Goal: Transaction & Acquisition: Purchase product/service

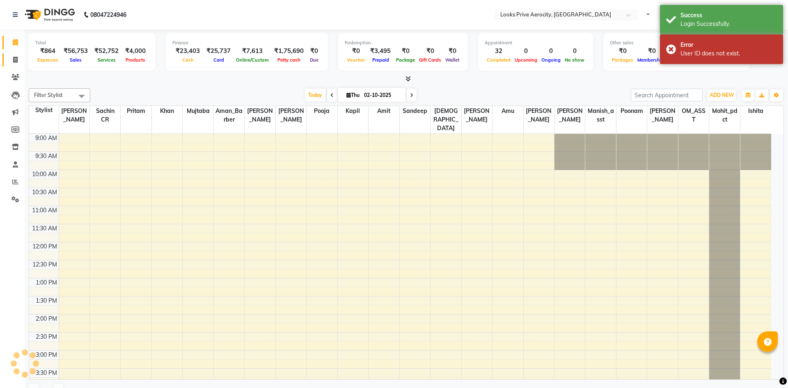
select select "en"
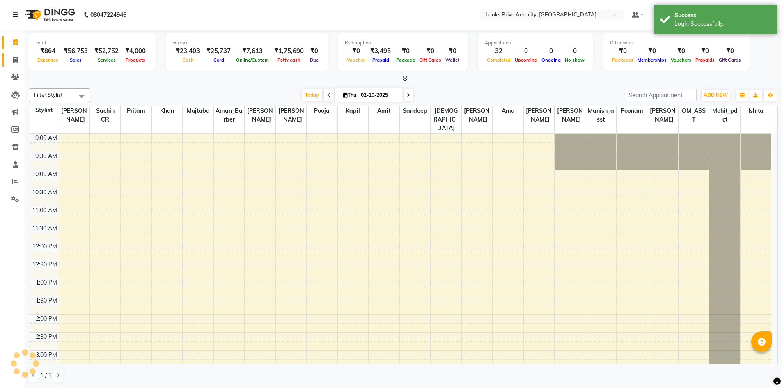
click at [16, 58] on icon at bounding box center [15, 60] width 5 height 6
select select "service"
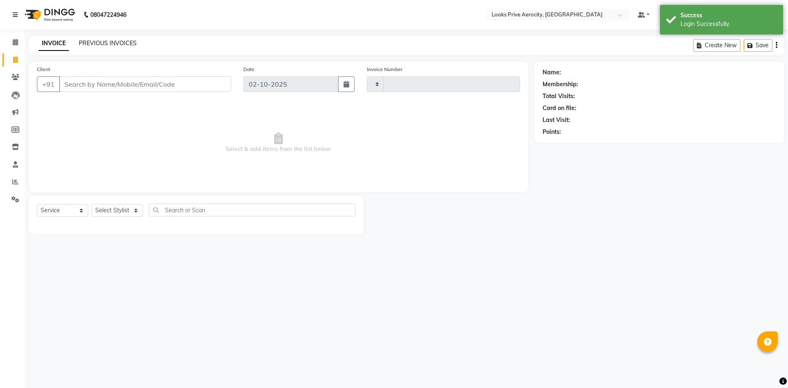
type input "6149"
select select "5913"
click at [112, 43] on link "PREVIOUS INVOICES" at bounding box center [108, 42] width 58 height 7
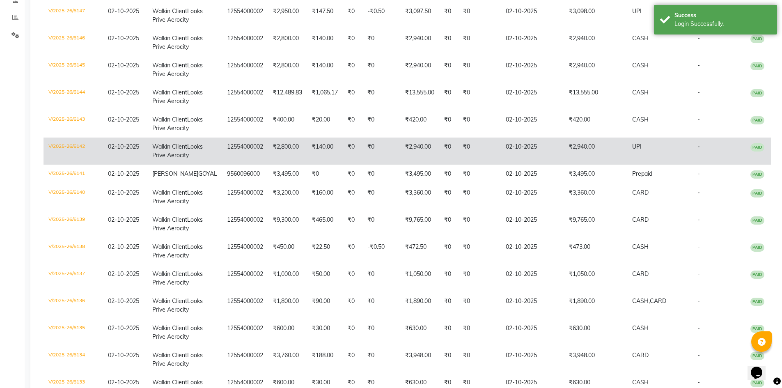
click at [586, 165] on td "₹2,940.00" at bounding box center [595, 151] width 63 height 27
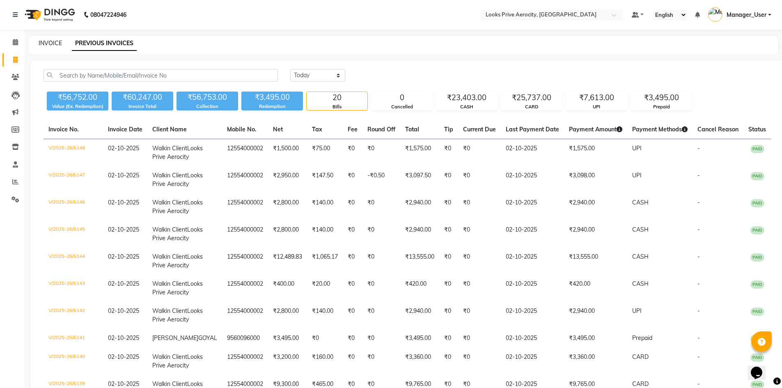
click at [45, 45] on link "INVOICE" at bounding box center [50, 42] width 23 height 7
select select "service"
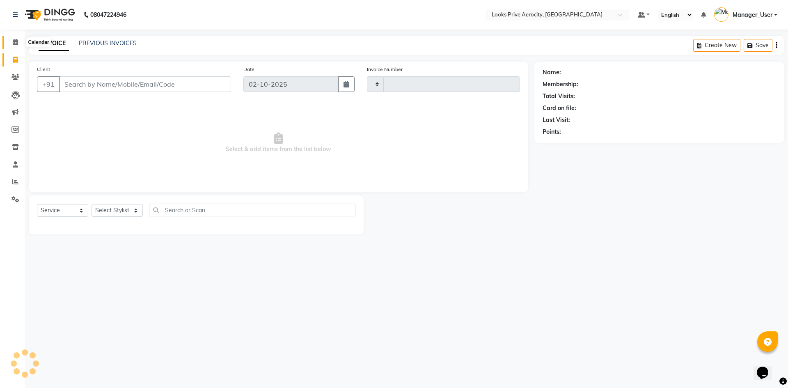
click at [16, 40] on icon at bounding box center [15, 42] width 5 height 6
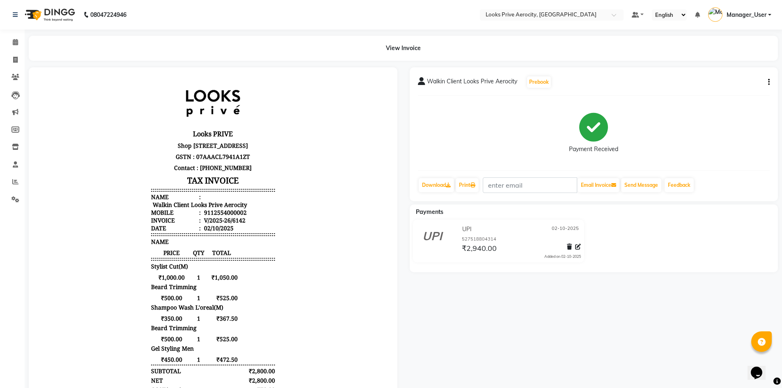
scroll to position [7, 0]
click at [769, 82] on icon "button" at bounding box center [769, 82] width 2 height 0
click at [730, 82] on div "Edit Item Staff" at bounding box center [728, 87] width 56 height 10
select select
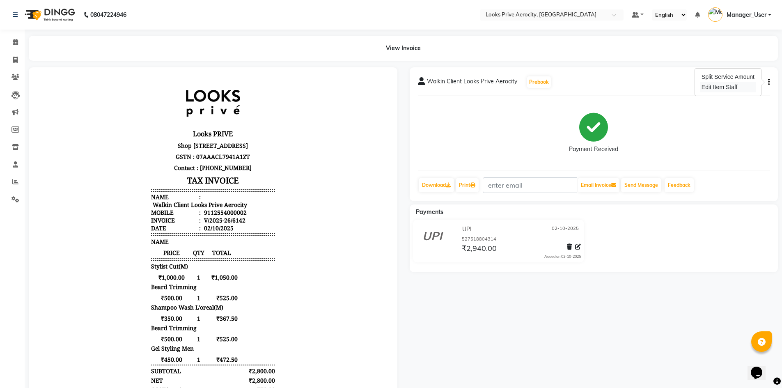
select select
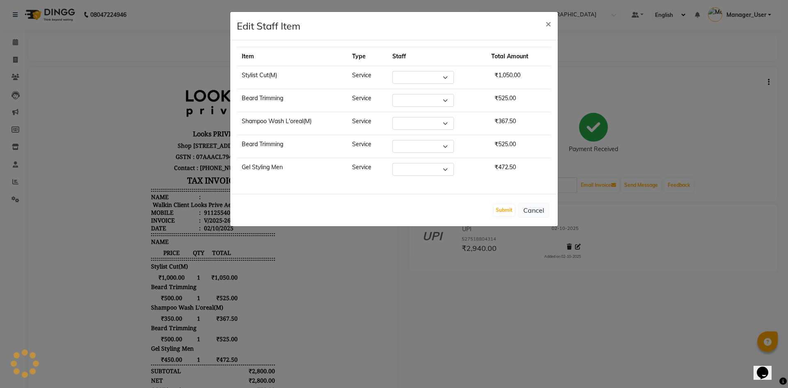
select select "66241"
select select "43243"
select select "66241"
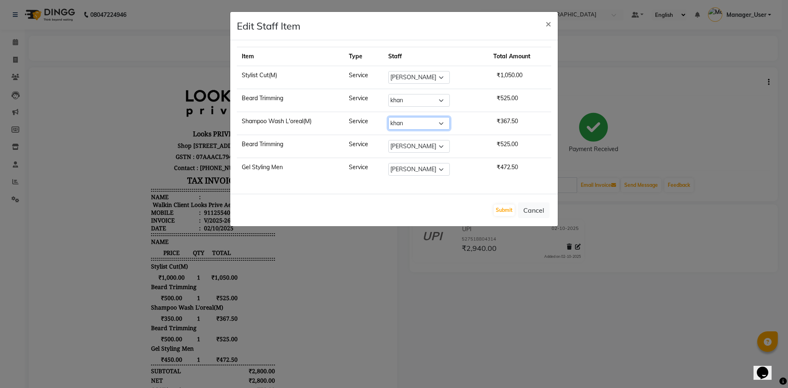
click at [442, 124] on select "Select Aman_Barber Amit Amu Dharma [PERSON_NAME] Eric_asst [PERSON_NAME] [PERSO…" at bounding box center [419, 123] width 62 height 13
select select "66241"
click at [392, 117] on select "Select Aman_Barber Amit Amu Dharma [PERSON_NAME] Eric_asst [PERSON_NAME] [PERSO…" at bounding box center [419, 123] width 62 height 13
click at [507, 207] on button "Submit" at bounding box center [504, 209] width 21 height 11
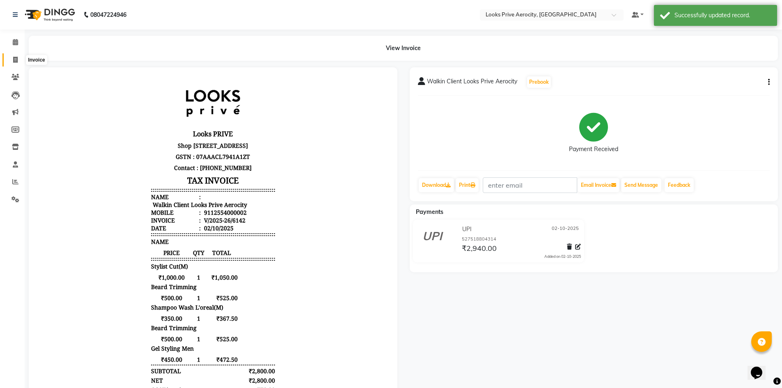
click at [9, 60] on span at bounding box center [15, 59] width 14 height 9
select select "service"
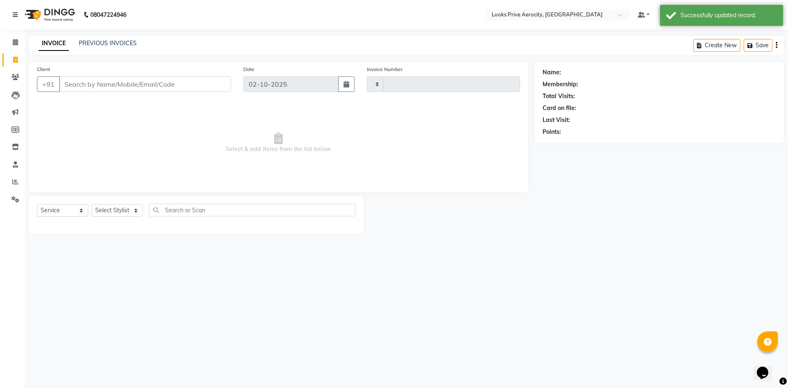
type input "6149"
select select "5913"
click at [108, 42] on link "PREVIOUS INVOICES" at bounding box center [108, 42] width 58 height 7
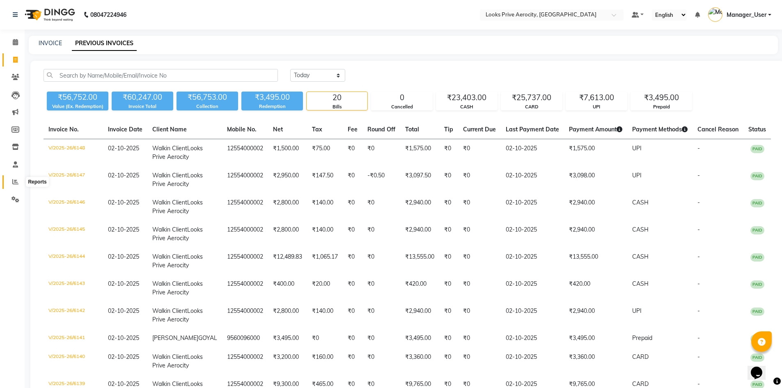
click at [17, 181] on icon at bounding box center [15, 182] width 6 height 6
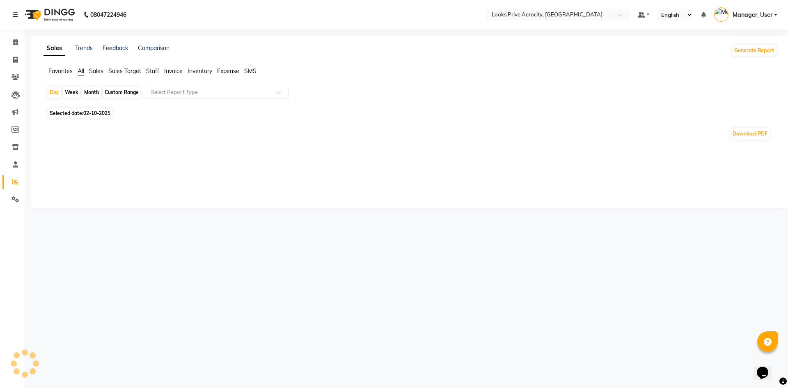
click at [155, 70] on span "Staff" at bounding box center [152, 70] width 13 height 7
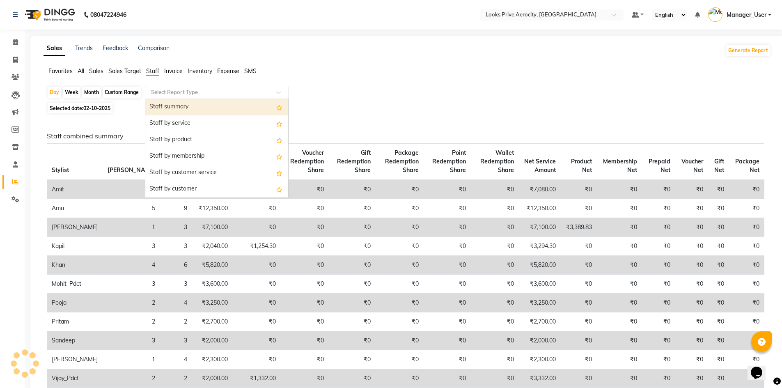
click at [165, 90] on input "text" at bounding box center [208, 92] width 118 height 8
click at [180, 115] on div "Staff by service" at bounding box center [216, 123] width 143 height 16
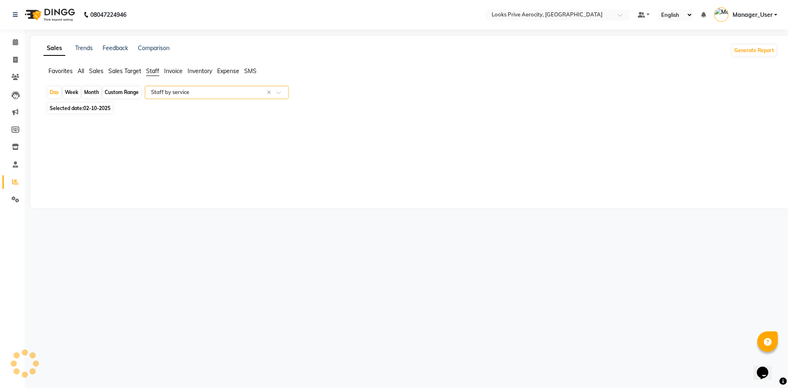
select select "full_report"
select select "csv"
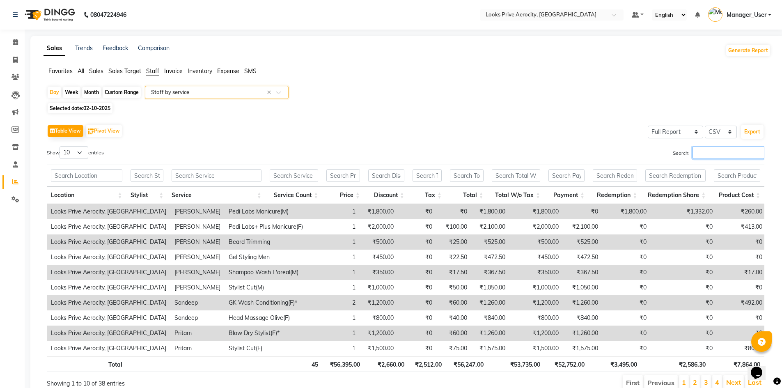
click at [709, 150] on input "Search:" at bounding box center [729, 152] width 72 height 13
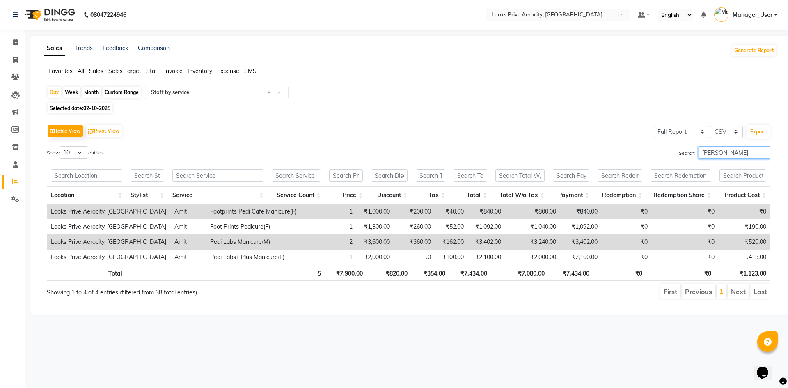
type input "amit"
click at [87, 110] on span "02-10-2025" at bounding box center [96, 108] width 27 height 6
select select "10"
select select "2025"
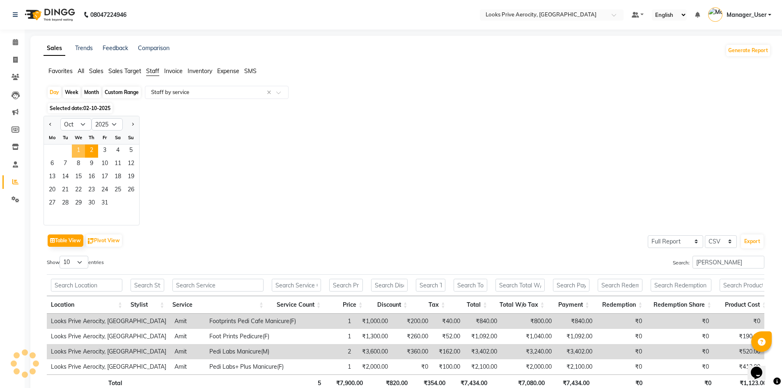
click at [77, 147] on span "1" at bounding box center [78, 151] width 13 height 13
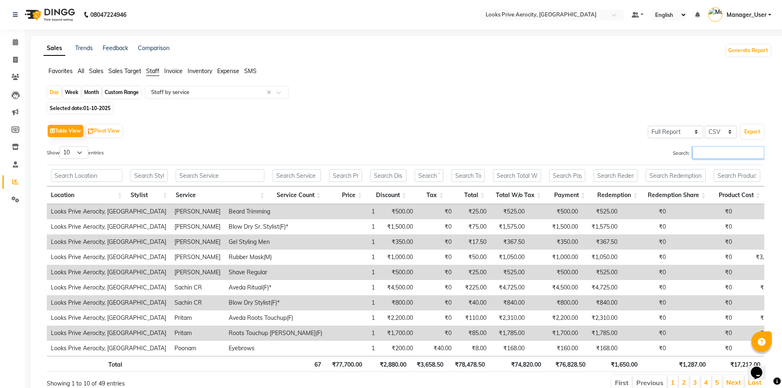
click at [717, 159] on input "Search:" at bounding box center [729, 152] width 72 height 13
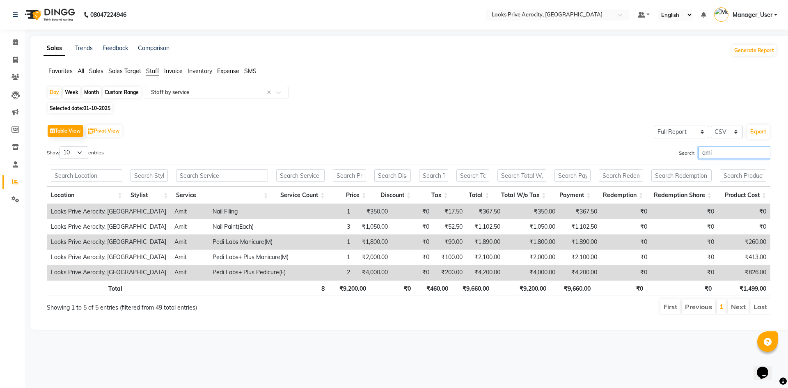
type input "amit"
click at [765, 153] on input "amit" at bounding box center [735, 152] width 72 height 13
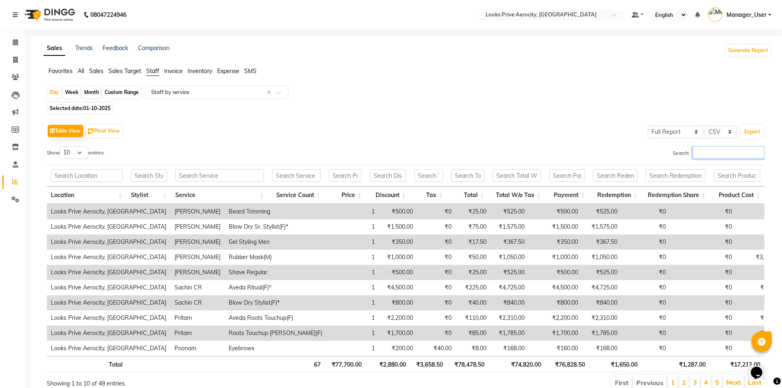
click at [744, 152] on input "Search:" at bounding box center [729, 152] width 72 height 13
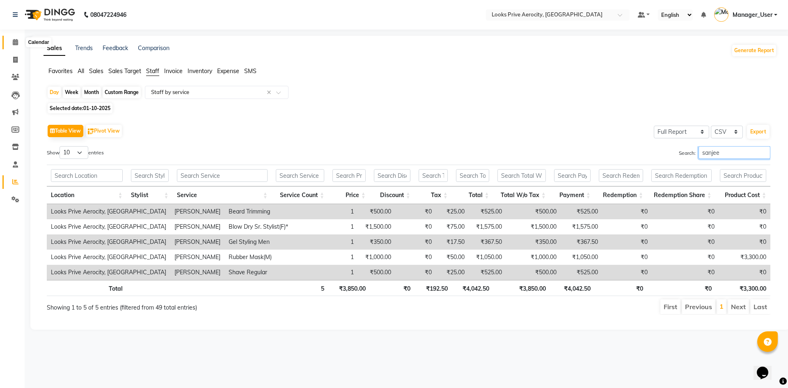
type input "sanjee"
drag, startPoint x: 18, startPoint y: 41, endPoint x: 27, endPoint y: 44, distance: 9.4
click at [18, 41] on span at bounding box center [15, 42] width 14 height 9
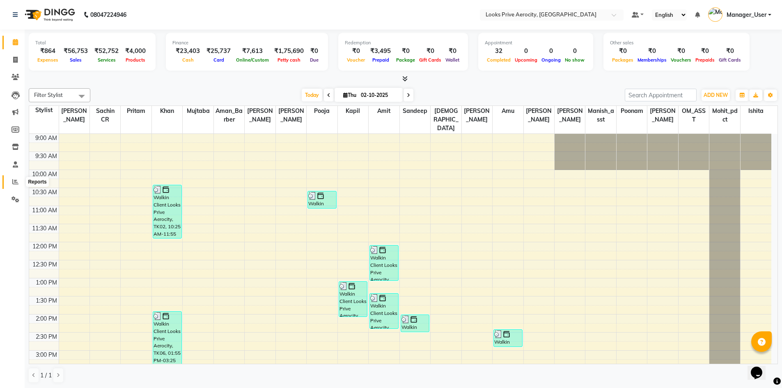
click at [13, 181] on icon at bounding box center [15, 182] width 6 height 6
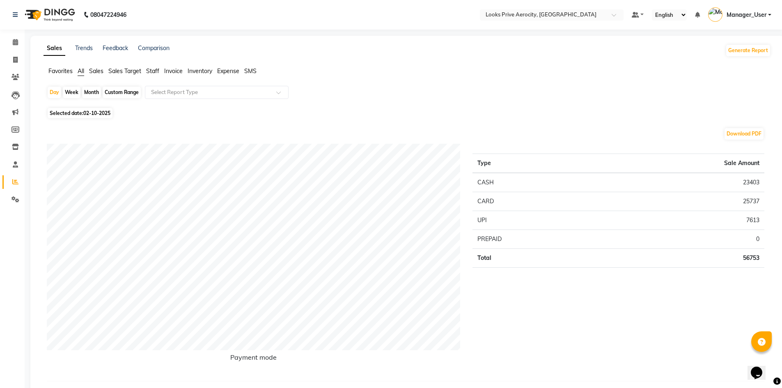
click at [149, 73] on span "Staff" at bounding box center [152, 70] width 13 height 7
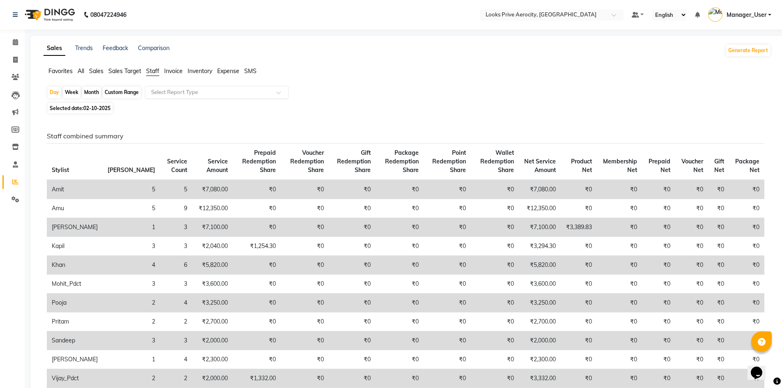
click at [156, 89] on input "text" at bounding box center [208, 92] width 118 height 8
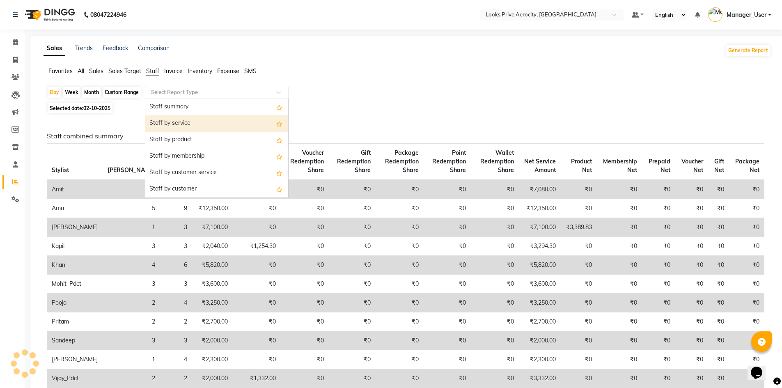
click at [175, 120] on div "Staff by service" at bounding box center [216, 123] width 143 height 16
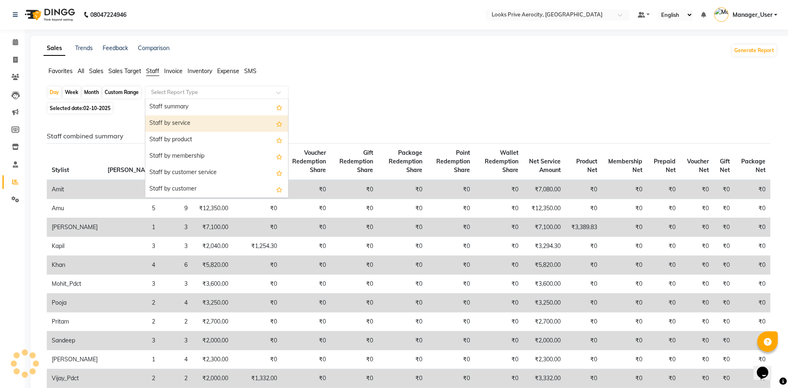
select select "full_report"
select select "csv"
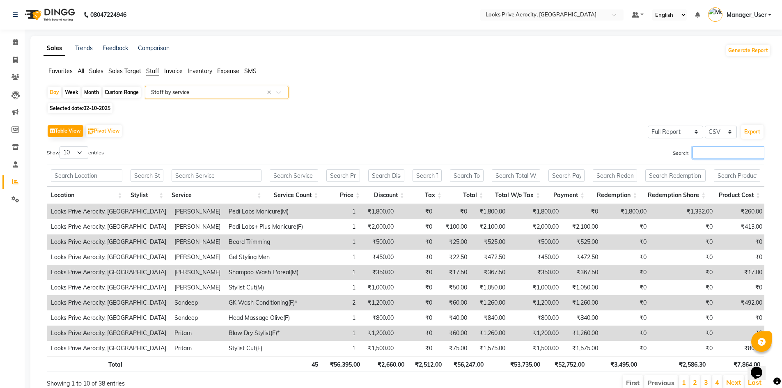
click at [727, 154] on input "Search:" at bounding box center [729, 152] width 72 height 13
type input "a"
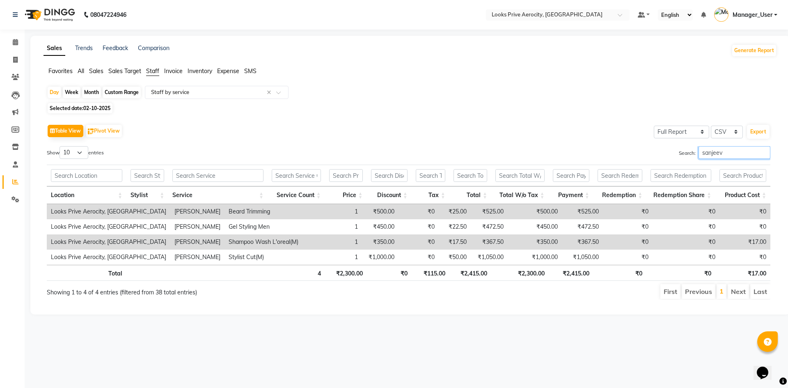
type input "sanjeev"
click at [89, 104] on span "Selected date: [DATE]" at bounding box center [80, 108] width 65 height 10
select select "10"
select select "2025"
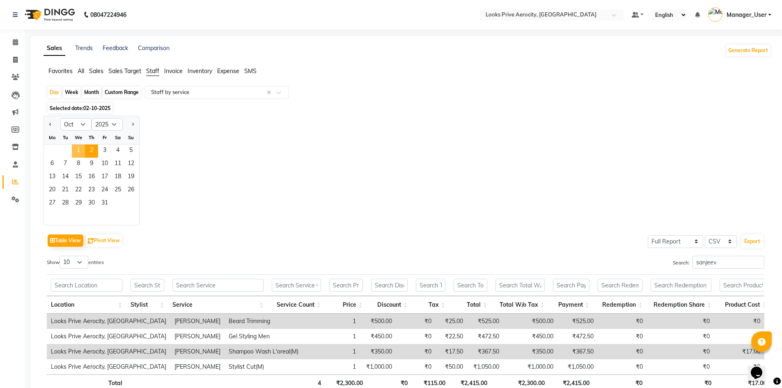
click at [77, 148] on span "1" at bounding box center [78, 151] width 13 height 13
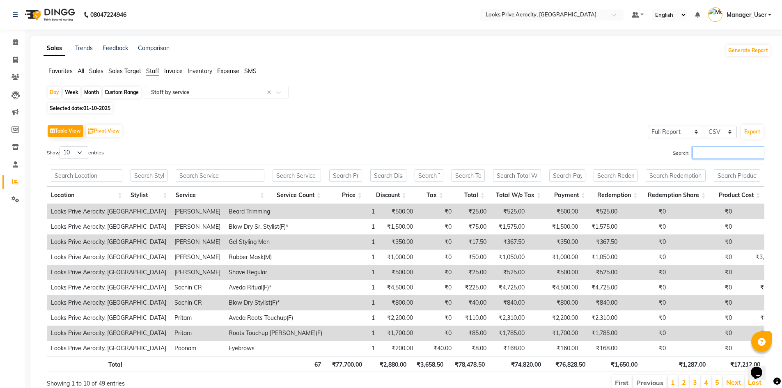
click at [715, 149] on input "Search:" at bounding box center [729, 152] width 72 height 13
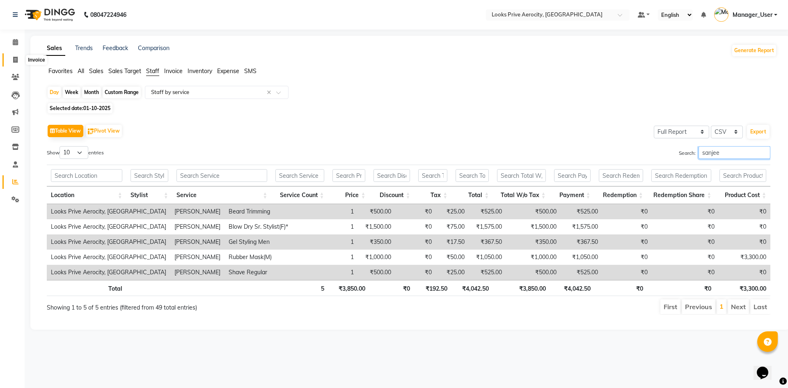
type input "sanjee"
click at [18, 57] on span at bounding box center [15, 59] width 14 height 9
select select "service"
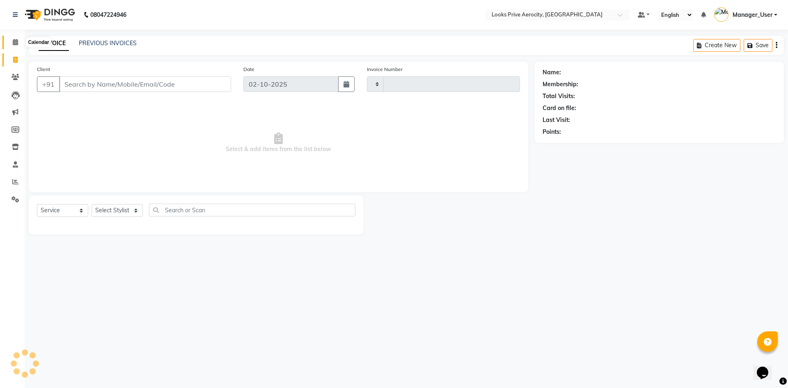
click at [16, 45] on icon at bounding box center [15, 42] width 5 height 6
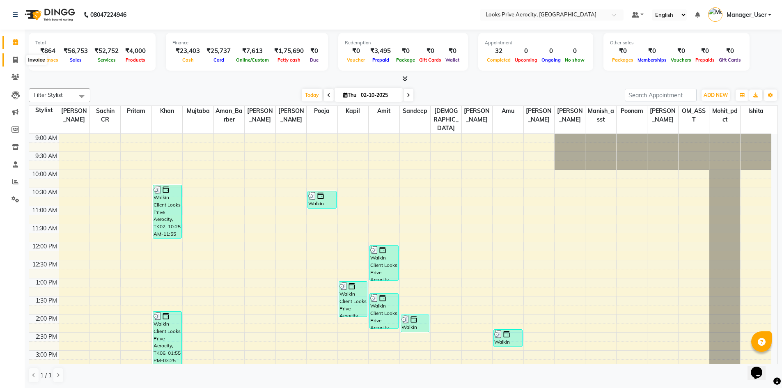
drag, startPoint x: 11, startPoint y: 57, endPoint x: 28, endPoint y: 59, distance: 16.1
click at [12, 57] on span at bounding box center [15, 59] width 14 height 9
select select "service"
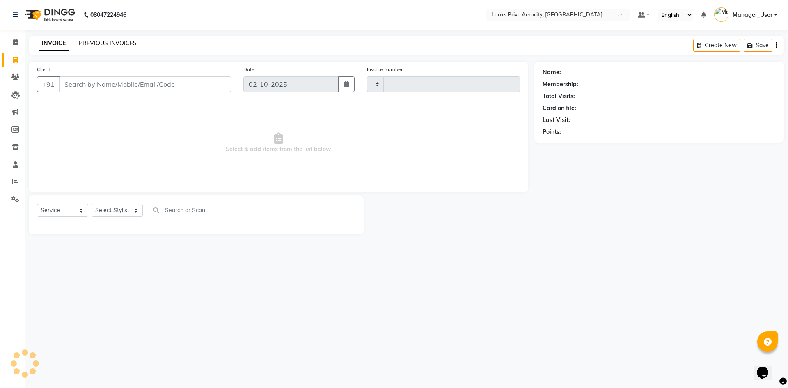
click at [99, 41] on link "PREVIOUS INVOICES" at bounding box center [108, 42] width 58 height 7
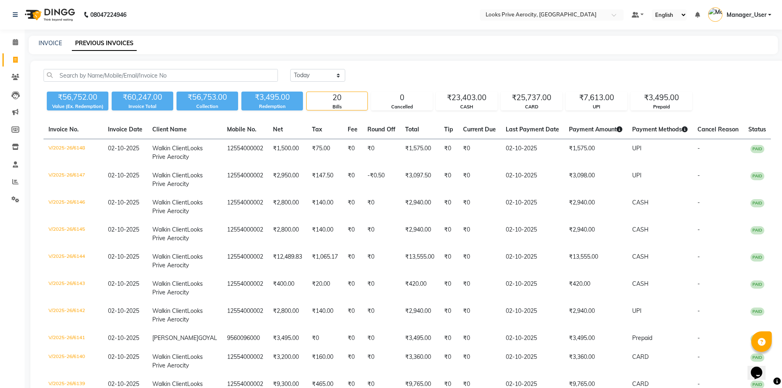
click at [161, 29] on nav "08047224946 Select Location × Looks Prive Aerocity, Delhi Default Panel My Pane…" at bounding box center [391, 15] width 782 height 30
click at [50, 42] on link "INVOICE" at bounding box center [50, 42] width 23 height 7
select select "service"
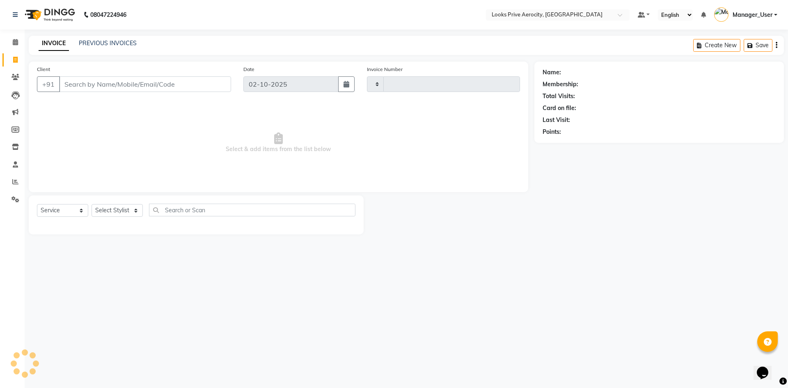
type input "6149"
select select "5913"
click at [129, 86] on input "Client" at bounding box center [145, 84] width 172 height 16
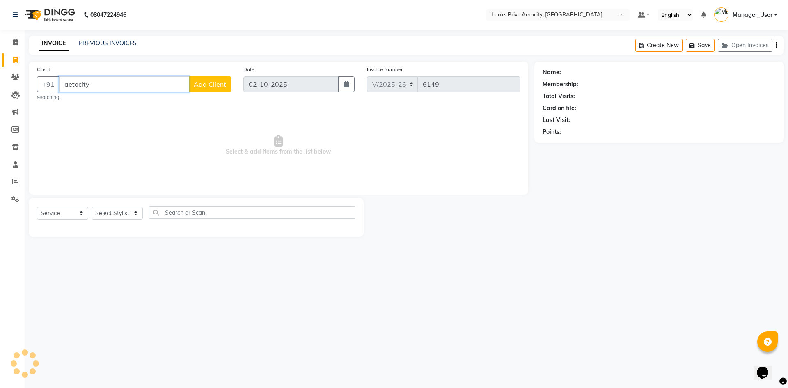
click at [101, 87] on input "aetocity" at bounding box center [124, 84] width 130 height 16
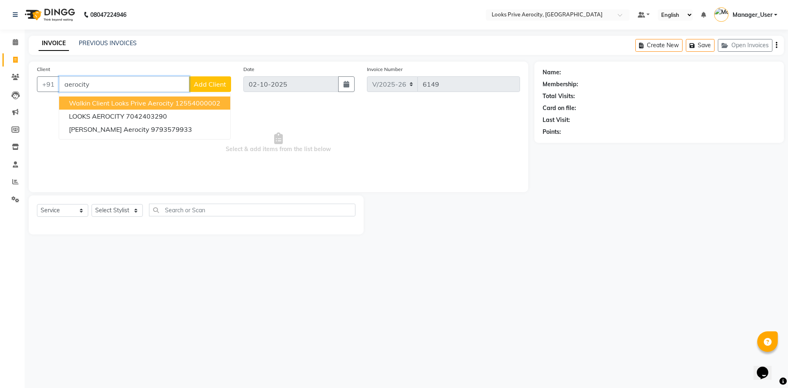
click at [91, 103] on span "Walkin Client Looks Prive Aerocity" at bounding box center [121, 103] width 105 height 8
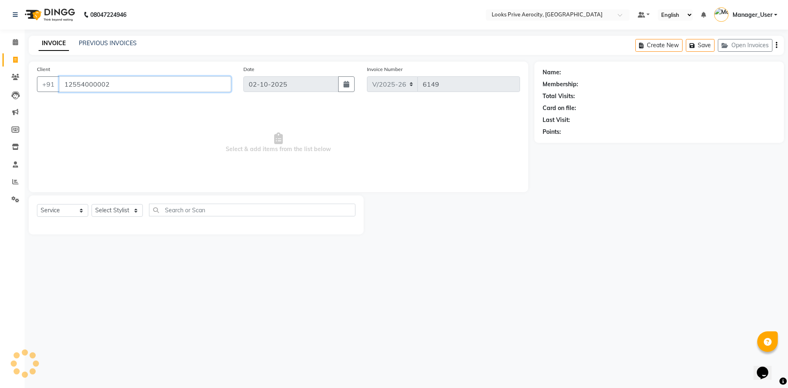
type input "12554000002"
click at [108, 210] on select "Select Stylist Aman_Barber Amit Amu Dharma [PERSON_NAME] Eric_asst [PERSON_NAME…" at bounding box center [117, 210] width 51 height 13
select select "43243"
click at [92, 204] on select "Select Stylist Aman_Barber Amit Amu Dharma [PERSON_NAME] Eric_asst [PERSON_NAME…" at bounding box center [117, 210] width 51 height 13
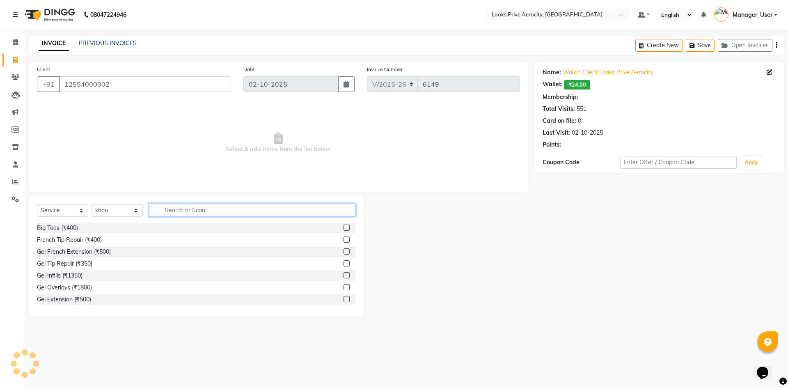
click at [204, 212] on input "text" at bounding box center [252, 210] width 207 height 13
select select "1: Object"
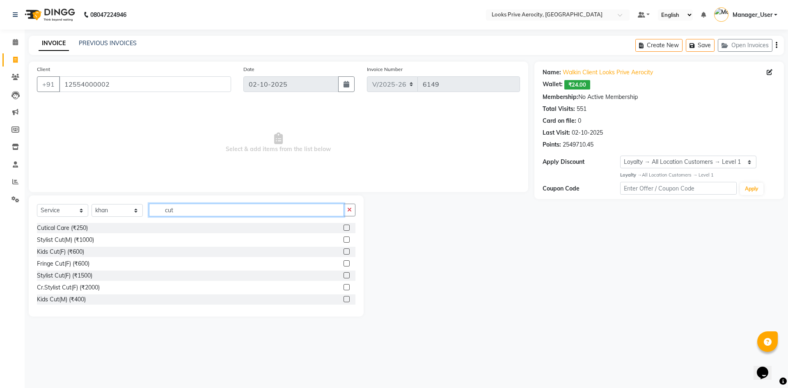
type input "cut"
click at [344, 240] on label at bounding box center [347, 239] width 6 height 6
click at [344, 240] on input "checkbox" at bounding box center [346, 239] width 5 height 5
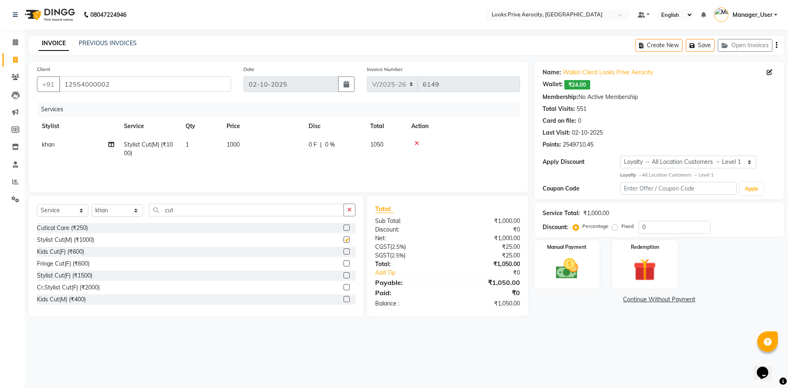
checkbox input "false"
click at [208, 211] on input "cut" at bounding box center [246, 210] width 195 height 13
type input "c"
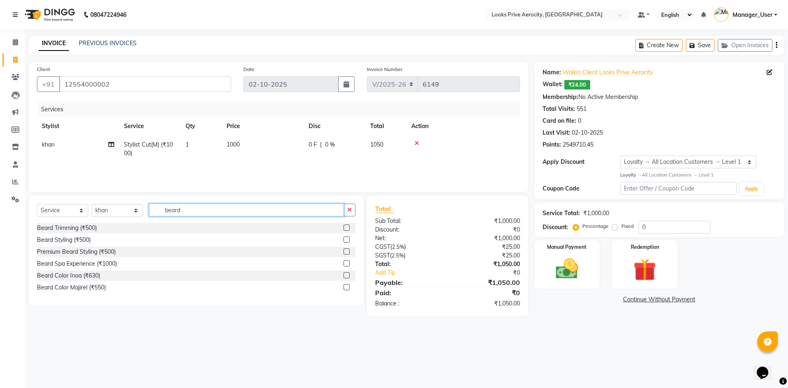
type input "beard"
click at [346, 231] on div at bounding box center [346, 229] width 5 height 9
click at [343, 229] on div "Beard Trimming (₹500)" at bounding box center [196, 228] width 319 height 10
click at [345, 230] on label at bounding box center [347, 228] width 6 height 6
click at [345, 230] on input "checkbox" at bounding box center [346, 227] width 5 height 5
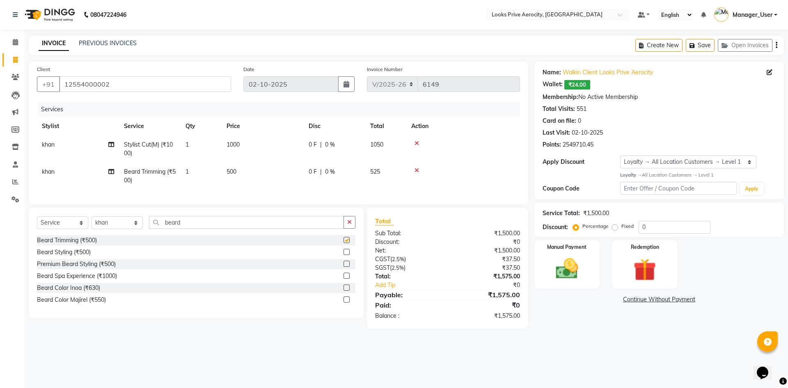
checkbox input "false"
click at [110, 228] on select "Select Stylist Aman_Barber Amit Amu Dharma [PERSON_NAME] Eric_asst [PERSON_NAME…" at bounding box center [117, 222] width 51 height 13
select select "66241"
click at [92, 223] on select "Select Stylist Aman_Barber Amit Amu Dharma [PERSON_NAME] Eric_asst [PERSON_NAME…" at bounding box center [117, 222] width 51 height 13
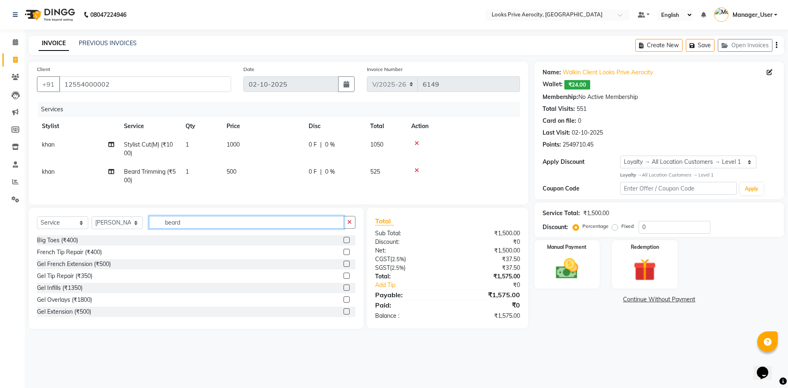
click at [213, 229] on input "beard" at bounding box center [246, 222] width 195 height 13
type input "b"
type input "cut"
click at [344, 255] on label at bounding box center [347, 252] width 6 height 6
click at [344, 255] on input "checkbox" at bounding box center [346, 252] width 5 height 5
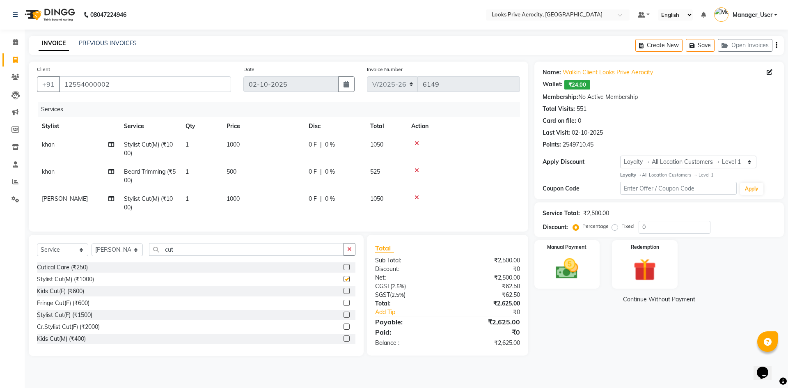
checkbox input "false"
click at [223, 246] on div "Select Service Product Membership Package Voucher Prepaid Gift Card Select Styl…" at bounding box center [196, 295] width 335 height 121
click at [223, 251] on input "cut" at bounding box center [246, 249] width 195 height 13
type input "c"
type input "det"
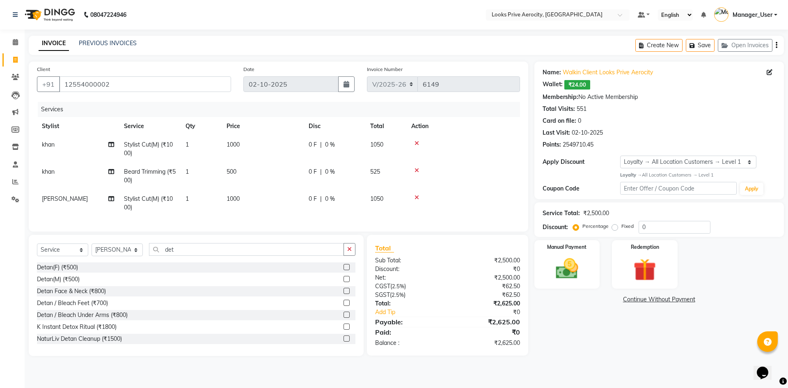
click at [344, 282] on label at bounding box center [347, 279] width 6 height 6
click at [344, 282] on input "checkbox" at bounding box center [346, 279] width 5 height 5
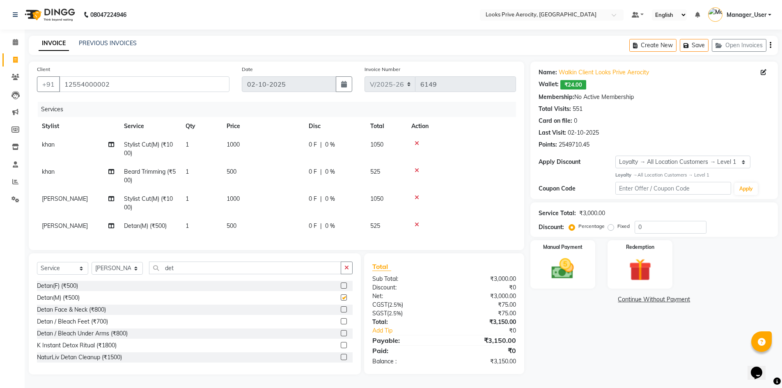
checkbox input "false"
click at [241, 225] on td "500" at bounding box center [263, 226] width 82 height 18
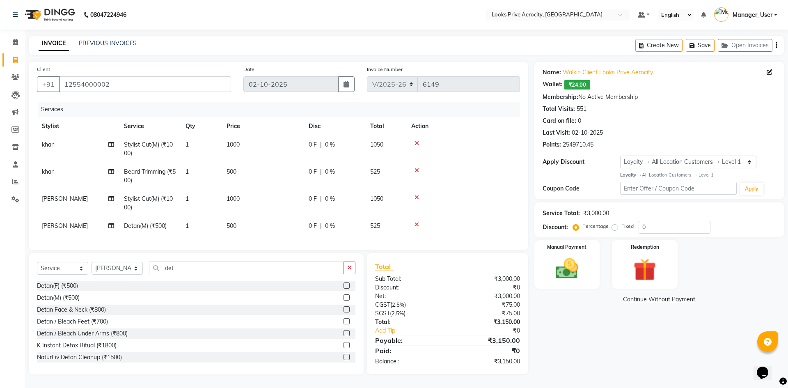
select select "66241"
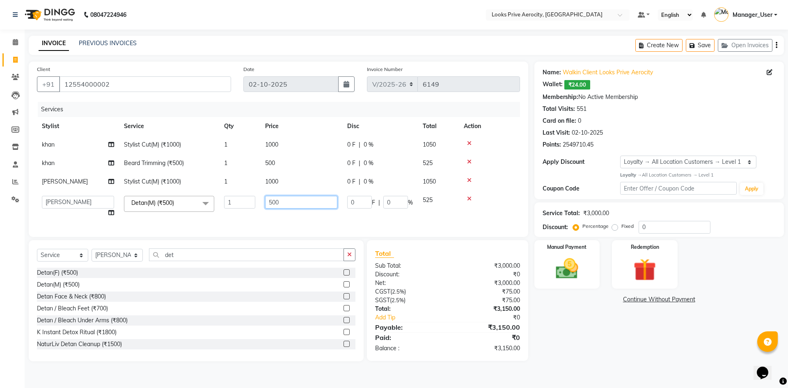
click at [269, 201] on input "500" at bounding box center [301, 202] width 72 height 13
type input "1500"
click at [273, 213] on tbody "khan Stylist Cut(M) (₹1000) 1 1000 0 F | 0 % 1050 khan Beard Trimming (₹500) 1 …" at bounding box center [278, 178] width 483 height 87
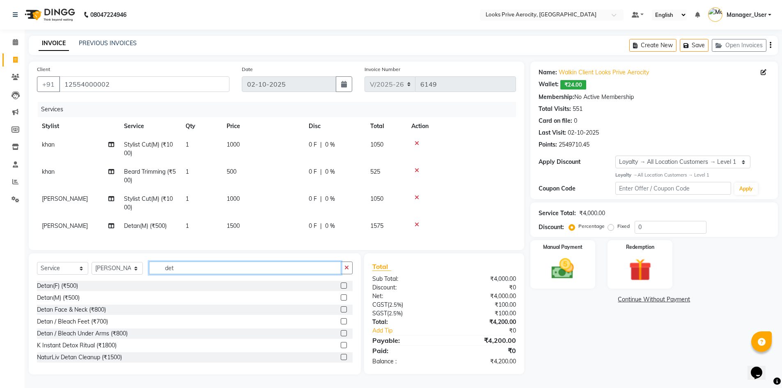
click at [189, 271] on input "det" at bounding box center [245, 268] width 192 height 13
type input "d"
type input "spa"
click at [341, 301] on label at bounding box center [344, 297] width 6 height 6
click at [341, 301] on input "checkbox" at bounding box center [343, 297] width 5 height 5
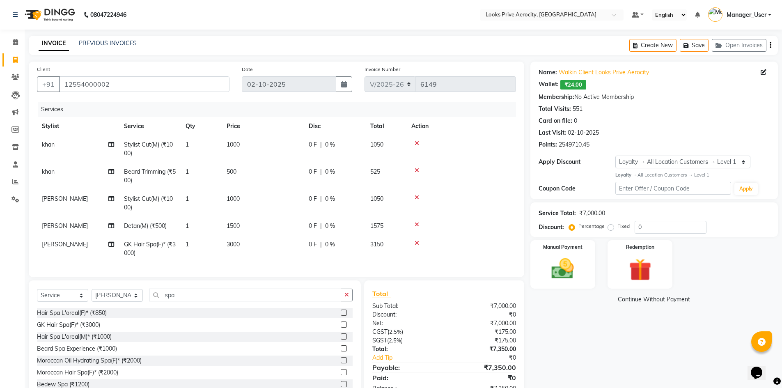
checkbox input "false"
drag, startPoint x: 230, startPoint y: 242, endPoint x: 264, endPoint y: 246, distance: 34.6
click at [234, 244] on span "3000" at bounding box center [233, 244] width 13 height 7
select select "66241"
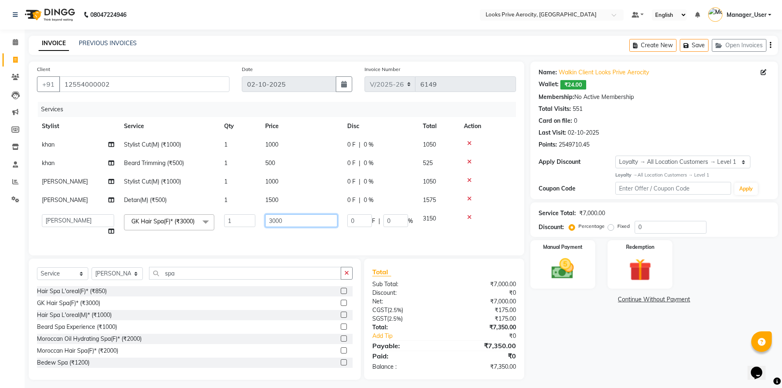
click at [276, 220] on input "3000" at bounding box center [301, 220] width 72 height 13
type input "3500"
click at [296, 241] on td "3500" at bounding box center [301, 224] width 82 height 31
select select "66241"
click at [149, 219] on span "GK Hair Spa(F)* (₹3000)" at bounding box center [162, 221] width 63 height 7
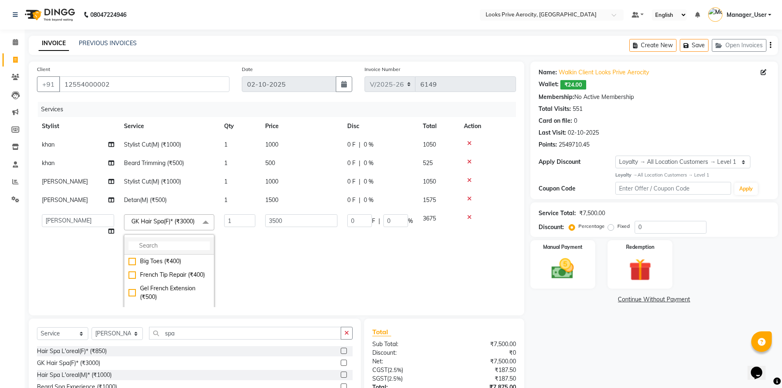
click at [168, 250] on input "multiselect-search" at bounding box center [169, 245] width 81 height 9
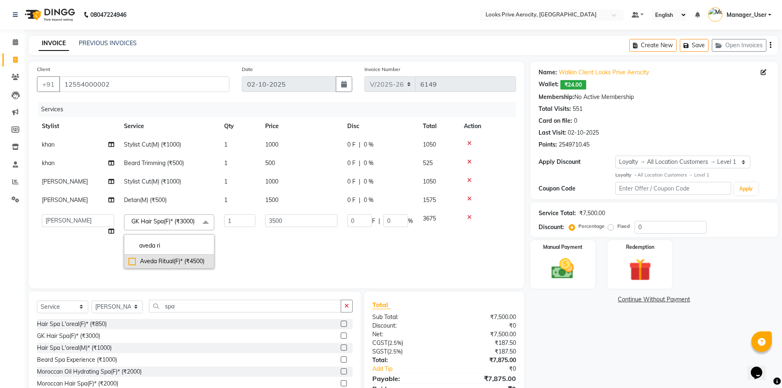
type input "aveda ri"
click at [132, 266] on div "Aveda Ritual(F)* (₹4500)" at bounding box center [169, 261] width 81 height 9
type input "4500"
checkbox input "true"
click at [274, 218] on input "4500" at bounding box center [301, 220] width 72 height 13
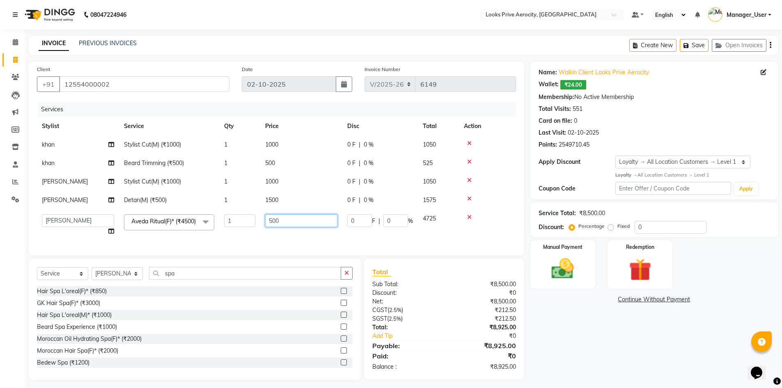
type input "3500"
click at [295, 241] on td "3500" at bounding box center [301, 224] width 82 height 31
select select "66241"
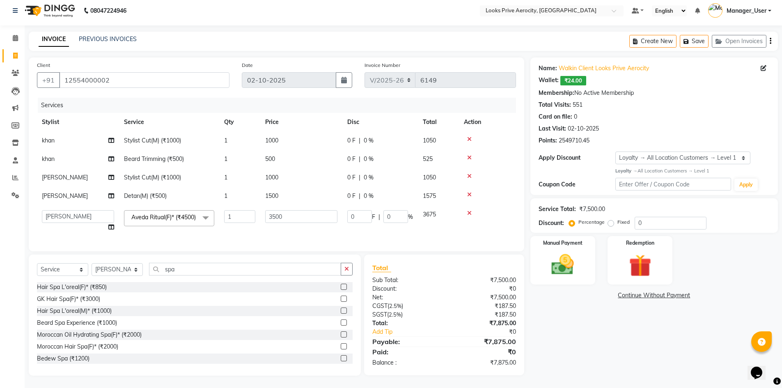
scroll to position [14, 0]
click at [557, 346] on div "Name: Walkin Client Looks Prive Aerocity Wallet: ₹24.00 Membership: No Active M…" at bounding box center [657, 216] width 254 height 318
click at [559, 280] on div "Name: Walkin Client Looks Prive Aerocity Wallet: ₹24.00 Membership: No Active M…" at bounding box center [657, 216] width 254 height 318
click at [587, 250] on div "Manual Payment" at bounding box center [563, 260] width 68 height 50
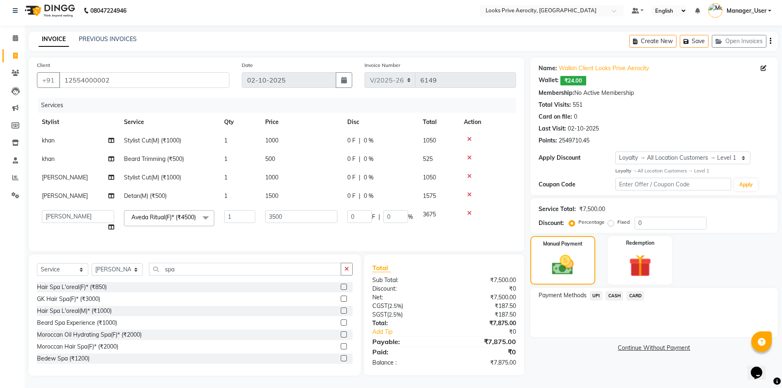
click at [636, 291] on span "CARD" at bounding box center [636, 295] width 18 height 9
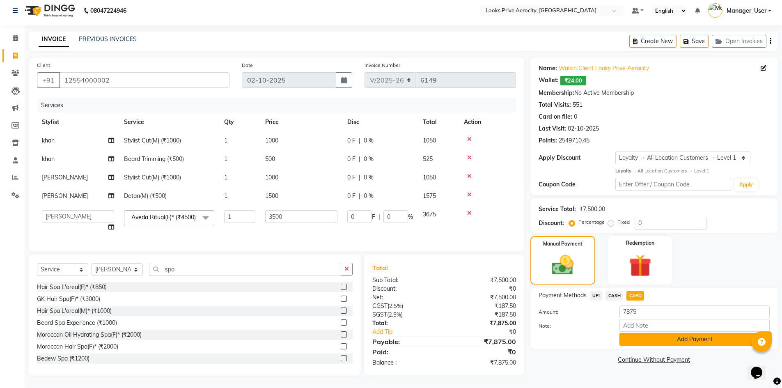
click at [651, 333] on button "Add Payment" at bounding box center [695, 339] width 150 height 13
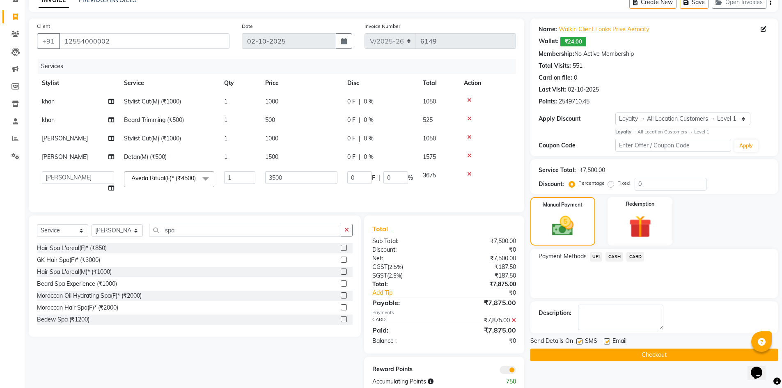
scroll to position [71, 0]
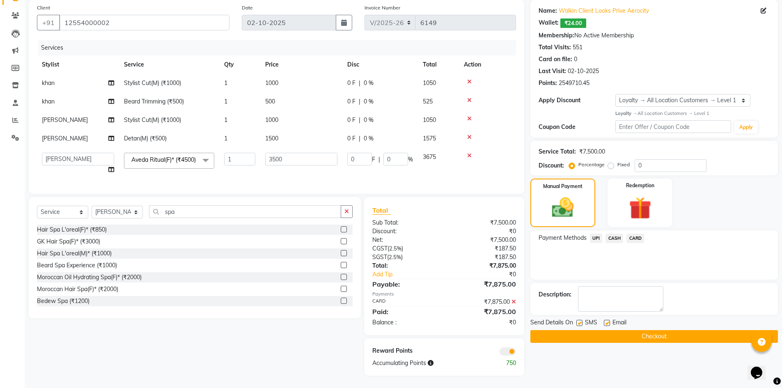
drag, startPoint x: 581, startPoint y: 313, endPoint x: 591, endPoint y: 326, distance: 16.8
click at [582, 318] on div "SMS" at bounding box center [590, 323] width 28 height 10
click at [591, 330] on button "Checkout" at bounding box center [654, 336] width 248 height 13
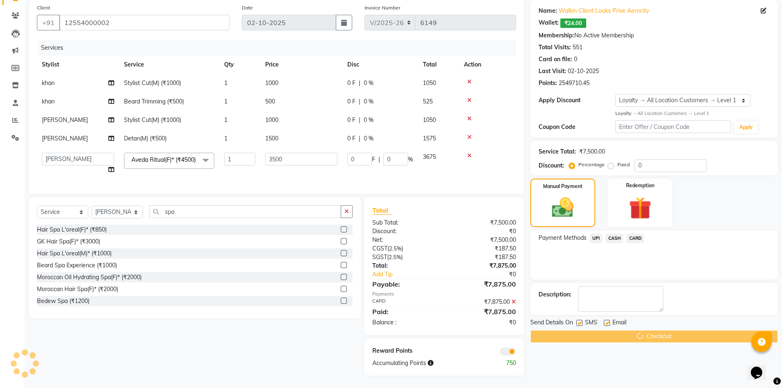
click at [579, 320] on label at bounding box center [579, 323] width 6 height 6
click at [579, 321] on input "checkbox" at bounding box center [578, 323] width 5 height 5
checkbox input "false"
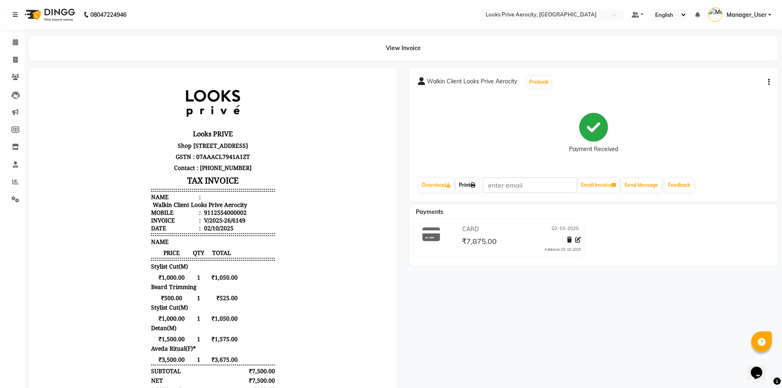
click at [473, 181] on link "Print" at bounding box center [467, 185] width 23 height 14
click at [472, 184] on link "Print" at bounding box center [467, 185] width 23 height 14
click at [432, 141] on div "Payment Received" at bounding box center [594, 133] width 352 height 62
click at [469, 184] on link "Print" at bounding box center [467, 185] width 23 height 14
click at [13, 59] on icon at bounding box center [15, 60] width 5 height 6
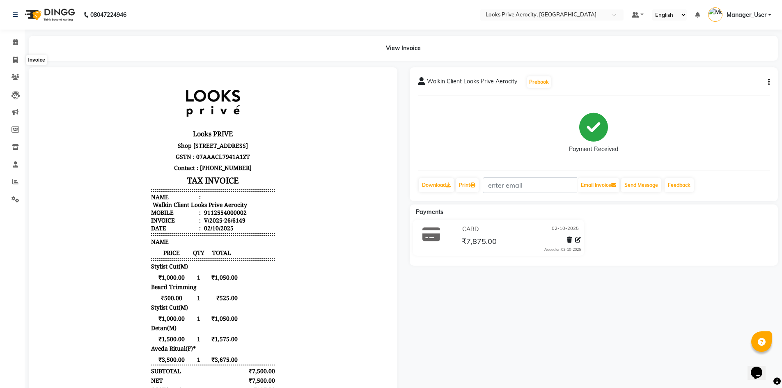
select select "service"
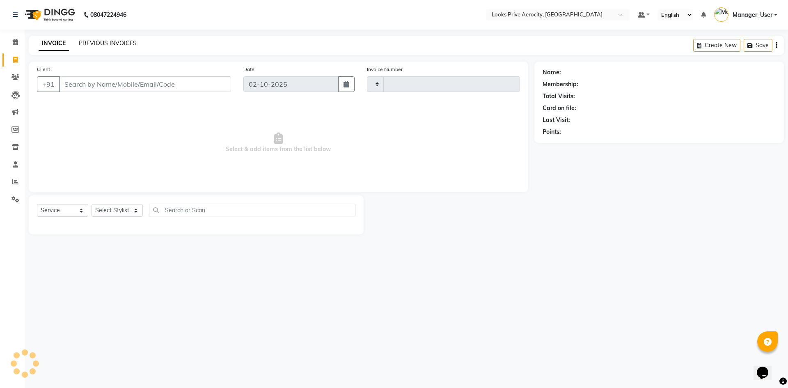
click at [99, 44] on link "PREVIOUS INVOICES" at bounding box center [108, 42] width 58 height 7
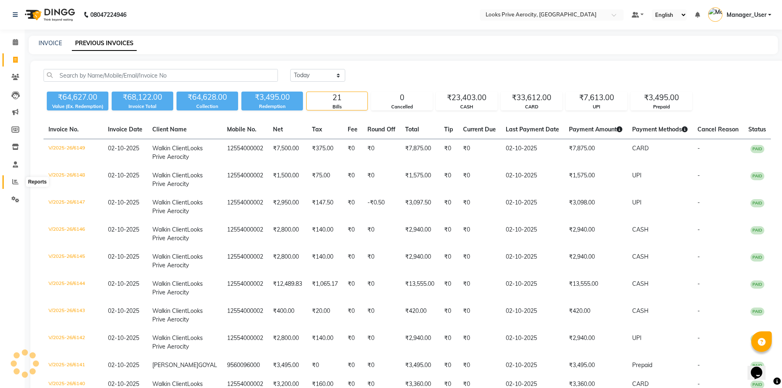
click at [13, 184] on span at bounding box center [15, 181] width 14 height 9
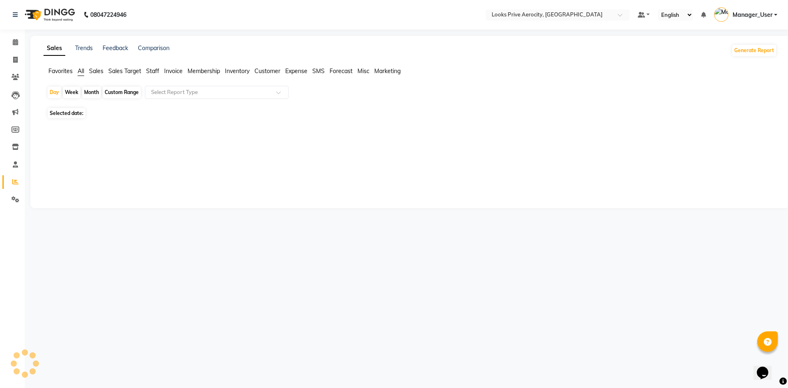
click at [156, 68] on span "Staff" at bounding box center [152, 70] width 13 height 7
click at [160, 87] on div "Select Report Type" at bounding box center [217, 92] width 144 height 13
drag, startPoint x: 186, startPoint y: 132, endPoint x: 176, endPoint y: 117, distance: 17.9
click at [180, 124] on div "No reports" at bounding box center [408, 127] width 737 height 22
click at [172, 72] on span "Invoice" at bounding box center [173, 70] width 18 height 7
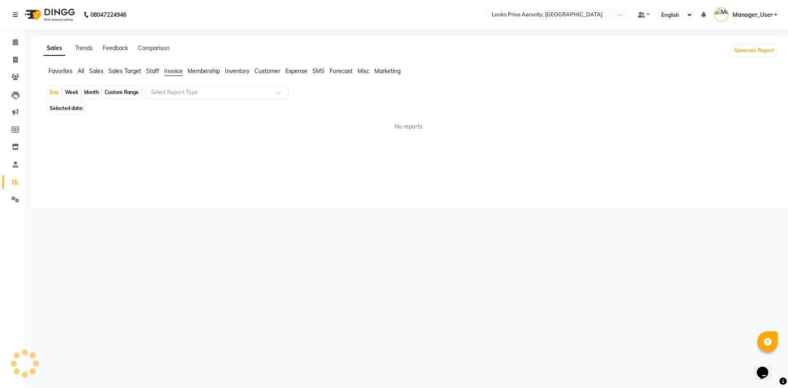
click at [154, 71] on span "Staff" at bounding box center [152, 70] width 13 height 7
click at [175, 87] on div "Select Report Type" at bounding box center [217, 92] width 144 height 13
click at [170, 72] on span "Invoice" at bounding box center [173, 70] width 18 height 7
click at [145, 71] on ul "Favorites All Sales Sales Target Staff Invoice Inventory Expense SMS" at bounding box center [411, 71] width 734 height 9
click at [170, 92] on input "text" at bounding box center [208, 92] width 118 height 8
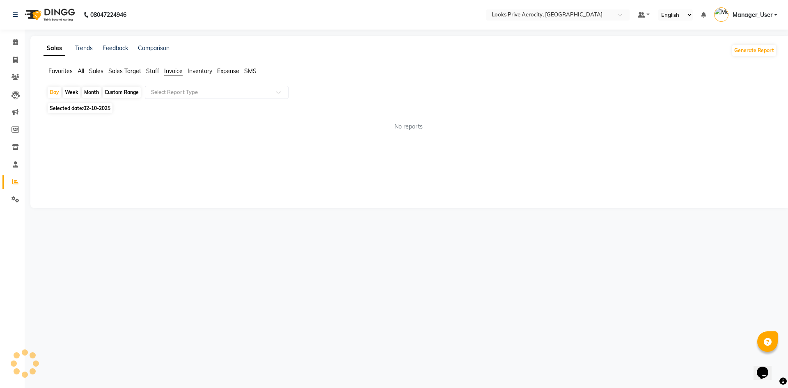
click at [154, 70] on span "Staff" at bounding box center [152, 70] width 13 height 7
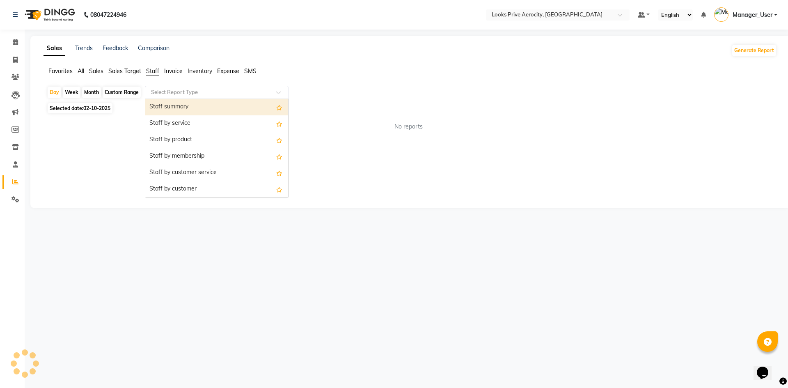
click at [167, 89] on input "text" at bounding box center [208, 92] width 118 height 8
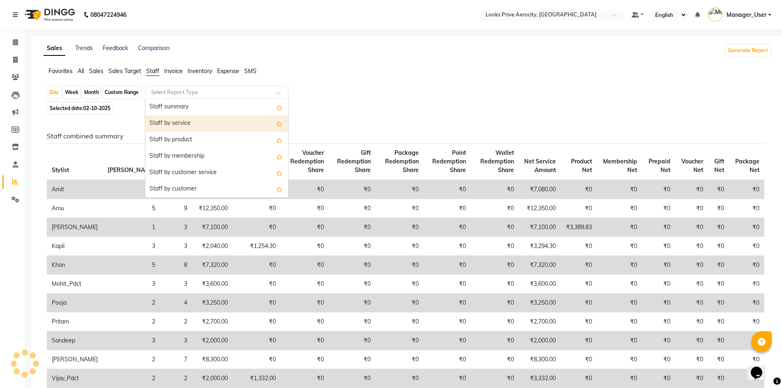
click at [170, 122] on div "Staff by service" at bounding box center [216, 123] width 143 height 16
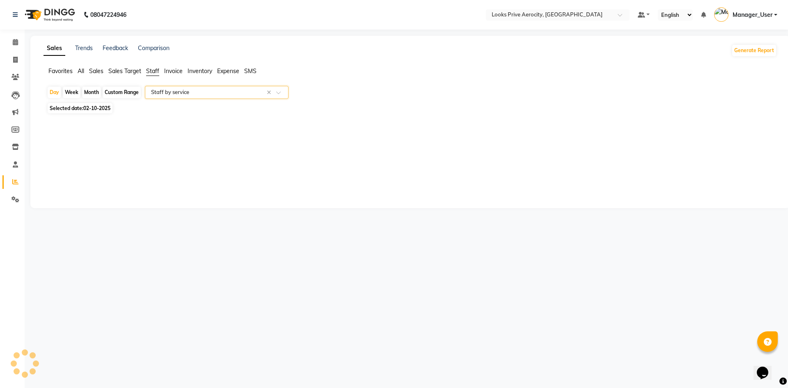
select select "full_report"
select select "csv"
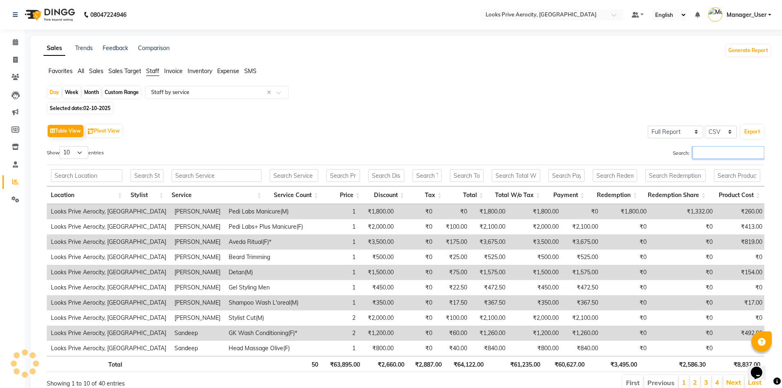
click at [702, 154] on input "Search:" at bounding box center [729, 152] width 72 height 13
click at [693, 151] on input "Search:" at bounding box center [729, 152] width 72 height 13
click at [697, 151] on input "Search:" at bounding box center [729, 152] width 72 height 13
type input "kh"
click at [697, 151] on input "Search:" at bounding box center [729, 152] width 72 height 13
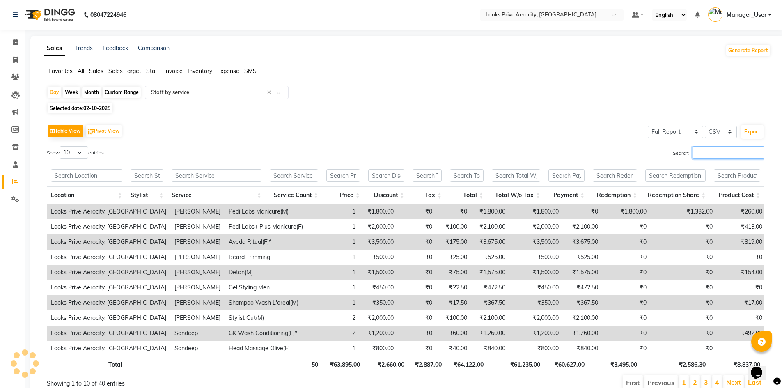
type input "k"
click at [697, 152] on input "Search:" at bounding box center [729, 152] width 72 height 13
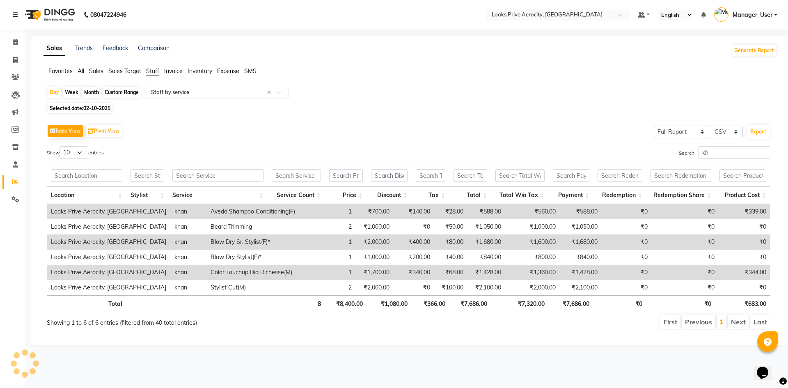
type input "kha"
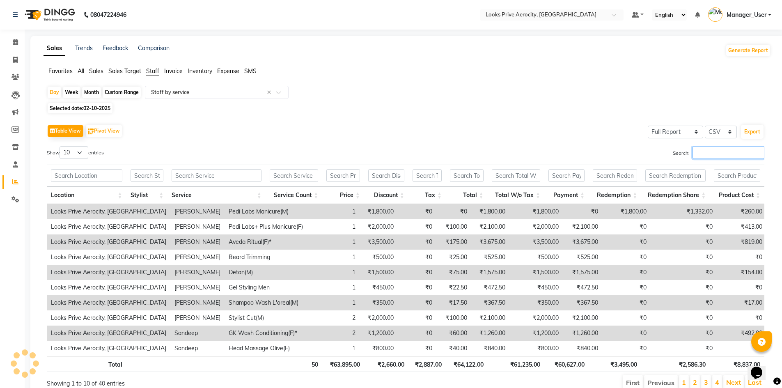
click at [712, 154] on input "Search:" at bounding box center [729, 152] width 72 height 13
type input "kh"
click at [712, 154] on input "Search:" at bounding box center [729, 152] width 72 height 13
click at [711, 151] on input "Search:" at bounding box center [729, 152] width 72 height 13
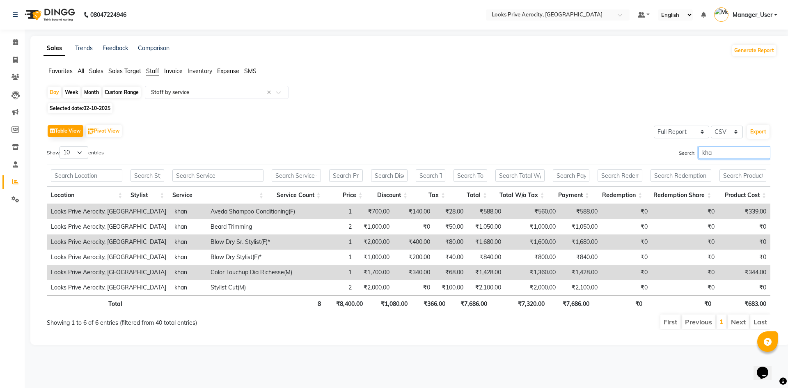
type input "khan"
click at [11, 59] on span at bounding box center [15, 59] width 14 height 9
select select "service"
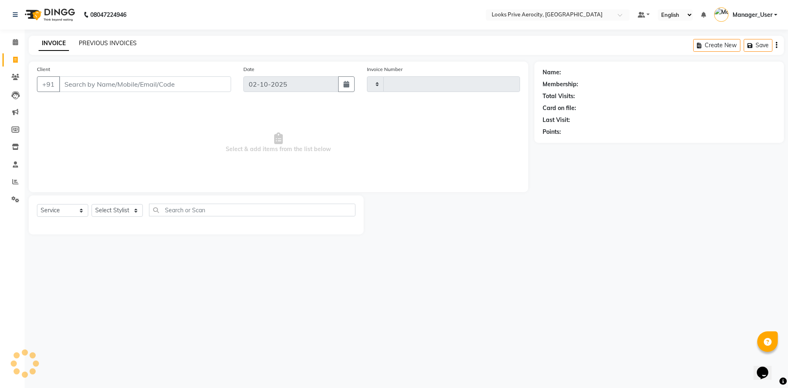
click at [110, 44] on link "PREVIOUS INVOICES" at bounding box center [108, 42] width 58 height 7
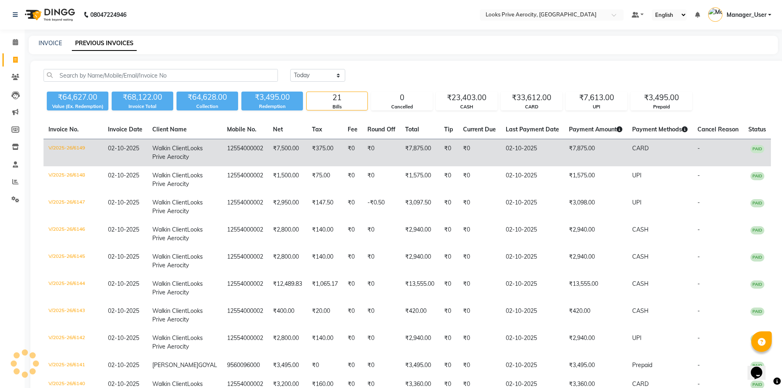
click at [565, 162] on td "₹7,875.00" at bounding box center [595, 153] width 63 height 28
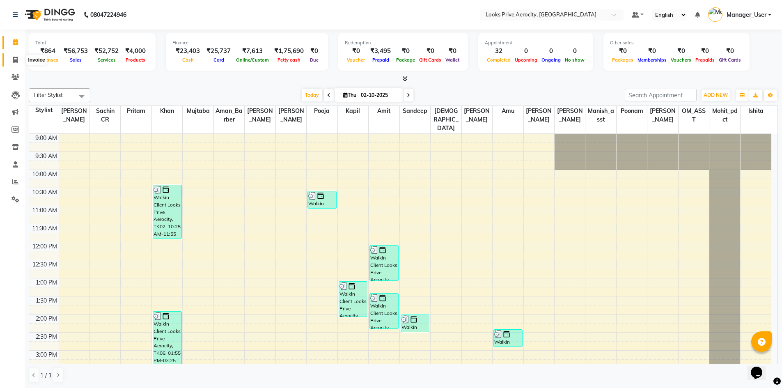
click at [15, 62] on icon at bounding box center [15, 60] width 5 height 6
select select "service"
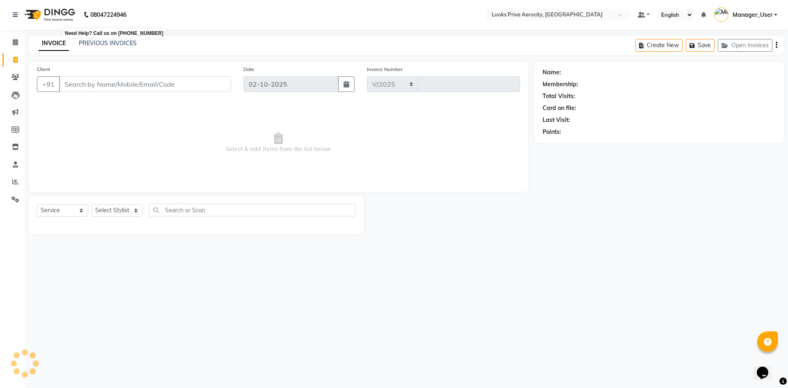
select select "5913"
type input "6149"
click at [103, 41] on link "PREVIOUS INVOICES" at bounding box center [108, 42] width 58 height 7
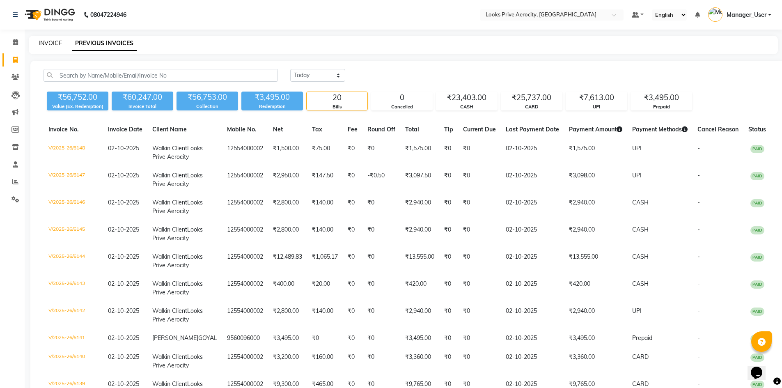
click at [52, 44] on link "INVOICE" at bounding box center [50, 42] width 23 height 7
select select "service"
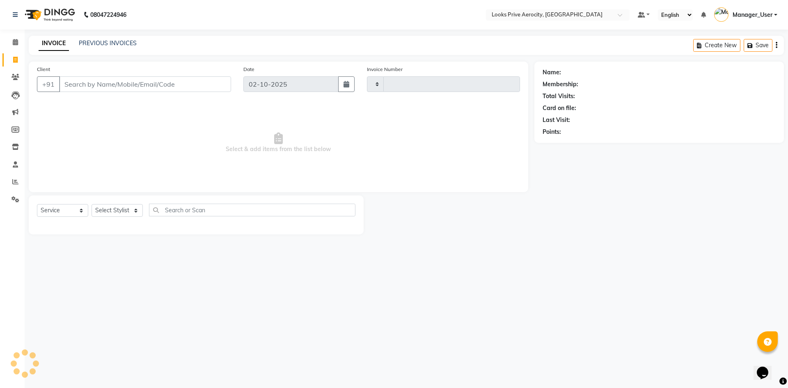
type input "6149"
select select "5913"
click at [16, 41] on icon at bounding box center [15, 42] width 5 height 6
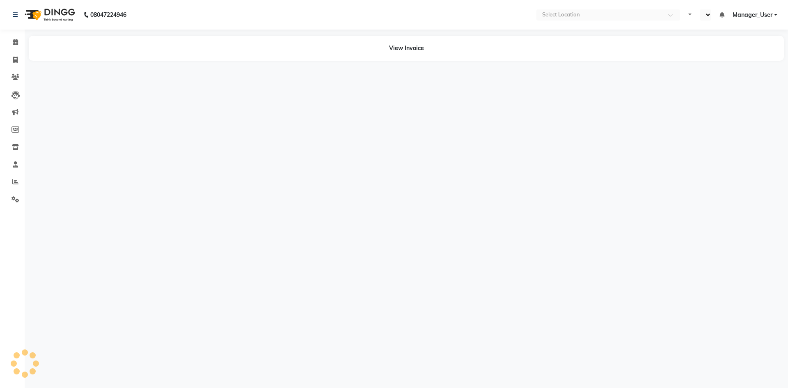
select select "en"
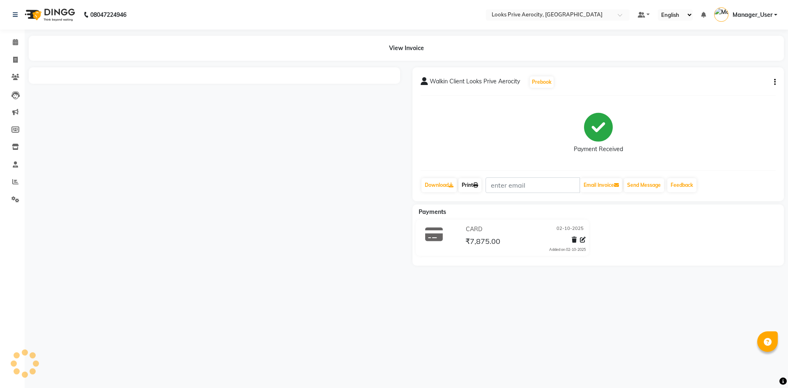
click at [474, 183] on link "Print" at bounding box center [470, 185] width 23 height 14
drag, startPoint x: 293, startPoint y: 220, endPoint x: 420, endPoint y: 202, distance: 128.1
click at [293, 220] on div at bounding box center [215, 166] width 384 height 198
click at [467, 188] on link "Print" at bounding box center [470, 185] width 23 height 14
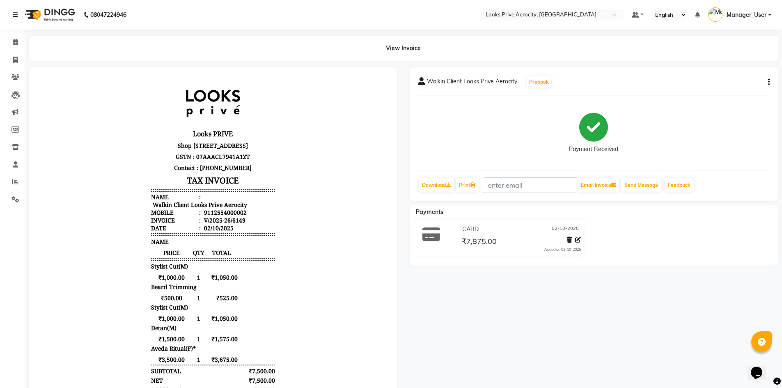
click at [324, 282] on body "Looks PRIVE Shop No-PS-01, Northern Pavillion, Aerocity, New Delhi - 110037 GST…" at bounding box center [213, 288] width 346 height 418
click at [475, 184] on icon at bounding box center [473, 185] width 5 height 5
click at [19, 57] on span at bounding box center [15, 59] width 14 height 9
select select "service"
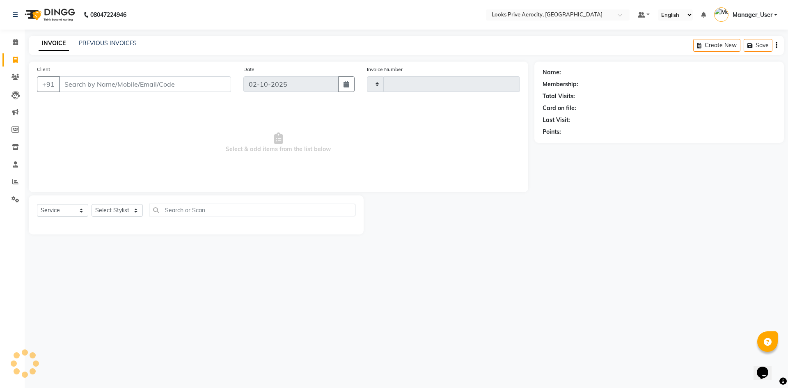
click at [99, 85] on input "Client" at bounding box center [145, 84] width 172 height 16
type input "aerocity"
type input "6150"
select select "5913"
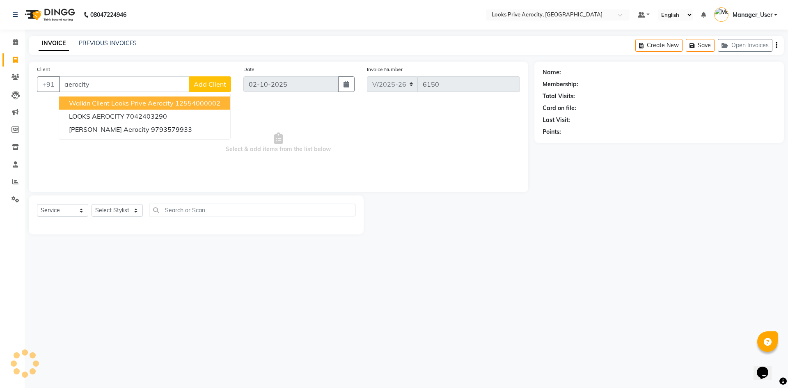
click at [168, 103] on span "Walkin Client Looks Prive Aerocity" at bounding box center [121, 103] width 105 height 8
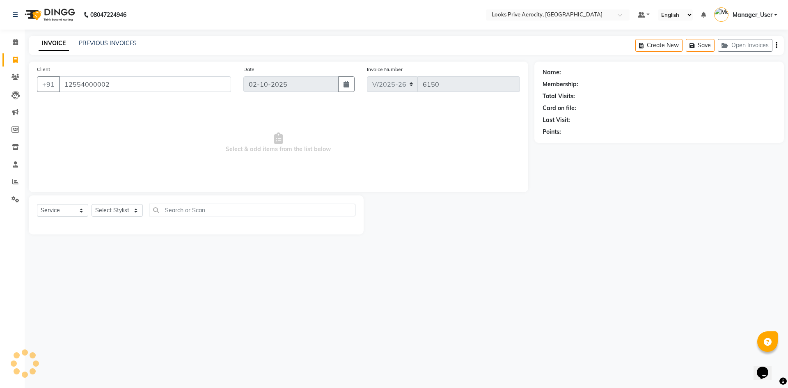
type input "12554000002"
drag, startPoint x: 108, startPoint y: 211, endPoint x: 107, endPoint y: 202, distance: 9.2
click at [108, 211] on select "Select Stylist" at bounding box center [117, 210] width 51 height 13
click at [216, 213] on input "text" at bounding box center [252, 210] width 207 height 13
drag, startPoint x: 115, startPoint y: 208, endPoint x: 117, endPoint y: 214, distance: 6.5
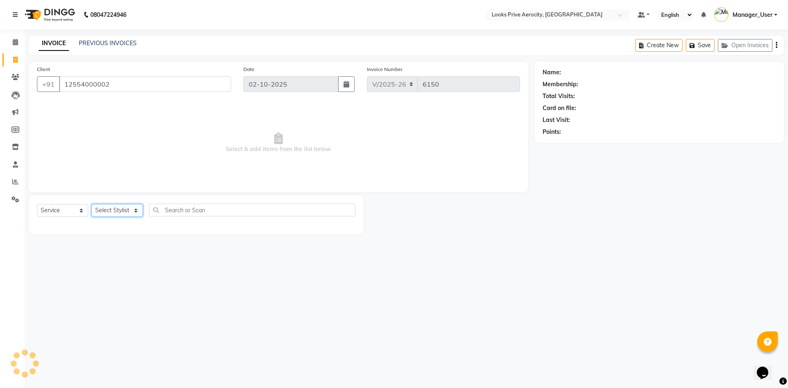
click at [115, 208] on select "Select Stylist" at bounding box center [117, 210] width 51 height 13
click at [92, 204] on select "Select Stylist" at bounding box center [117, 210] width 51 height 13
select select "1: Object"
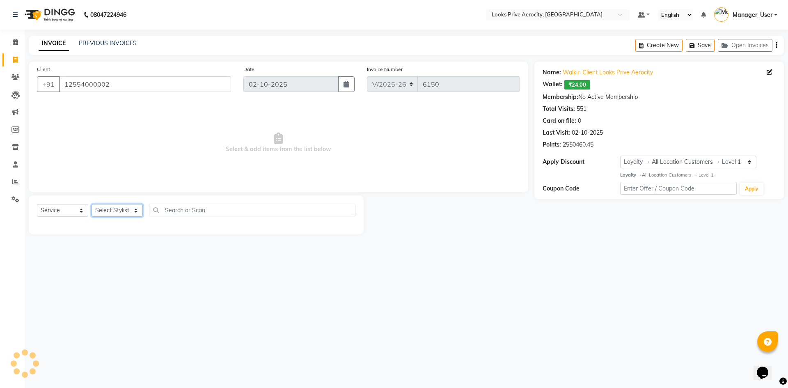
click at [110, 206] on select "Select Stylist" at bounding box center [117, 210] width 51 height 13
click at [164, 213] on input "text" at bounding box center [252, 210] width 207 height 13
click at [88, 210] on div "Select Service Product Membership Package Voucher Prepaid Gift Card Select Styl…" at bounding box center [196, 213] width 319 height 19
click at [101, 212] on select "Select Stylist" at bounding box center [117, 210] width 51 height 13
click at [193, 212] on input "text" at bounding box center [252, 210] width 207 height 13
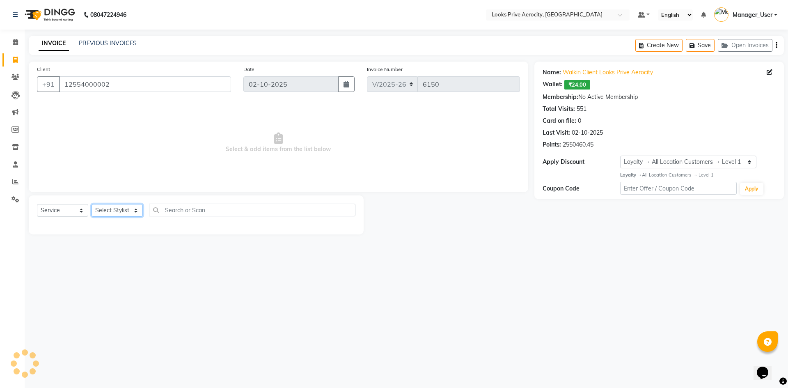
drag, startPoint x: 111, startPoint y: 211, endPoint x: 104, endPoint y: 211, distance: 7.0
click at [111, 211] on select "Select Stylist" at bounding box center [117, 210] width 51 height 13
drag, startPoint x: 60, startPoint y: 207, endPoint x: 97, endPoint y: 212, distance: 38.1
click at [60, 207] on select "Select Service Product Membership Package Voucher Prepaid Gift Card" at bounding box center [62, 210] width 51 height 13
click at [111, 209] on select "Select Stylist" at bounding box center [117, 210] width 51 height 13
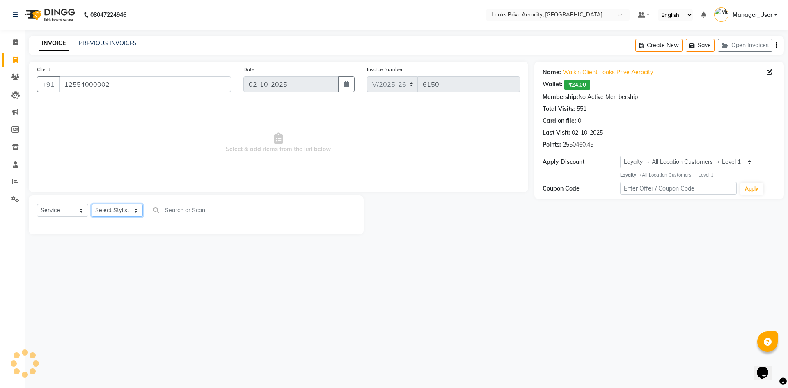
click at [92, 204] on select "Select Stylist" at bounding box center [117, 210] width 51 height 13
click at [129, 202] on div "Select Service Product Membership Package Voucher Prepaid Gift Card Select Styl…" at bounding box center [196, 214] width 335 height 39
click at [129, 210] on select "Select Stylist Aman_Barber Amit Amu Dharma [PERSON_NAME] Eric_asst [PERSON_NAME…" at bounding box center [117, 210] width 51 height 13
select select "65946"
click at [92, 204] on select "Select Stylist Aman_Barber Amit Amu Dharma [PERSON_NAME] Eric_asst [PERSON_NAME…" at bounding box center [117, 210] width 51 height 13
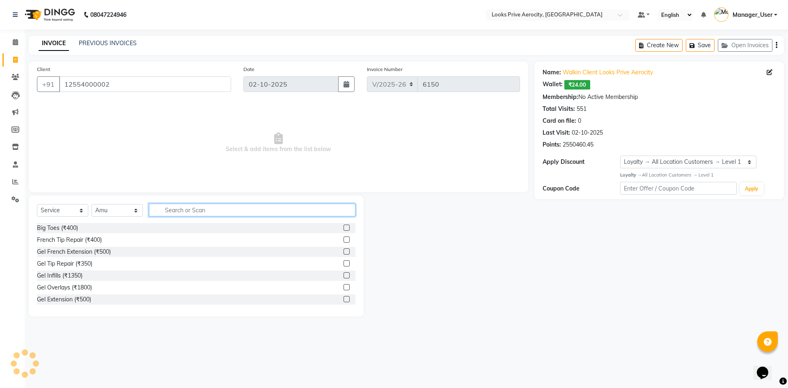
click at [180, 214] on input "text" at bounding box center [252, 210] width 207 height 13
type input "cut"
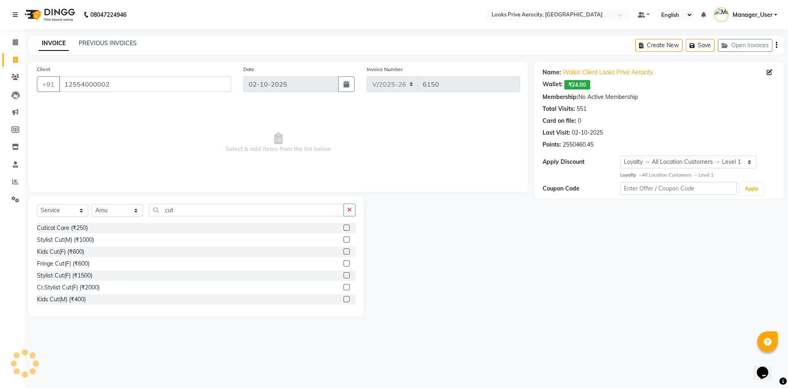
click at [344, 237] on label at bounding box center [347, 239] width 6 height 6
click at [344, 237] on input "checkbox" at bounding box center [346, 239] width 5 height 5
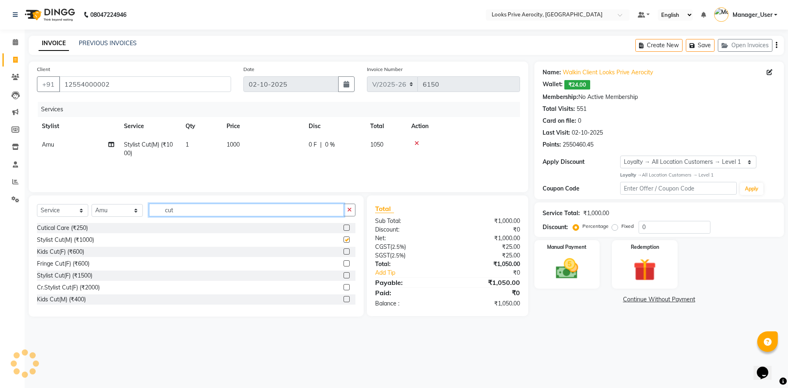
checkbox input "false"
click at [209, 209] on input "cut" at bounding box center [246, 210] width 195 height 13
type input "c"
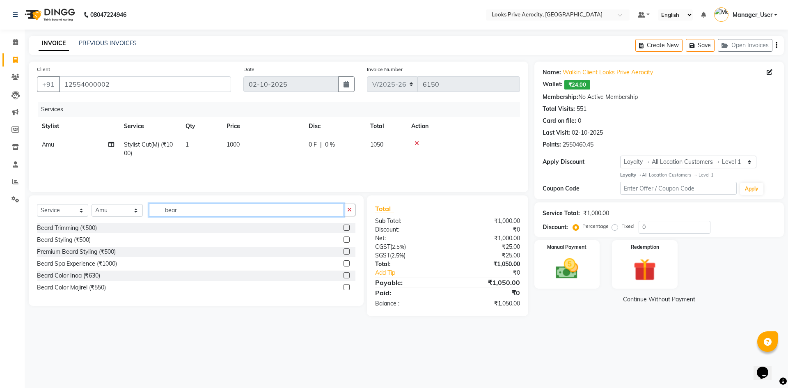
type input "bear"
click at [345, 227] on label at bounding box center [347, 228] width 6 height 6
click at [345, 227] on input "checkbox" at bounding box center [346, 227] width 5 height 5
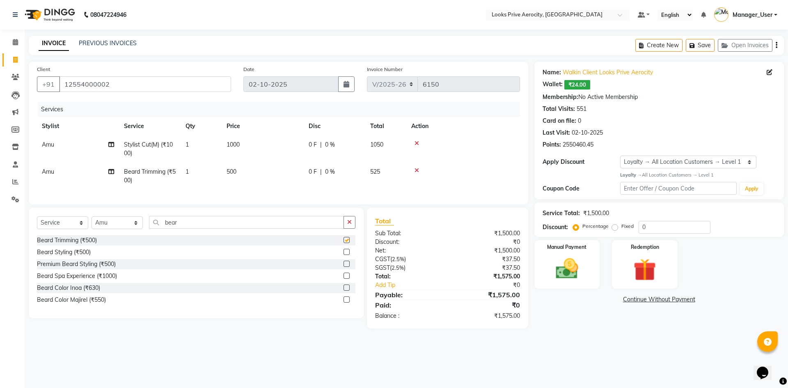
checkbox input "false"
click at [200, 229] on input "bear" at bounding box center [246, 222] width 195 height 13
type input "b"
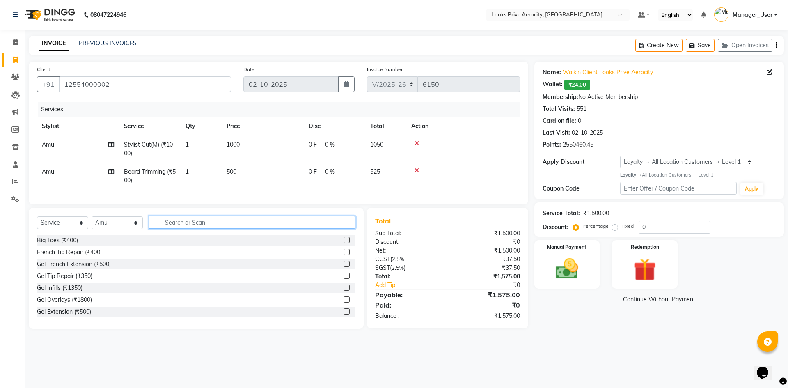
click at [197, 229] on input "text" at bounding box center [252, 222] width 207 height 13
type input "color"
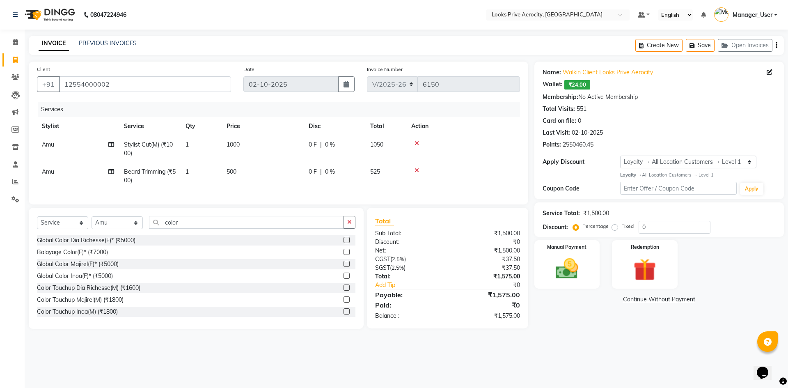
click at [344, 303] on label at bounding box center [347, 299] width 6 height 6
click at [344, 303] on input "checkbox" at bounding box center [346, 299] width 5 height 5
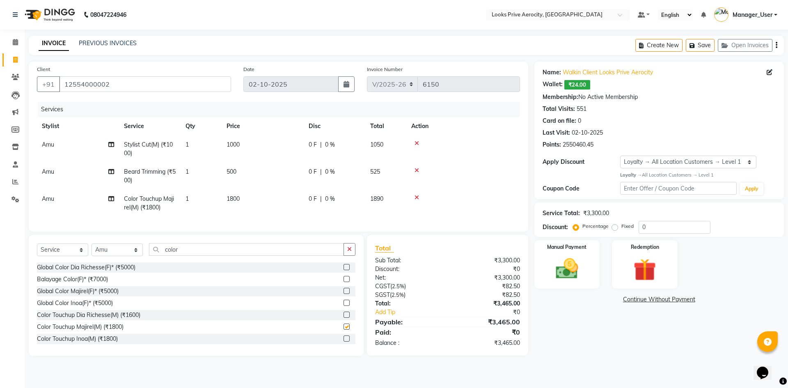
checkbox input "false"
click at [190, 254] on input "color" at bounding box center [246, 249] width 195 height 13
type input "c"
type input "aveda"
click at [344, 342] on label at bounding box center [347, 338] width 6 height 6
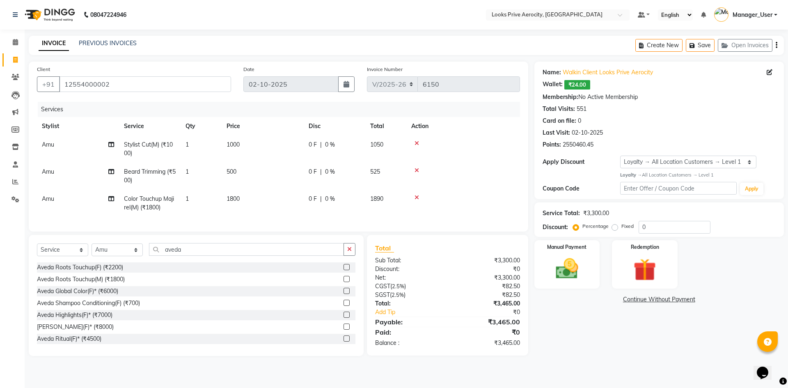
click at [344, 342] on input "checkbox" at bounding box center [346, 338] width 5 height 5
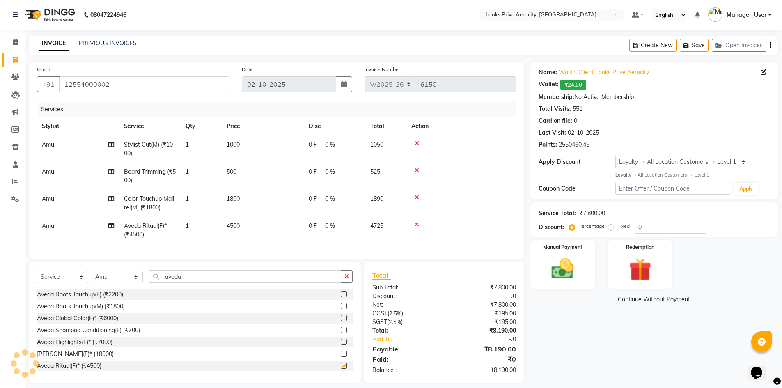
checkbox input "false"
drag, startPoint x: 55, startPoint y: 284, endPoint x: 58, endPoint y: 289, distance: 6.5
click at [56, 283] on select "Select Service Product Membership Package Voucher Prepaid Gift Card" at bounding box center [62, 277] width 51 height 13
select select "product"
click at [37, 277] on select "Select Service Product Membership Package Voucher Prepaid Gift Card" at bounding box center [62, 277] width 51 height 13
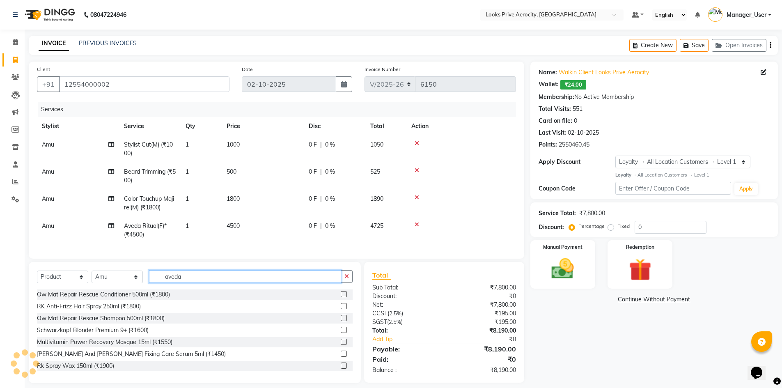
click at [194, 283] on input "aveda" at bounding box center [245, 276] width 192 height 13
type input "a"
type input "018084040584"
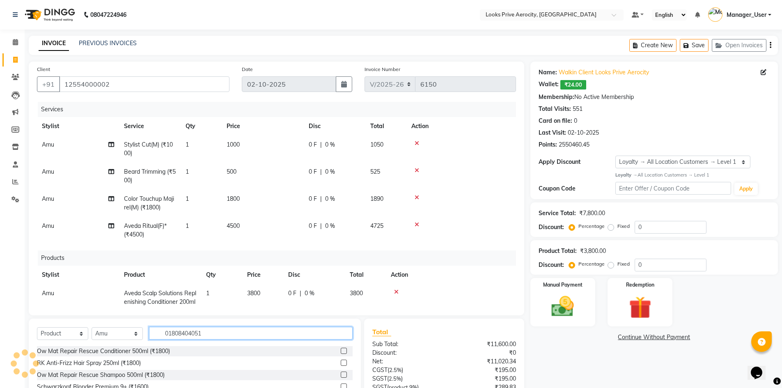
type input "018084040515"
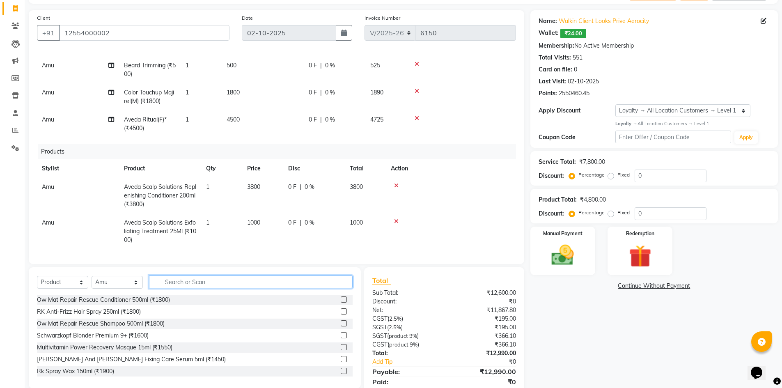
scroll to position [81, 0]
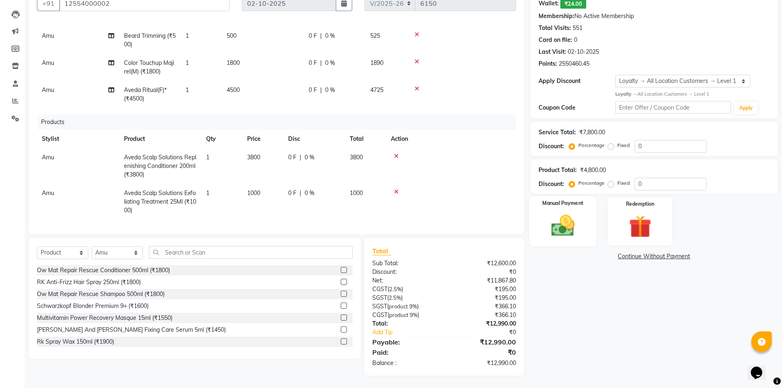
click at [565, 223] on img at bounding box center [563, 225] width 38 height 27
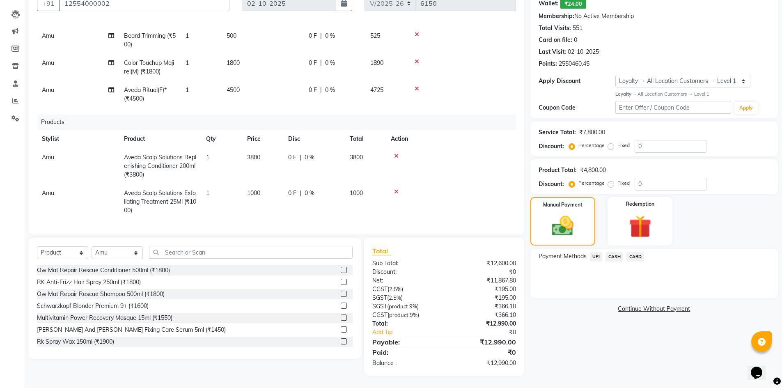
click at [617, 257] on span "CASH" at bounding box center [615, 256] width 18 height 9
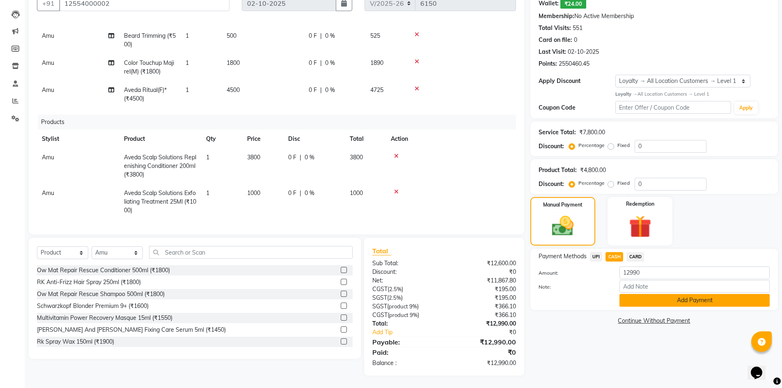
click at [654, 302] on button "Add Payment" at bounding box center [695, 300] width 150 height 13
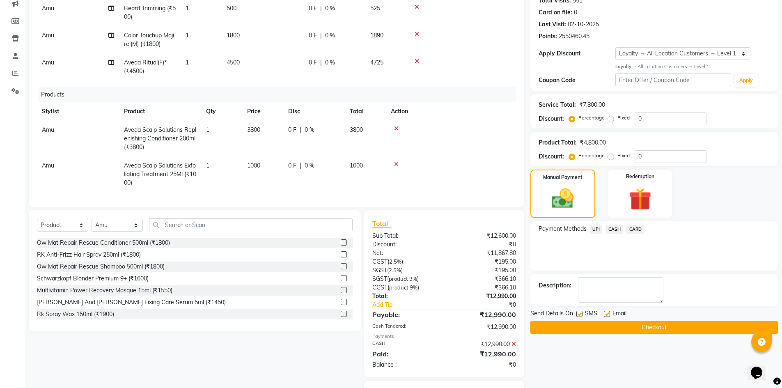
scroll to position [151, 0]
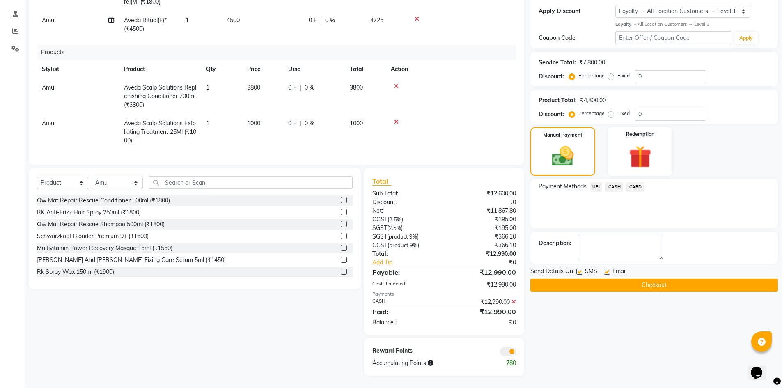
click at [576, 271] on label at bounding box center [579, 272] width 6 height 6
click at [576, 271] on input "checkbox" at bounding box center [578, 271] width 5 height 5
checkbox input "false"
click at [579, 285] on button "Checkout" at bounding box center [654, 285] width 248 height 13
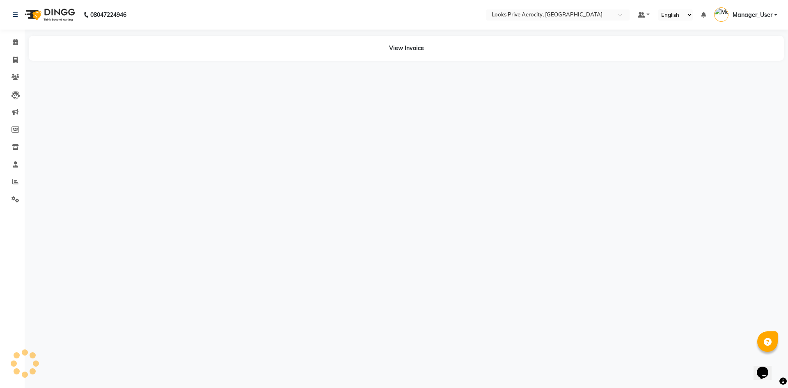
click at [538, 199] on div "08047224946 Select Location × Looks Prive Aerocity, Delhi Default Panel My Pane…" at bounding box center [394, 194] width 788 height 388
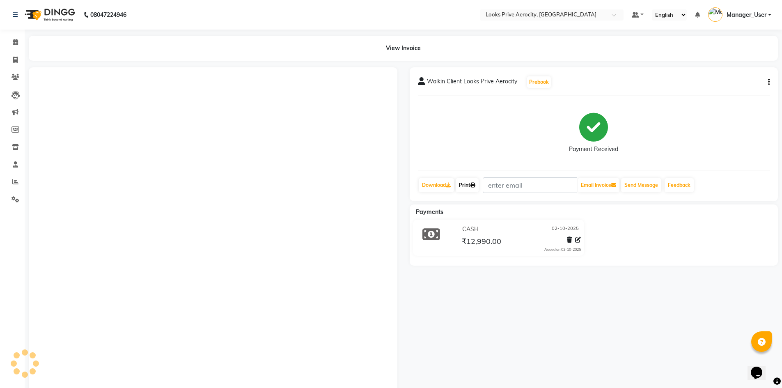
click at [472, 184] on link "Print" at bounding box center [467, 185] width 23 height 14
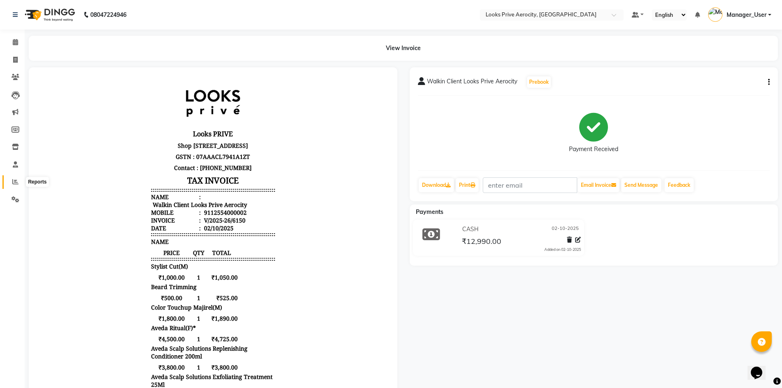
drag, startPoint x: 14, startPoint y: 181, endPoint x: 36, endPoint y: 175, distance: 22.6
click at [14, 181] on icon at bounding box center [15, 182] width 6 height 6
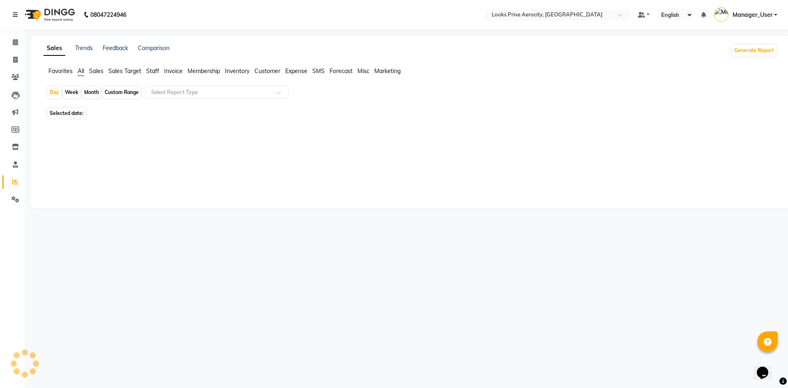
click at [149, 72] on span "Staff" at bounding box center [152, 70] width 13 height 7
click at [164, 85] on app-reports "Favorites All Sales Sales Target Staff Invoice Membership Inventory Customer Ex…" at bounding box center [411, 102] width 744 height 71
drag, startPoint x: 181, startPoint y: 115, endPoint x: 183, endPoint y: 90, distance: 24.8
click at [181, 112] on div "Day Week Month Custom Range Select Report Type Selected date: No reports ★ Mark…" at bounding box center [411, 112] width 734 height 52
click at [175, 73] on span "Invoice" at bounding box center [173, 70] width 18 height 7
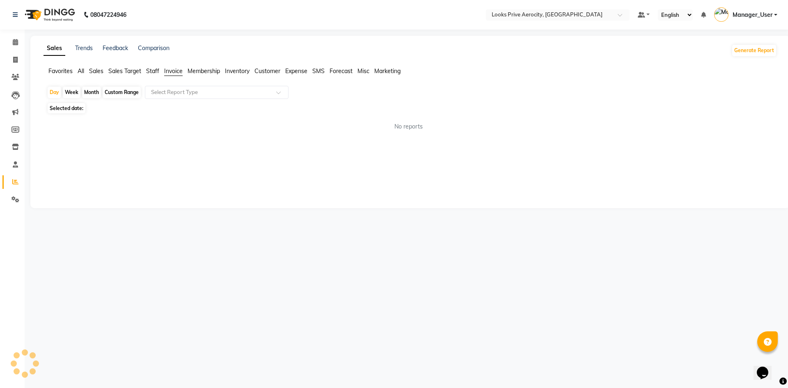
click at [151, 69] on span "Staff" at bounding box center [152, 70] width 13 height 7
drag, startPoint x: 161, startPoint y: 90, endPoint x: 163, endPoint y: 97, distance: 7.6
click at [161, 90] on input "text" at bounding box center [208, 92] width 118 height 8
click at [174, 70] on span "Invoice" at bounding box center [173, 70] width 18 height 7
click at [158, 71] on span "Staff" at bounding box center [152, 70] width 13 height 7
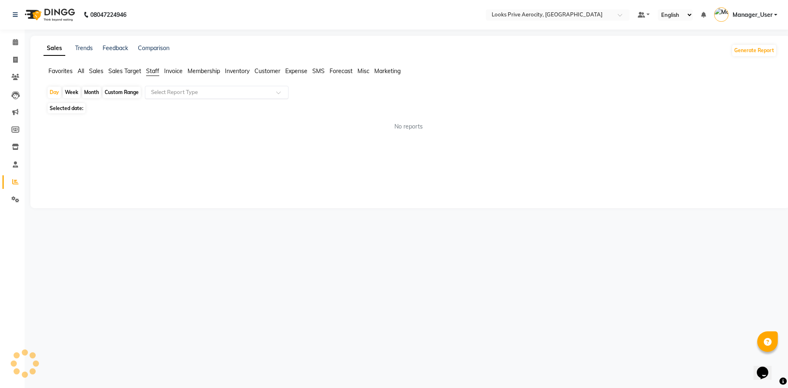
click at [170, 96] on div "Select Report Type" at bounding box center [217, 92] width 144 height 13
click at [184, 134] on div "No reports" at bounding box center [408, 127] width 737 height 22
click at [117, 70] on span "Sales Target" at bounding box center [124, 70] width 33 height 7
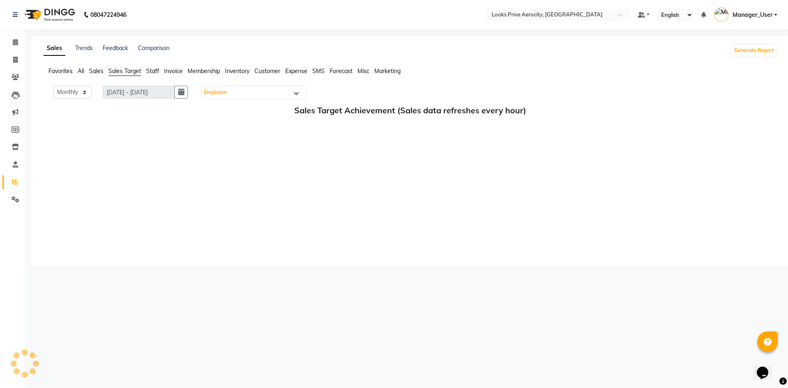
click at [156, 70] on span "Staff" at bounding box center [152, 70] width 13 height 7
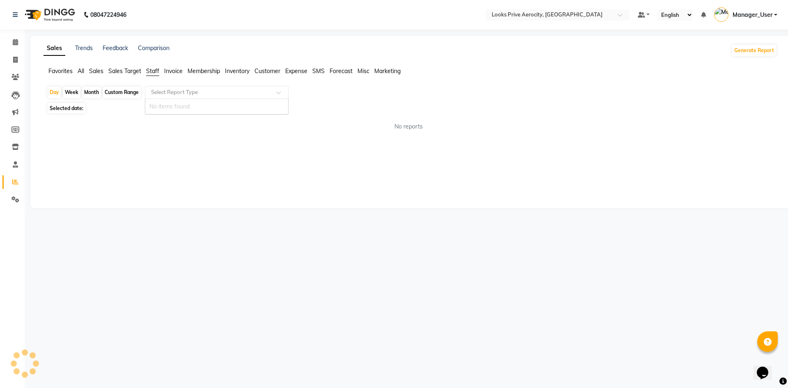
click at [165, 96] on div "Select Report Type" at bounding box center [217, 92] width 144 height 13
click at [174, 72] on span "Invoice" at bounding box center [173, 70] width 18 height 7
click at [157, 70] on span "Staff" at bounding box center [152, 70] width 13 height 7
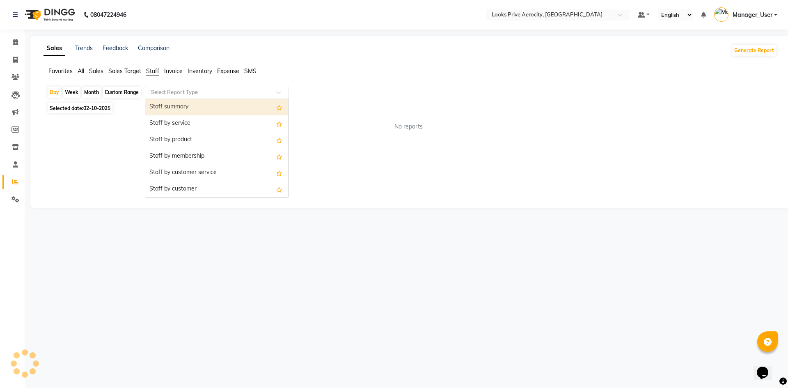
click at [164, 89] on input "text" at bounding box center [208, 92] width 118 height 8
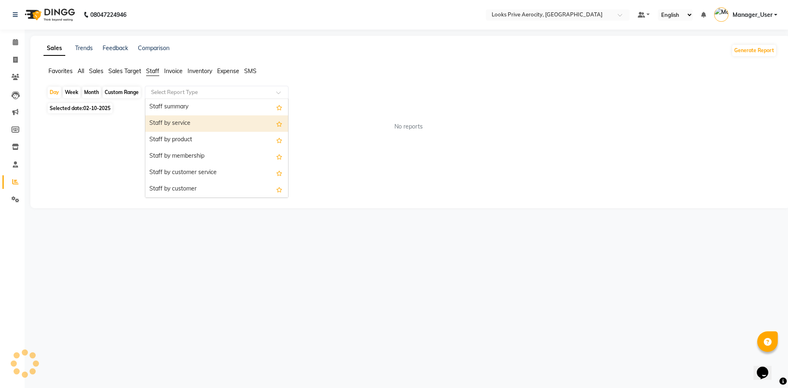
click at [178, 122] on div "Staff by service" at bounding box center [216, 123] width 143 height 16
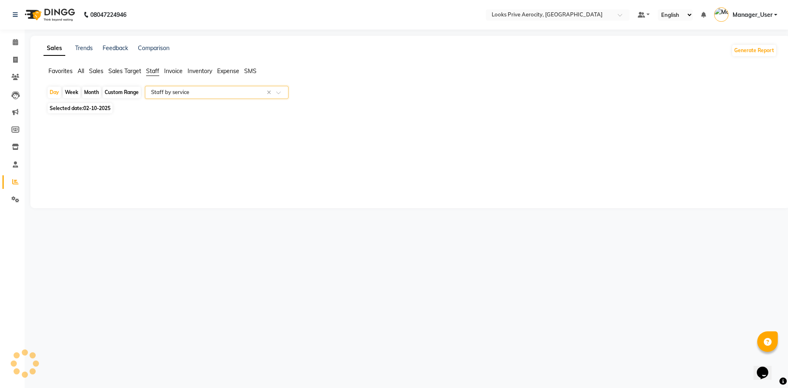
select select "full_report"
select select "csv"
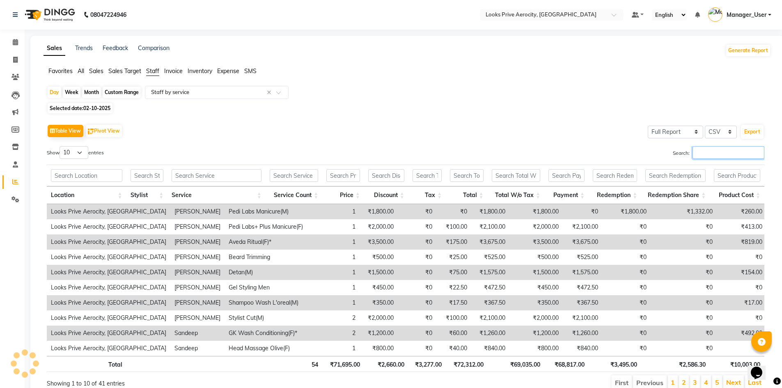
click at [717, 153] on input "Search:" at bounding box center [729, 152] width 72 height 13
click at [718, 158] on input "Search:" at bounding box center [729, 152] width 72 height 13
type input "a"
click at [702, 152] on input "Search:" at bounding box center [729, 152] width 72 height 13
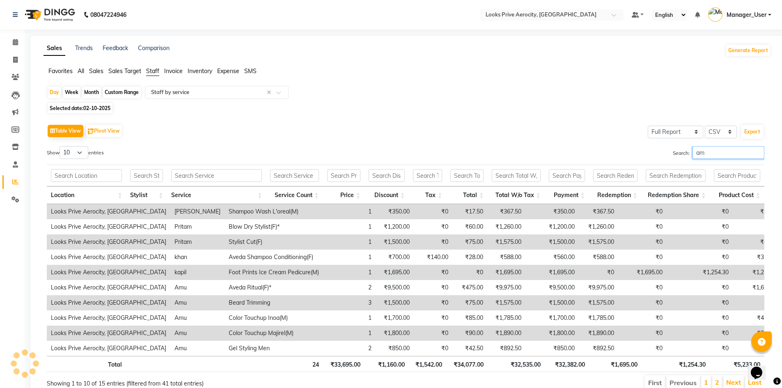
type input "amu"
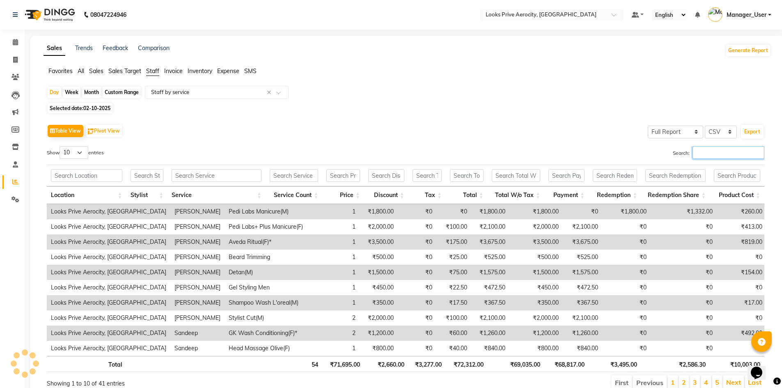
click at [717, 147] on input "Search:" at bounding box center [729, 152] width 72 height 13
type input "a"
click at [716, 151] on input "Search:" at bounding box center [729, 152] width 72 height 13
type input "a"
click at [713, 154] on input "Search:" at bounding box center [729, 152] width 72 height 13
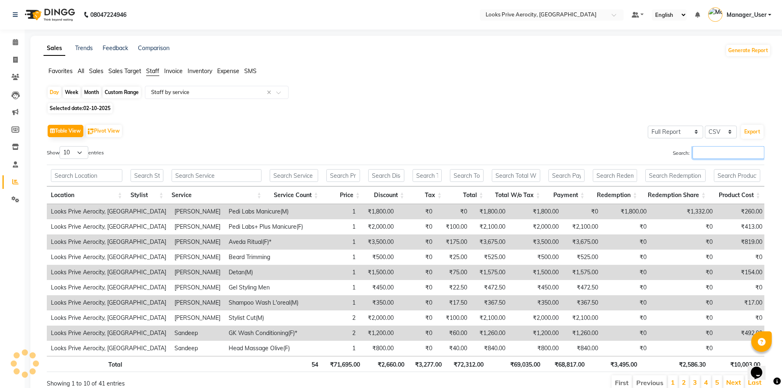
click at [711, 151] on input "Search:" at bounding box center [729, 152] width 72 height 13
type input "a"
click at [711, 151] on input "Search:" at bounding box center [729, 152] width 72 height 13
click at [714, 155] on input "Search:" at bounding box center [729, 152] width 72 height 13
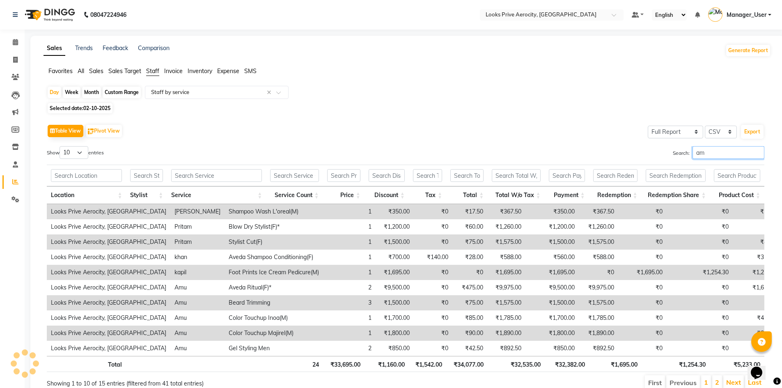
type input "amu"
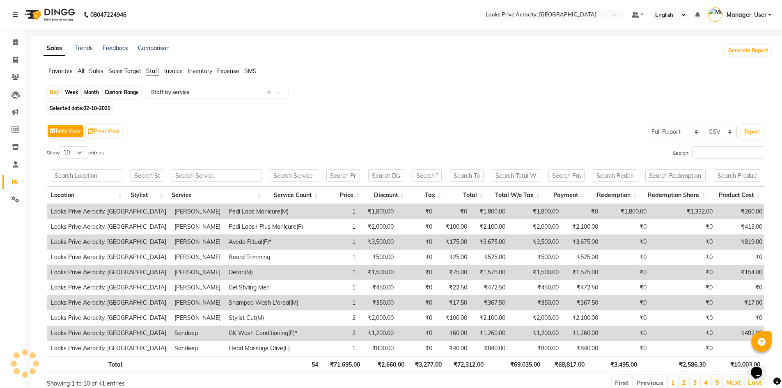
click at [710, 142] on div "Table View Pivot View Select Full Report Filtered Report Select CSV PDF Export …" at bounding box center [406, 256] width 718 height 269
click at [716, 153] on input "Search:" at bounding box center [729, 152] width 72 height 13
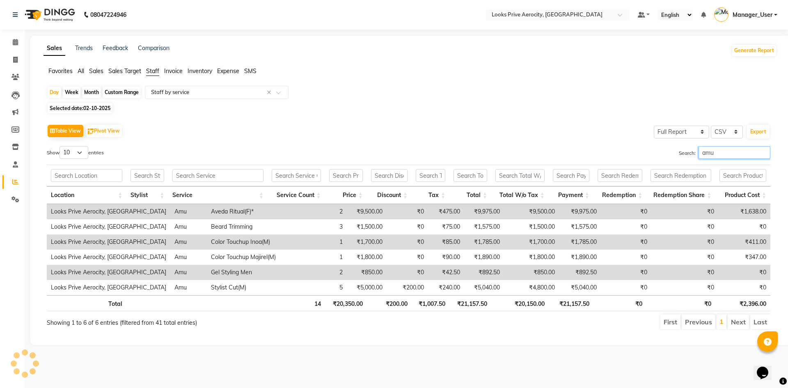
type input "amu"
click at [96, 109] on span "02-10-2025" at bounding box center [96, 108] width 27 height 6
select select "10"
select select "2025"
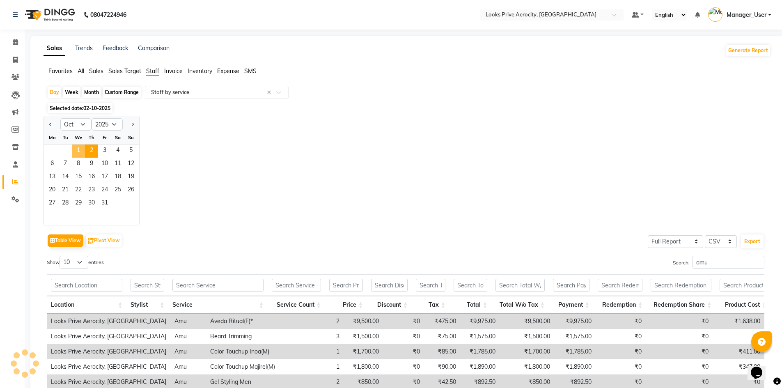
click at [81, 152] on span "1" at bounding box center [78, 151] width 13 height 13
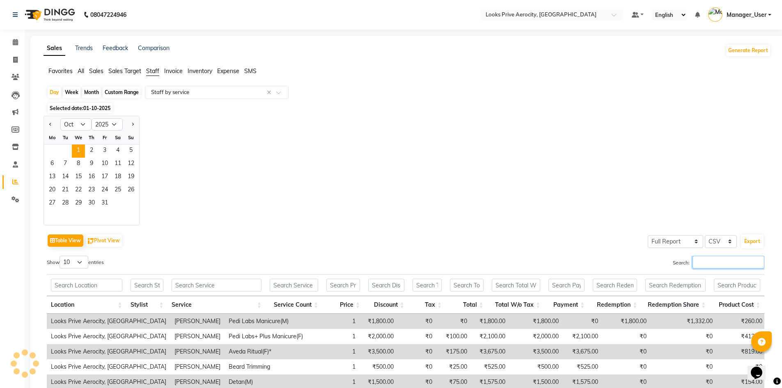
click at [719, 267] on input "Search:" at bounding box center [729, 262] width 72 height 13
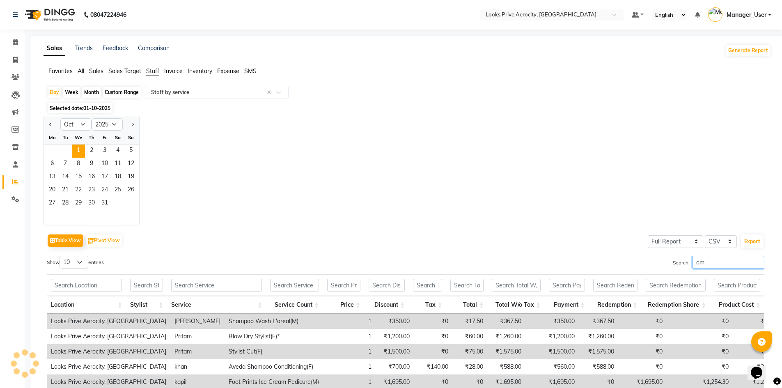
type input "amu"
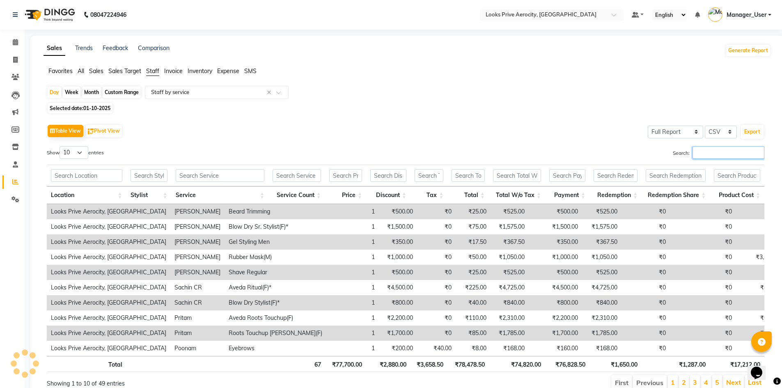
click at [717, 155] on input "Search:" at bounding box center [729, 152] width 72 height 13
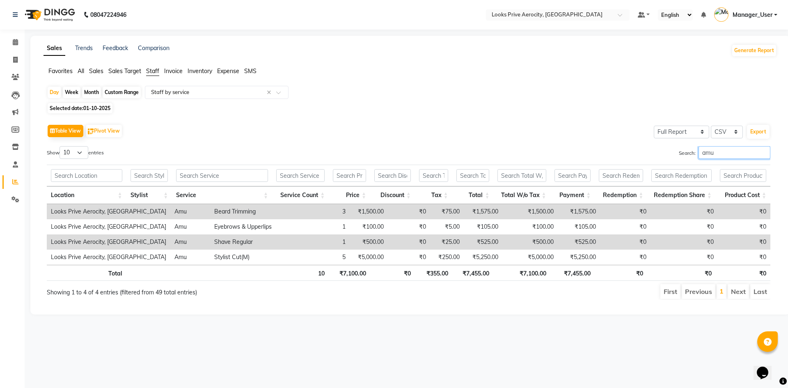
type input "amu"
click at [83, 108] on span "Selected date: 01-10-2025" at bounding box center [80, 108] width 65 height 10
select select "10"
select select "2025"
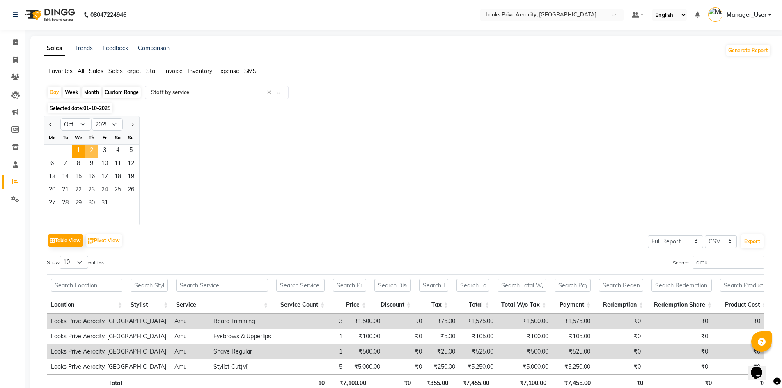
click at [91, 146] on span "2" at bounding box center [91, 151] width 13 height 13
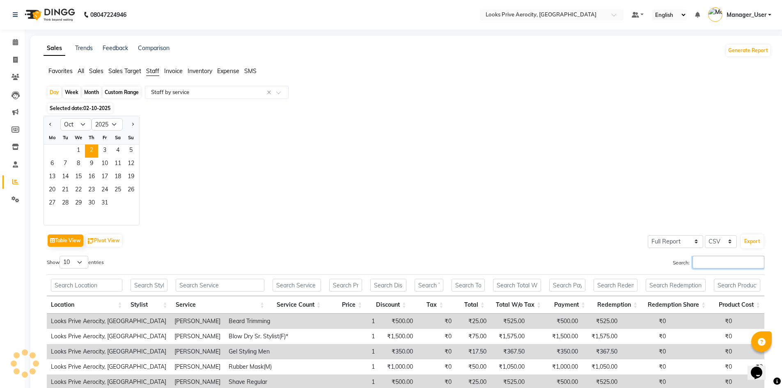
click at [714, 264] on input "Search:" at bounding box center [729, 262] width 72 height 13
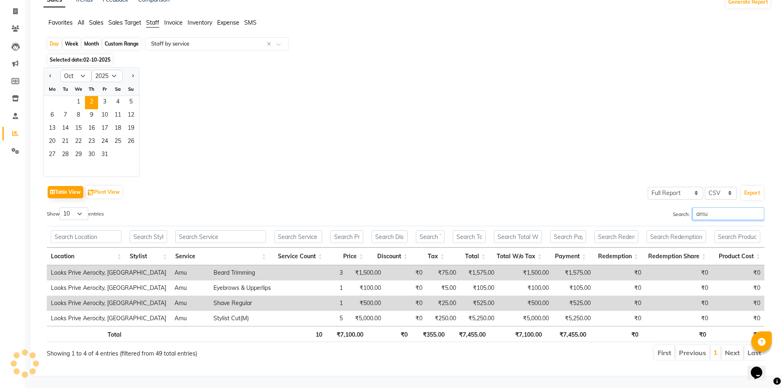
scroll to position [55, 0]
type input "amu"
click at [89, 96] on span "2" at bounding box center [91, 102] width 13 height 13
click at [94, 96] on span "2" at bounding box center [91, 102] width 13 height 13
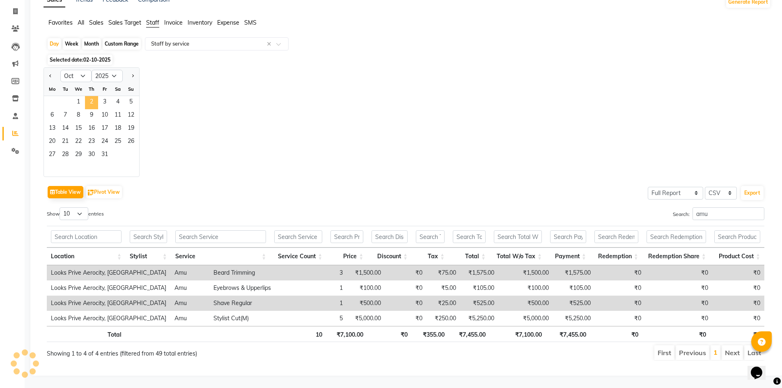
click at [94, 96] on span "2" at bounding box center [91, 102] width 13 height 13
click at [435, 58] on div "Day Week Month Custom Range Select Report Type × Staff by service × Selected da…" at bounding box center [408, 202] width 728 height 330
click at [437, 109] on div "Jan Feb Mar Apr May Jun Jul Aug Sep Oct Nov Dec 2015 2016 2017 2018 2019 2020 2…" at bounding box center [408, 122] width 728 height 110
click at [432, 117] on div "Jan Feb Mar Apr May Jun Jul Aug Sep Oct Nov Dec 2015 2016 2017 2018 2019 2020 2…" at bounding box center [408, 122] width 728 height 110
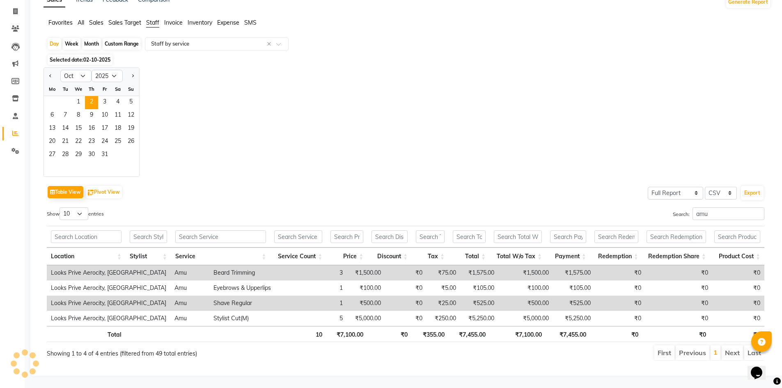
click at [427, 113] on div "Jan Feb Mar Apr May Jun Jul Aug Sep Oct Nov Dec 2015 2016 2017 2018 2019 2020 2…" at bounding box center [408, 122] width 728 height 110
click at [110, 256] on div "Location Stylist Service Service Count Price Discount Tax Total Total W/o Tax P…" at bounding box center [406, 244] width 718 height 42
click at [234, 78] on div "Jan Feb Mar Apr May Jun Jul Aug Sep Oct Nov Dec 2015 2016 2017 2018 2019 2020 2…" at bounding box center [408, 122] width 728 height 110
click at [216, 82] on div "Jan Feb Mar Apr May Jun Jul Aug Sep Oct Nov Dec 2015 2016 2017 2018 2019 2020 2…" at bounding box center [408, 122] width 728 height 110
click at [216, 83] on div "Jan Feb Mar Apr May Jun Jul Aug Sep Oct Nov Dec 2015 2016 2017 2018 2019 2020 2…" at bounding box center [408, 122] width 728 height 110
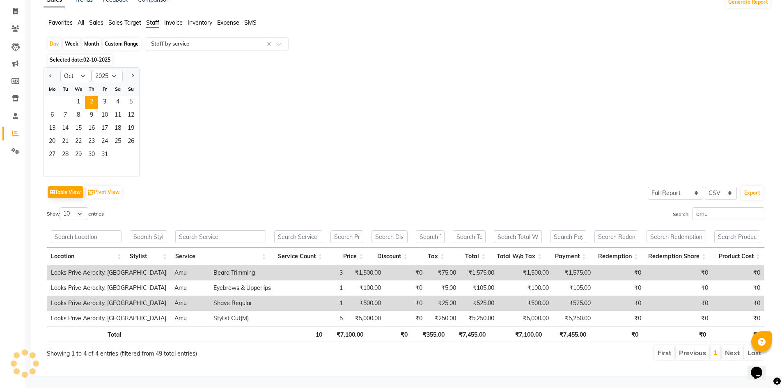
click at [216, 83] on div "Jan Feb Mar Apr May Jun Jul Aug Sep Oct Nov Dec 2015 2016 2017 2018 2019 2020 2…" at bounding box center [408, 122] width 728 height 110
click at [93, 96] on span "2" at bounding box center [91, 102] width 13 height 13
click at [207, 99] on div "Jan Feb Mar Apr May Jun Jul Aug Sep Oct Nov Dec 2015 2016 2017 2018 2019 2020 2…" at bounding box center [408, 122] width 728 height 110
click at [255, 125] on div "Jan Feb Mar Apr May Jun Jul Aug Sep Oct Nov Dec 2015 2016 2017 2018 2019 2020 2…" at bounding box center [408, 122] width 728 height 110
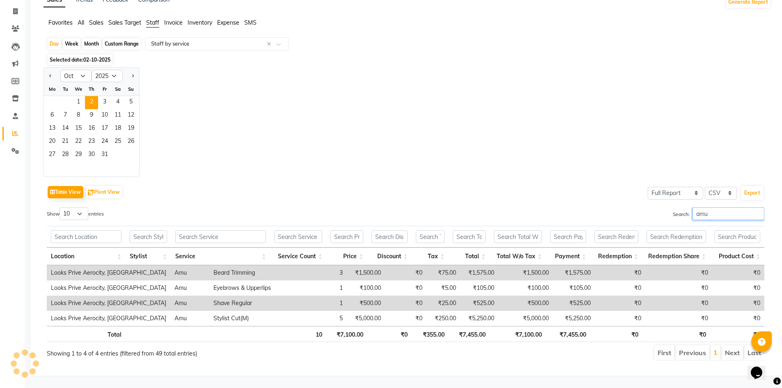
click at [757, 208] on input "amu" at bounding box center [729, 213] width 72 height 13
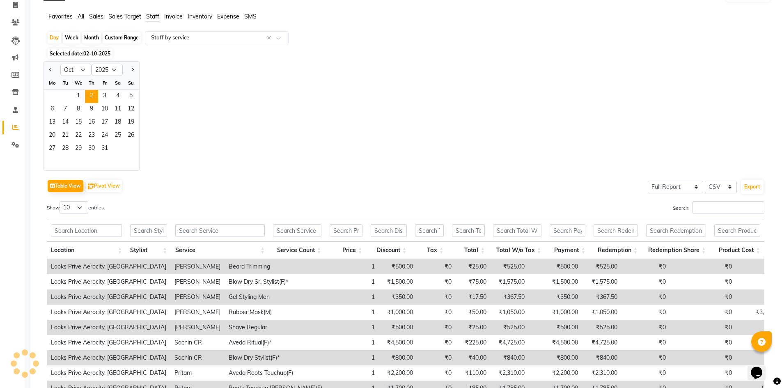
click at [264, 131] on div "Jan Feb Mar Apr May Jun Jul Aug Sep Oct Nov Dec 2015 2016 2017 2018 2019 2020 2…" at bounding box center [408, 116] width 728 height 110
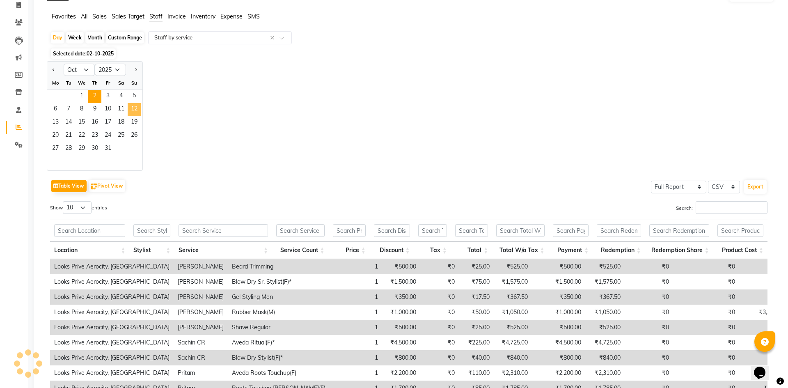
scroll to position [0, 0]
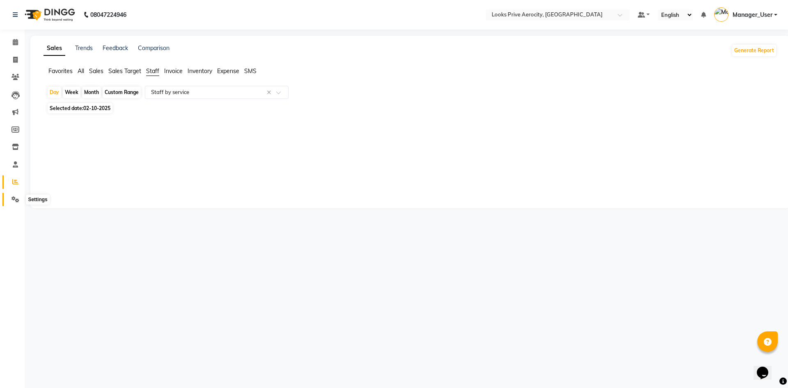
click at [16, 202] on icon at bounding box center [15, 199] width 8 height 6
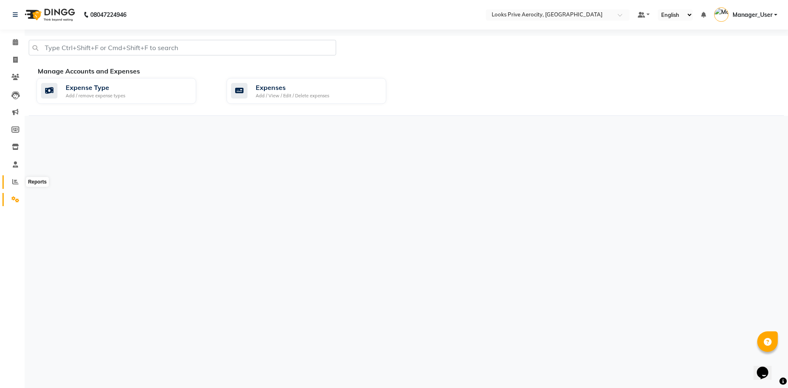
click at [14, 181] on icon at bounding box center [15, 182] width 6 height 6
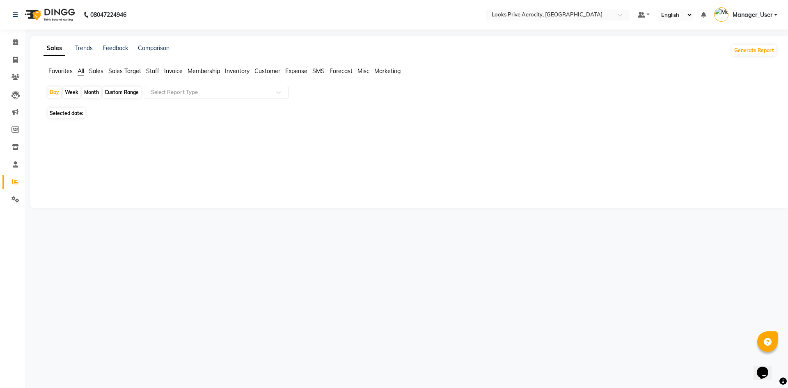
click at [151, 70] on span "Staff" at bounding box center [152, 70] width 13 height 7
click at [165, 90] on input "text" at bounding box center [208, 92] width 118 height 8
click at [175, 72] on span "Invoice" at bounding box center [173, 70] width 18 height 7
click at [156, 73] on span "Staff" at bounding box center [152, 70] width 13 height 7
click at [160, 92] on input "text" at bounding box center [208, 92] width 118 height 8
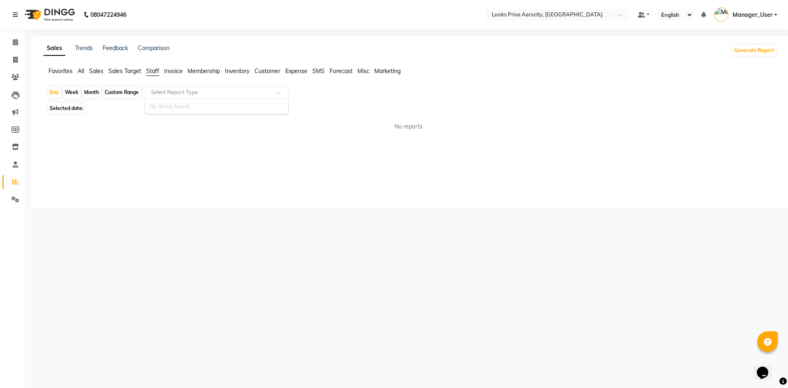
click at [183, 70] on span "Invoice" at bounding box center [173, 70] width 18 height 7
click at [149, 70] on span "Staff" at bounding box center [152, 70] width 13 height 7
click at [159, 94] on input "text" at bounding box center [208, 92] width 118 height 8
click at [172, 68] on span "Invoice" at bounding box center [173, 70] width 18 height 7
click at [206, 73] on span "Membership" at bounding box center [204, 70] width 32 height 7
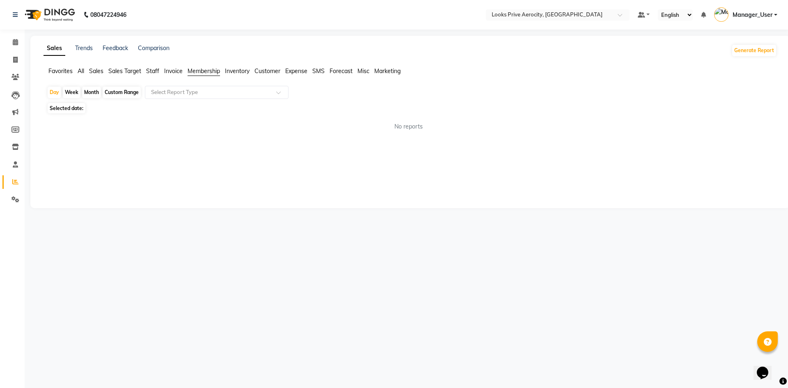
click at [178, 71] on span "Invoice" at bounding box center [173, 70] width 18 height 7
drag, startPoint x: 145, startPoint y: 71, endPoint x: 170, endPoint y: 83, distance: 27.4
click at [147, 71] on ul "Favorites All Sales Sales Target Staff Invoice Membership Inventory Customer Ex…" at bounding box center [411, 71] width 734 height 9
click at [170, 84] on app-reports "Favorites All Sales Sales Target Staff Invoice Membership Inventory Customer Ex…" at bounding box center [411, 102] width 744 height 71
click at [173, 91] on input "text" at bounding box center [208, 92] width 118 height 8
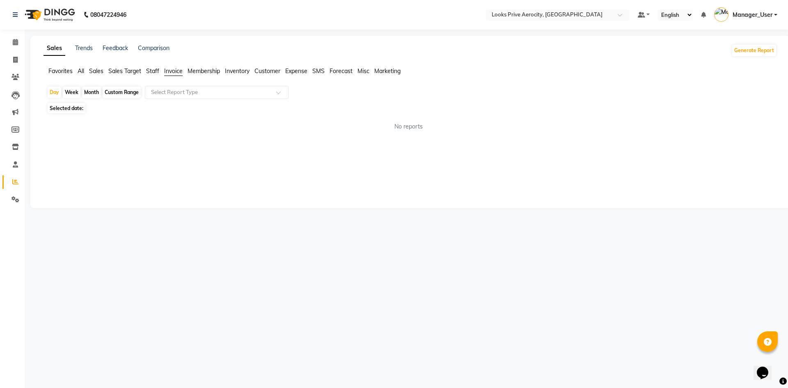
click at [85, 186] on div "Sales Trends Feedback Comparison Generate Report Favorites All Sales Sales Targ…" at bounding box center [410, 122] width 760 height 172
click at [187, 93] on input "text" at bounding box center [208, 92] width 118 height 8
click at [204, 73] on span "Membership" at bounding box center [204, 70] width 32 height 7
click at [175, 72] on span "Invoice" at bounding box center [173, 70] width 18 height 7
click at [171, 95] on input "text" at bounding box center [208, 92] width 118 height 8
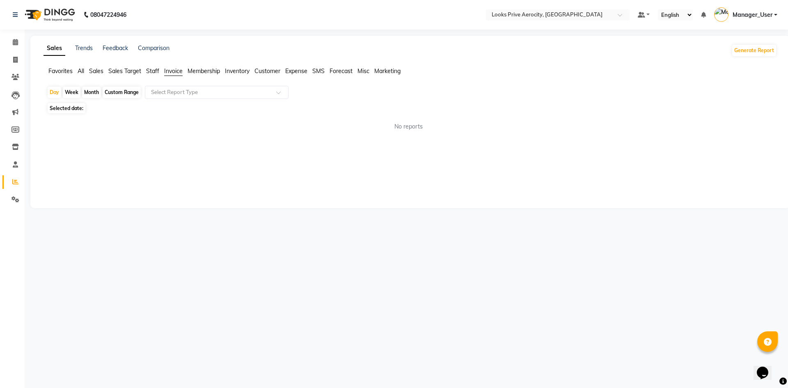
drag, startPoint x: 178, startPoint y: 122, endPoint x: 169, endPoint y: 63, distance: 60.3
click at [174, 112] on div "Day Week Month Custom Range Select Report Type Selected date: No reports ★ Mark…" at bounding box center [411, 112] width 734 height 52
click at [152, 71] on span "Staff" at bounding box center [152, 70] width 13 height 7
click at [177, 71] on span "Invoice" at bounding box center [173, 70] width 18 height 7
click at [158, 71] on span "Staff" at bounding box center [152, 70] width 13 height 7
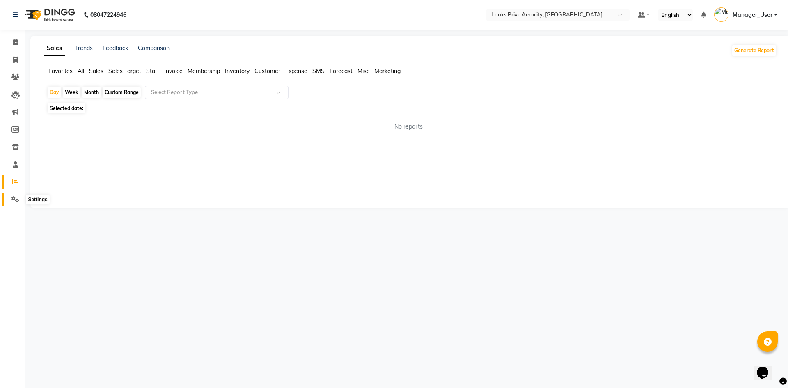
click at [14, 197] on icon at bounding box center [15, 199] width 8 height 6
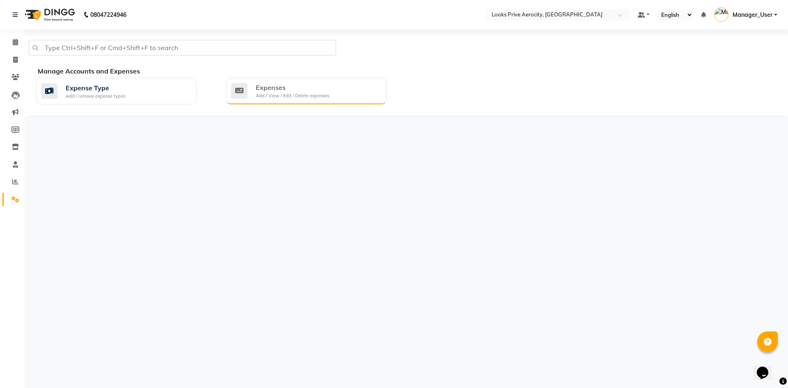
click at [299, 79] on div "Expenses Add / View / Edit / Delete expenses" at bounding box center [307, 91] width 160 height 26
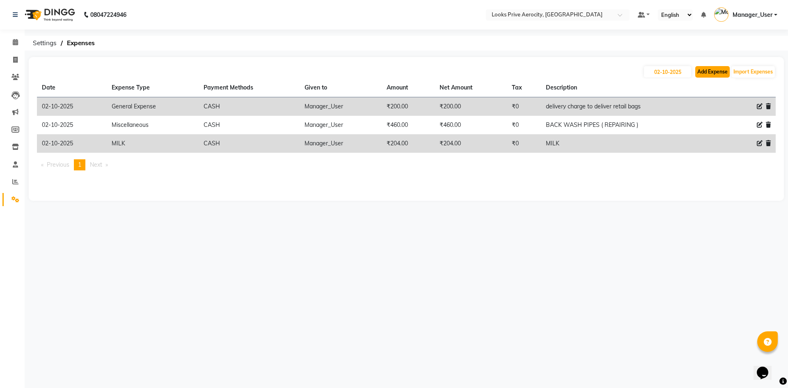
click at [715, 71] on button "Add Expense" at bounding box center [712, 71] width 34 height 11
select select "1"
select select "4876"
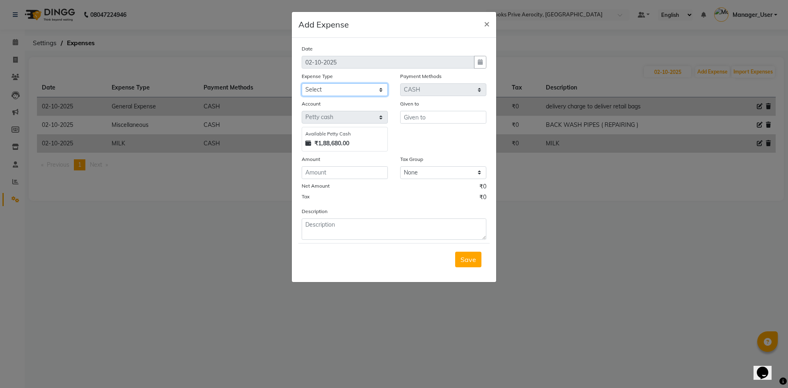
click at [331, 84] on select "Select Accommodation Aesthetics Bank Deposit BLINKIT Cash Handover Client Refun…" at bounding box center [345, 89] width 86 height 13
select select "24888"
click at [302, 83] on select "Select Accommodation Aesthetics Bank Deposit BLINKIT Cash Handover Client Refun…" at bounding box center [345, 89] width 86 height 13
drag, startPoint x: 439, startPoint y: 112, endPoint x: 441, endPoint y: 118, distance: 5.9
click at [440, 112] on input "text" at bounding box center [443, 117] width 86 height 13
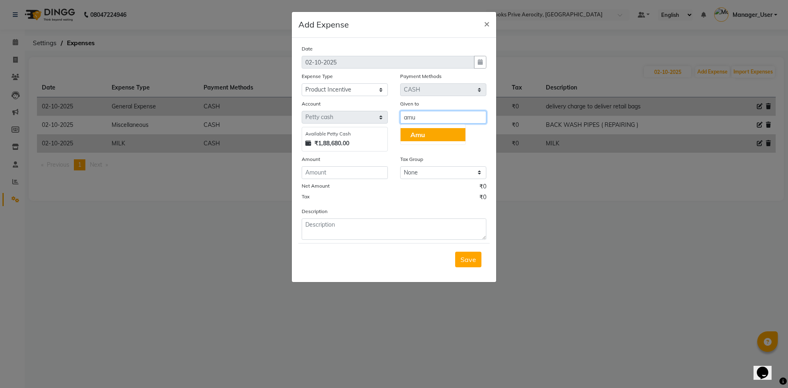
click at [441, 134] on button "Amu" at bounding box center [433, 134] width 65 height 13
type input "Amu"
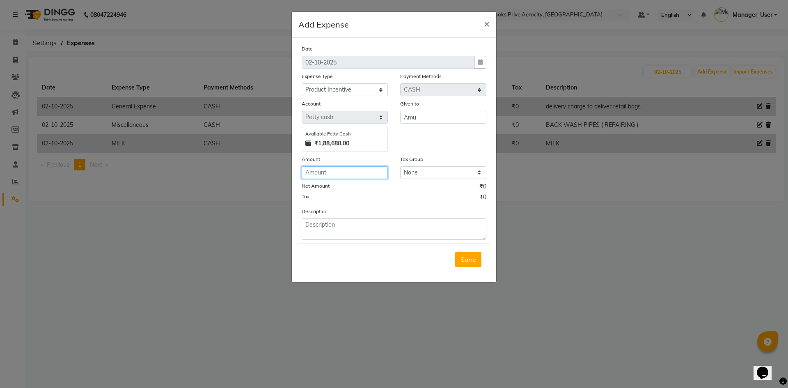
click at [363, 174] on input "number" at bounding box center [345, 172] width 86 height 13
type input "480"
drag, startPoint x: 393, startPoint y: 220, endPoint x: 453, endPoint y: 264, distance: 74.3
click at [394, 220] on textarea at bounding box center [394, 228] width 185 height 21
type textarea "product incentive to amu"
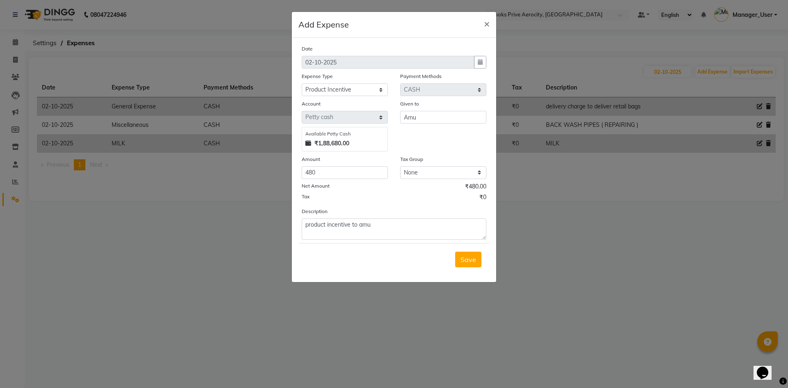
click at [474, 269] on div "Save" at bounding box center [393, 259] width 191 height 32
click at [473, 260] on span "Save" at bounding box center [469, 259] width 16 height 8
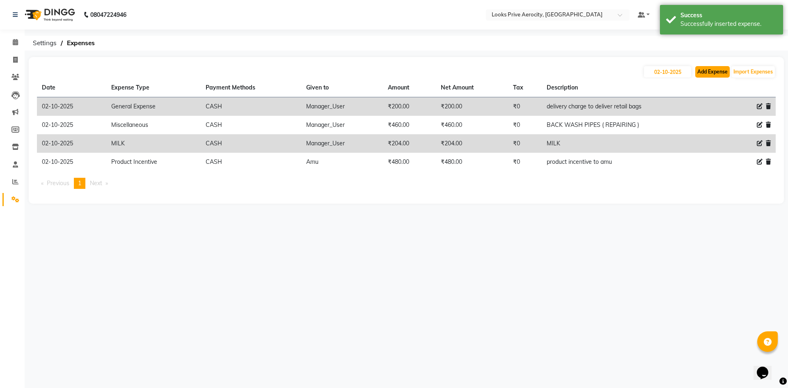
click at [715, 70] on button "Add Expense" at bounding box center [712, 71] width 34 height 11
select select "1"
select select "4876"
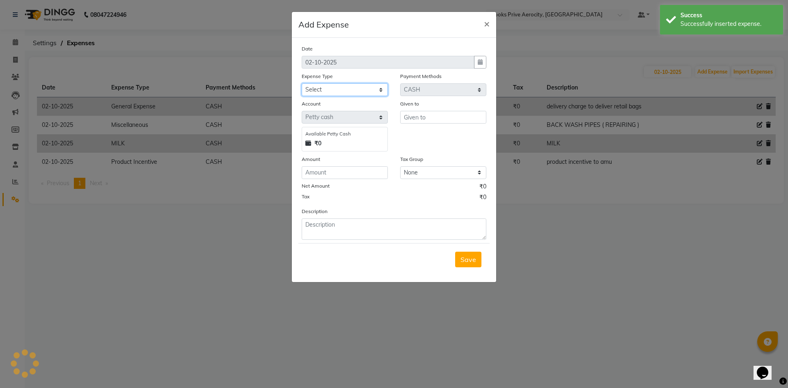
drag, startPoint x: 348, startPoint y: 88, endPoint x: 348, endPoint y: 95, distance: 6.6
click at [348, 88] on select "Select Accommodation Aesthetics Bank Deposit BLINKIT Cash Handover Client Refun…" at bounding box center [345, 89] width 86 height 13
select select "24888"
click at [302, 83] on select "Select Accommodation Aesthetics Bank Deposit BLINKIT Cash Handover Client Refun…" at bounding box center [345, 89] width 86 height 13
click at [420, 118] on input "text" at bounding box center [443, 117] width 86 height 13
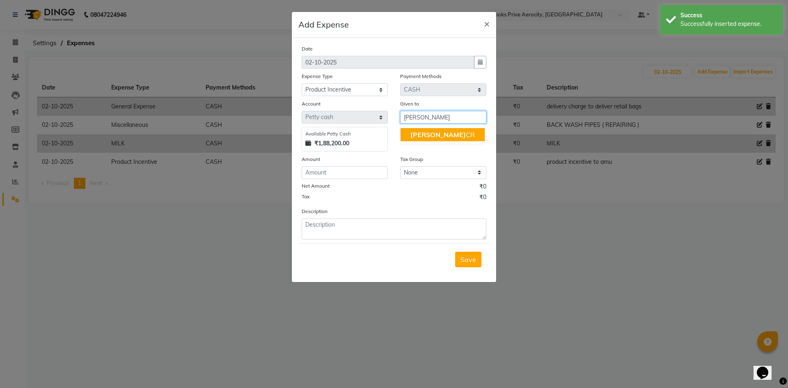
drag, startPoint x: 438, startPoint y: 136, endPoint x: 427, endPoint y: 136, distance: 11.1
click at [436, 132] on button "Erica CR" at bounding box center [443, 134] width 84 height 13
type input "[PERSON_NAME]"
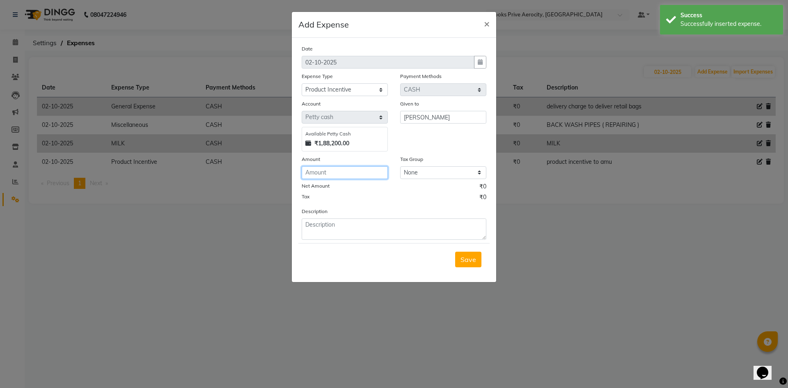
click at [352, 168] on input "number" at bounding box center [345, 172] width 86 height 13
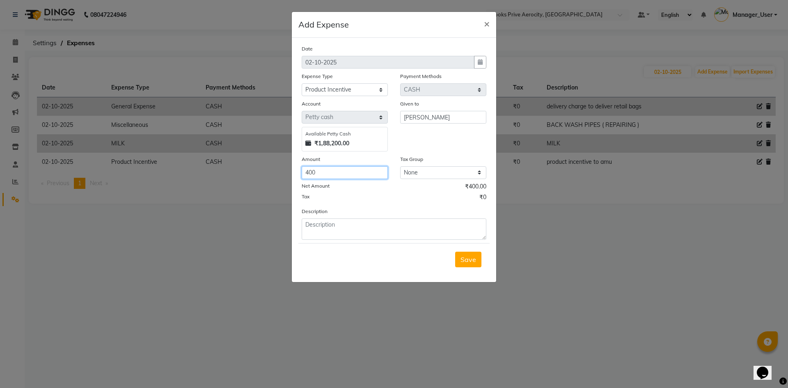
type input "400"
click at [370, 233] on textarea at bounding box center [394, 228] width 185 height 21
type textarea "product incentive to erica"
click at [463, 259] on span "Save" at bounding box center [469, 259] width 16 height 8
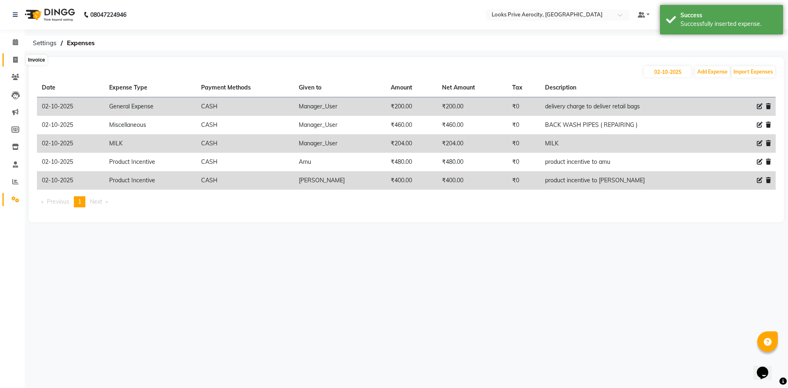
click at [13, 57] on icon at bounding box center [15, 60] width 5 height 6
select select "service"
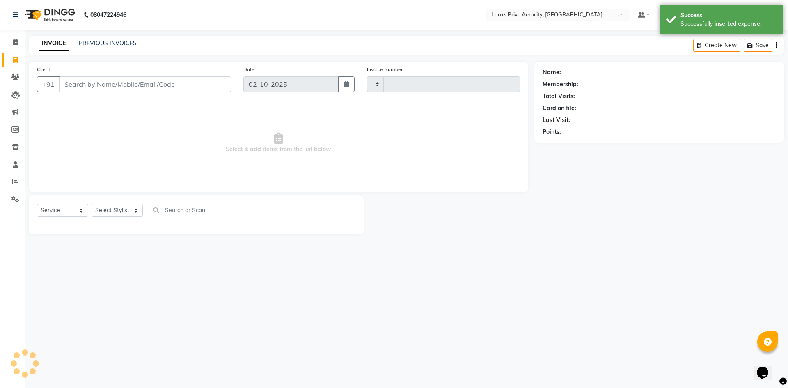
type input "6151"
select select "5913"
click at [108, 41] on link "PREVIOUS INVOICES" at bounding box center [108, 42] width 58 height 7
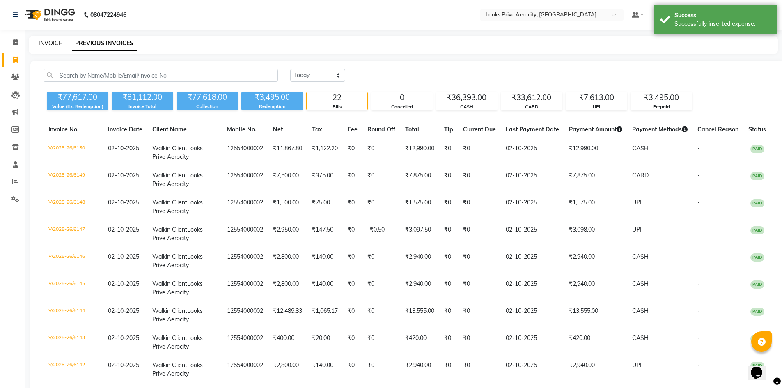
click at [48, 44] on link "INVOICE" at bounding box center [50, 42] width 23 height 7
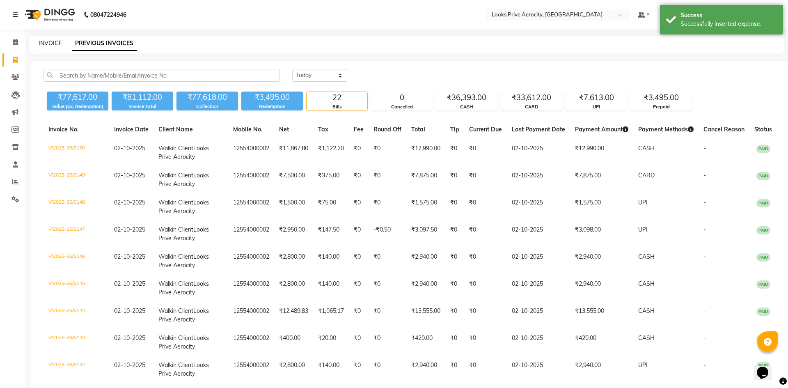
select select "5913"
select select "service"
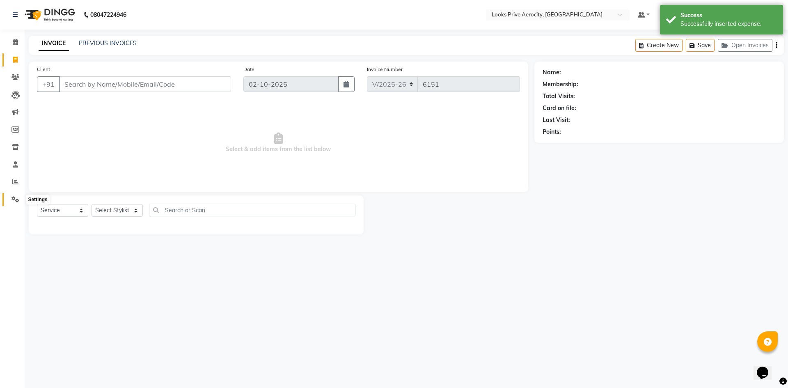
click at [14, 200] on icon at bounding box center [15, 199] width 8 height 6
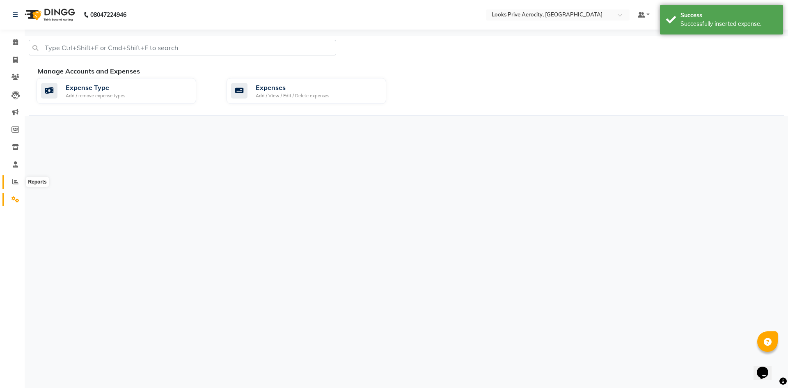
click at [16, 181] on icon at bounding box center [15, 182] width 6 height 6
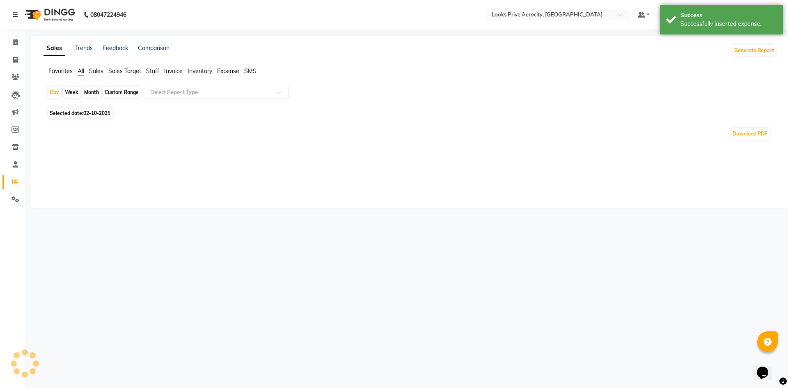
click at [158, 70] on span "Staff" at bounding box center [152, 70] width 13 height 7
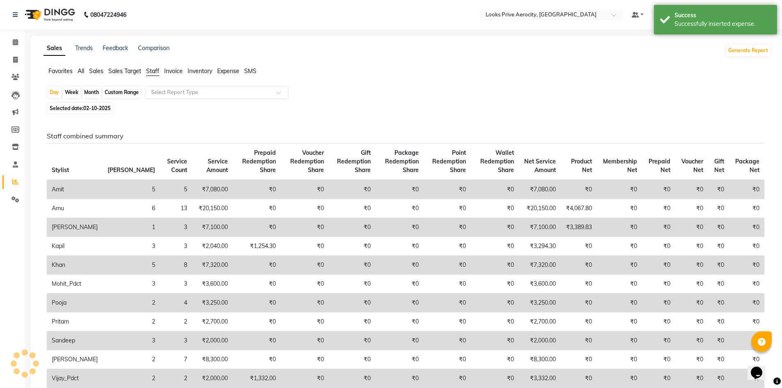
click at [164, 86] on div "Select Report Type" at bounding box center [217, 92] width 144 height 13
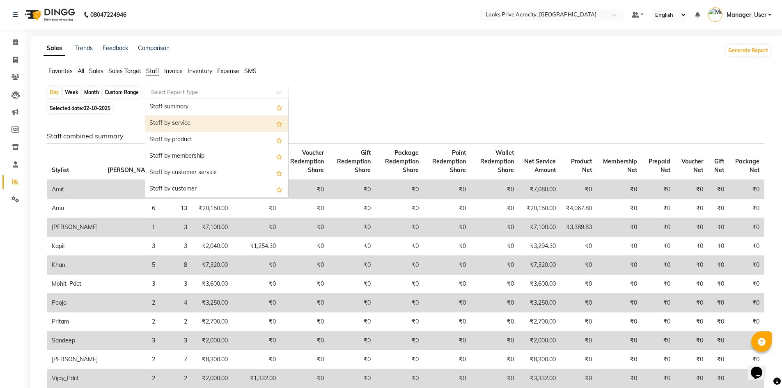
drag, startPoint x: 196, startPoint y: 122, endPoint x: 197, endPoint y: 126, distance: 4.3
click at [196, 122] on div "Staff by service" at bounding box center [216, 123] width 143 height 16
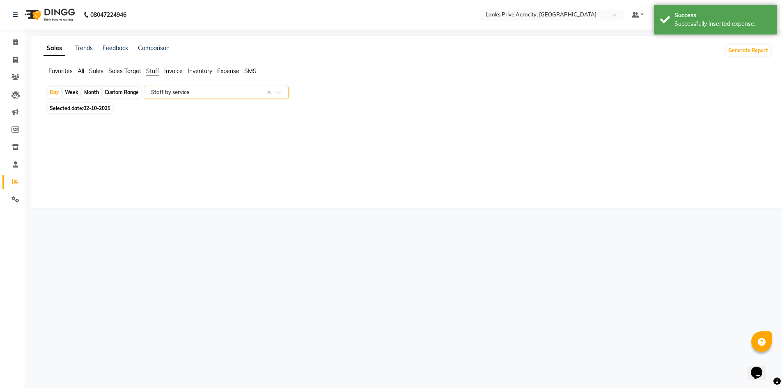
select select "full_report"
select select "csv"
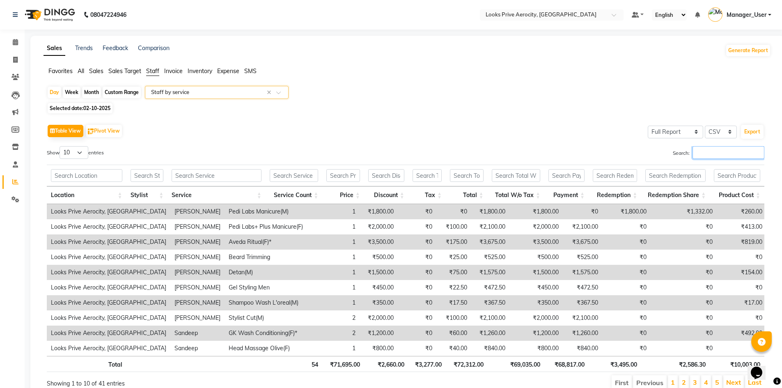
click at [727, 154] on input "Search:" at bounding box center [729, 152] width 72 height 13
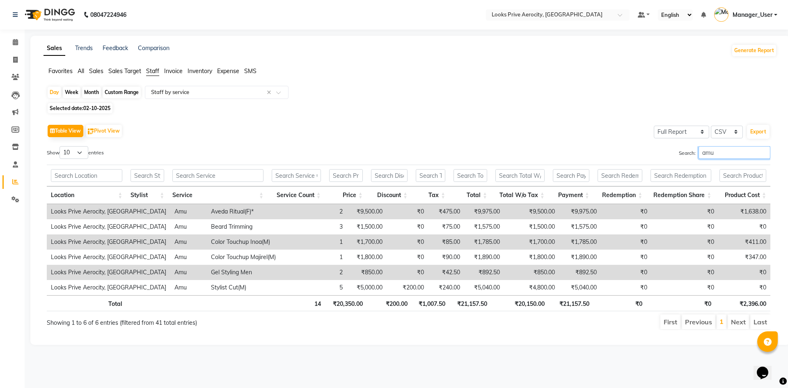
type input "amu"
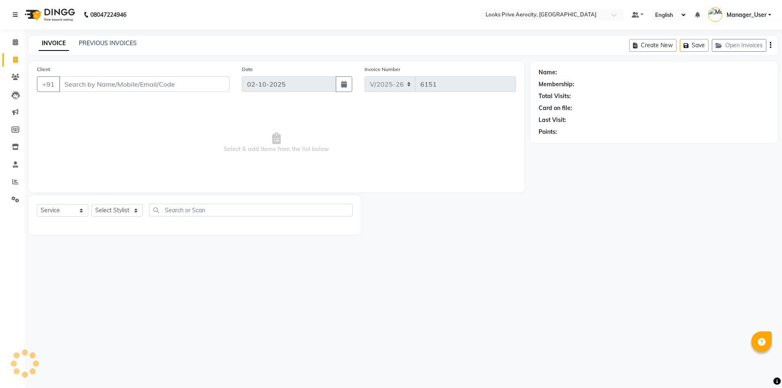
select select "5913"
select select "service"
click at [92, 88] on input "Client" at bounding box center [144, 84] width 170 height 16
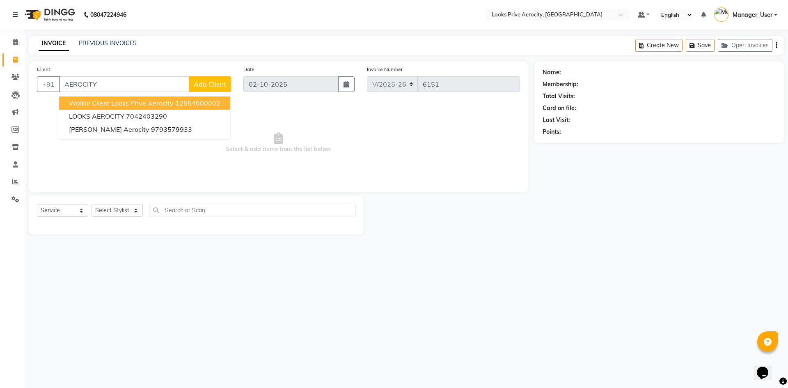
click at [94, 101] on span "Walkin Client Looks Prive Aerocity" at bounding box center [121, 103] width 105 height 8
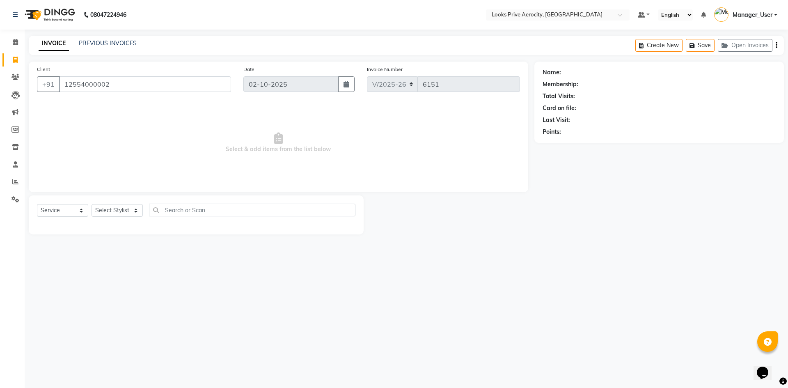
type input "12554000002"
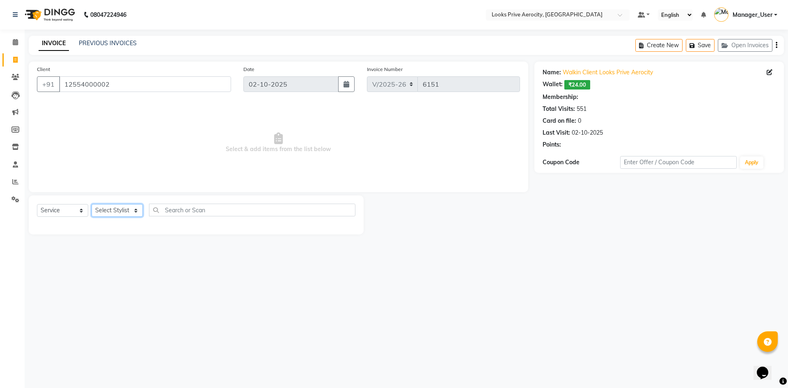
click at [125, 211] on select "Select Stylist Aman_Barber Amit Amu Dharma [PERSON_NAME] Eric_asst [PERSON_NAME…" at bounding box center [117, 210] width 51 height 13
select select "1: Object"
select select "43240"
click at [92, 204] on select "Select Stylist Aman_Barber Amit Amu Dharma [PERSON_NAME] Eric_asst [PERSON_NAME…" at bounding box center [117, 210] width 51 height 13
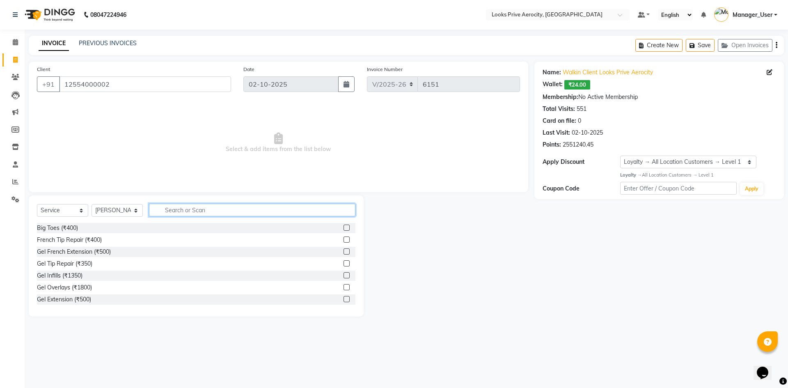
click at [208, 210] on input "text" at bounding box center [252, 210] width 207 height 13
type input "AVEDA"
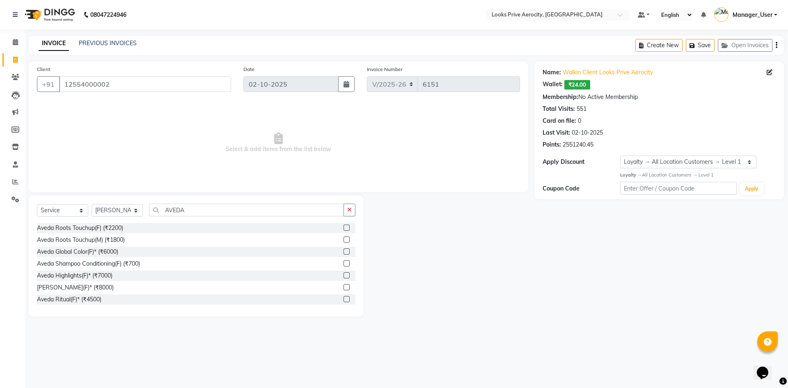
click at [344, 228] on label at bounding box center [347, 228] width 6 height 6
click at [344, 228] on input "checkbox" at bounding box center [346, 227] width 5 height 5
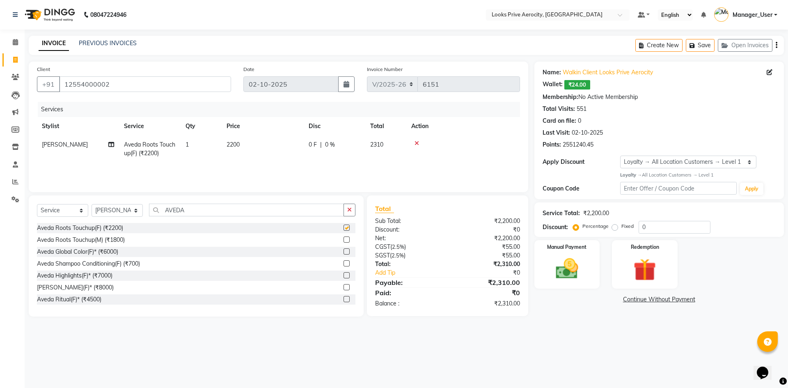
checkbox input "false"
click at [118, 205] on select "Select Stylist Aman_Barber Amit Amu Dharma [PERSON_NAME] Eric_asst [PERSON_NAME…" at bounding box center [117, 210] width 51 height 13
select select "76840"
click at [92, 204] on select "Select Stylist Aman_Barber Amit Amu Dharma [PERSON_NAME] Eric_asst [PERSON_NAME…" at bounding box center [117, 210] width 51 height 13
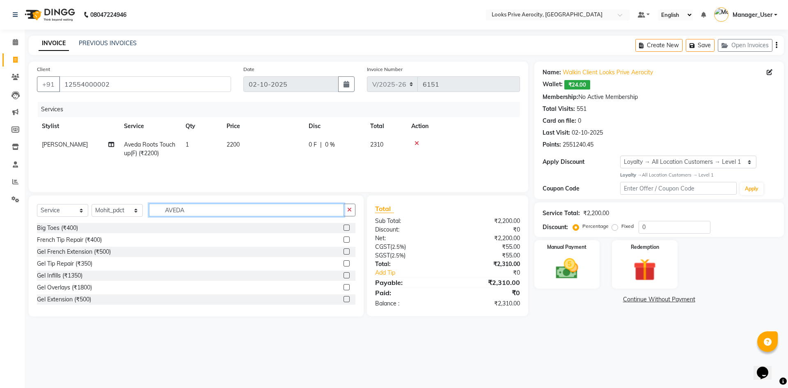
click at [230, 206] on input "AVEDA" at bounding box center [246, 210] width 195 height 13
type input "A"
drag, startPoint x: 0, startPoint y: 350, endPoint x: 0, endPoint y: 344, distance: 5.7
drag, startPoint x: 0, startPoint y: 344, endPoint x: 206, endPoint y: 54, distance: 356.1
click at [206, 54] on div "INVOICE PREVIOUS INVOICES Create New Save Open Invoices" at bounding box center [406, 45] width 755 height 19
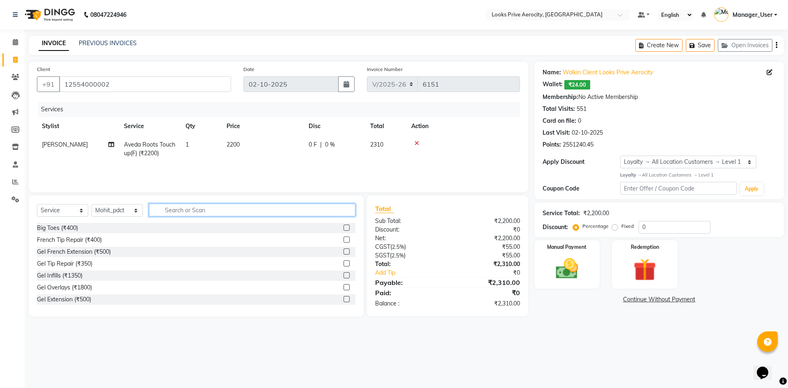
click at [196, 210] on input "text" at bounding box center [252, 210] width 207 height 13
click at [202, 208] on input "text" at bounding box center [252, 210] width 207 height 13
type input "MASSAGE"
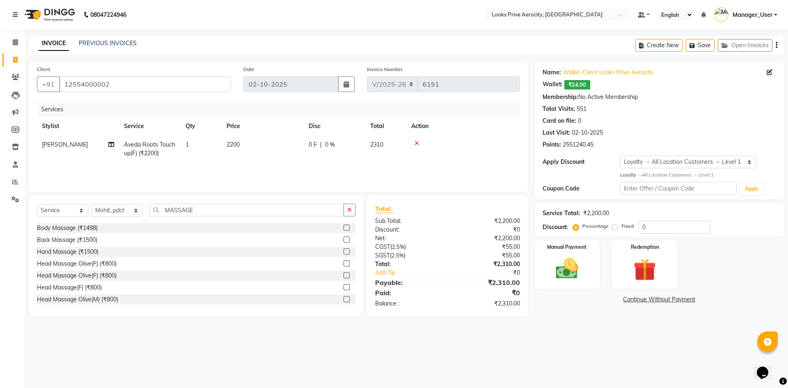
click at [344, 251] on label at bounding box center [347, 251] width 6 height 6
click at [344, 251] on input "checkbox" at bounding box center [346, 251] width 5 height 5
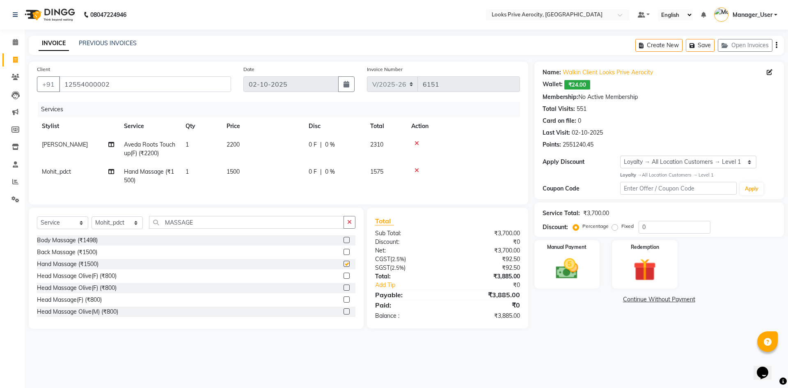
checkbox input "false"
click at [416, 169] on icon at bounding box center [417, 171] width 5 height 6
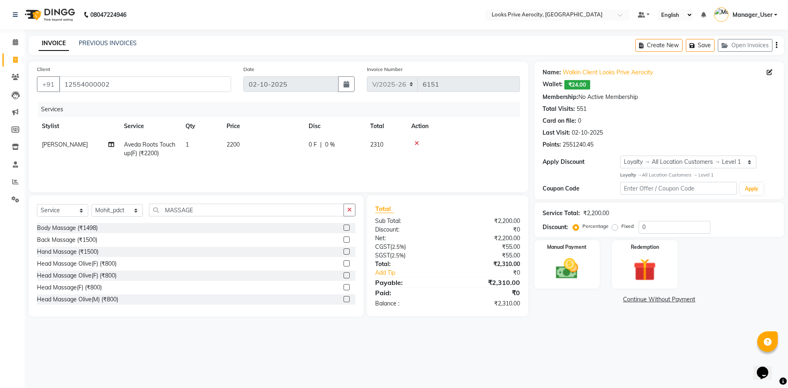
click at [344, 263] on label at bounding box center [347, 263] width 6 height 6
click at [344, 263] on input "checkbox" at bounding box center [346, 263] width 5 height 5
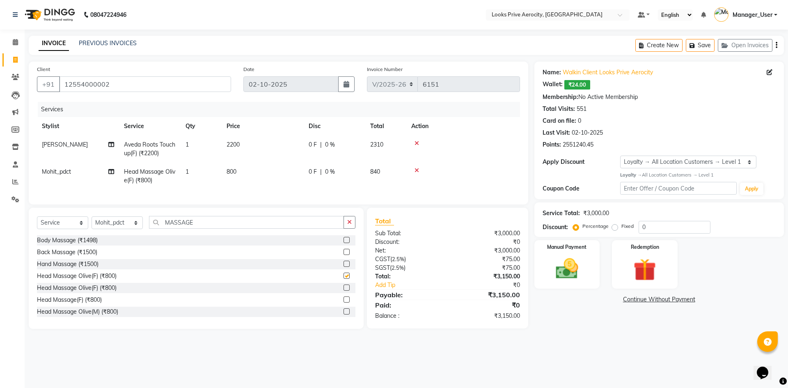
checkbox input "false"
click at [595, 271] on div "Manual Payment" at bounding box center [567, 264] width 68 height 50
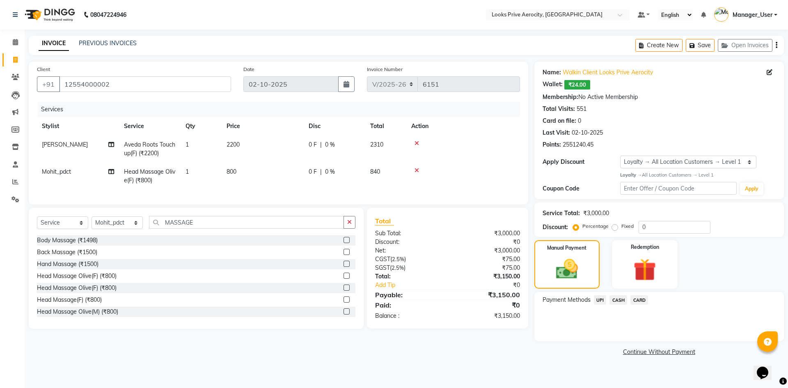
drag, startPoint x: 618, startPoint y: 301, endPoint x: 621, endPoint y: 305, distance: 5.0
click at [619, 301] on span "CASH" at bounding box center [619, 299] width 18 height 9
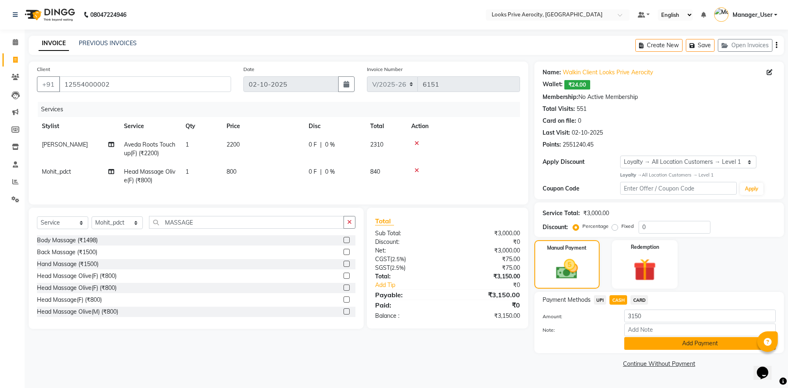
click at [643, 340] on button "Add Payment" at bounding box center [699, 343] width 151 height 13
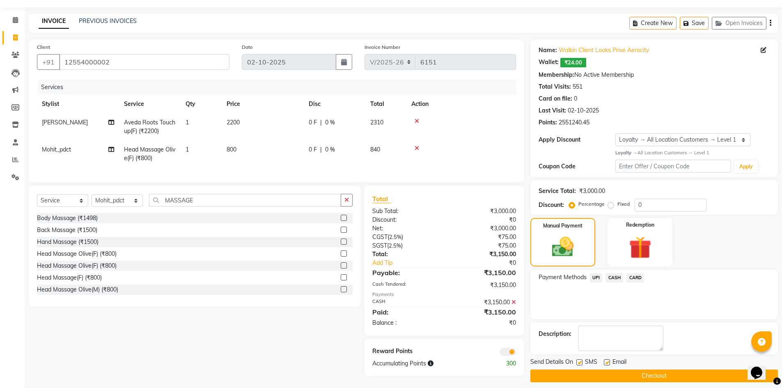
scroll to position [29, 0]
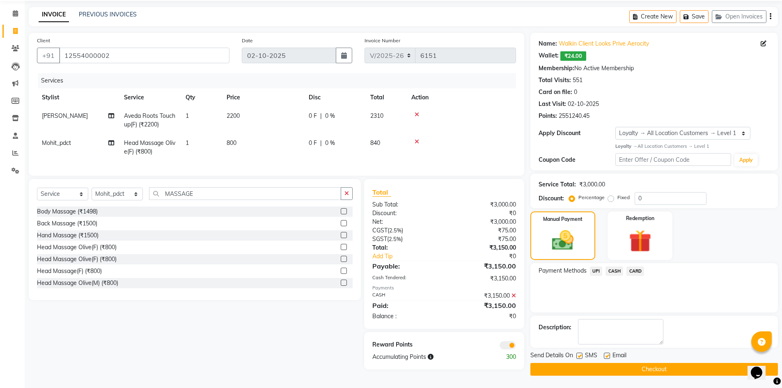
click at [582, 358] on label at bounding box center [579, 356] width 6 height 6
click at [582, 358] on input "checkbox" at bounding box center [578, 355] width 5 height 5
checkbox input "false"
click at [589, 367] on button "Checkout" at bounding box center [654, 369] width 248 height 13
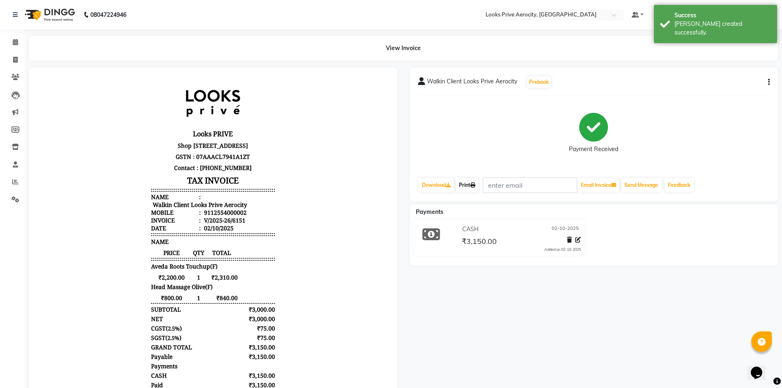
click at [479, 181] on link "Print" at bounding box center [467, 185] width 23 height 14
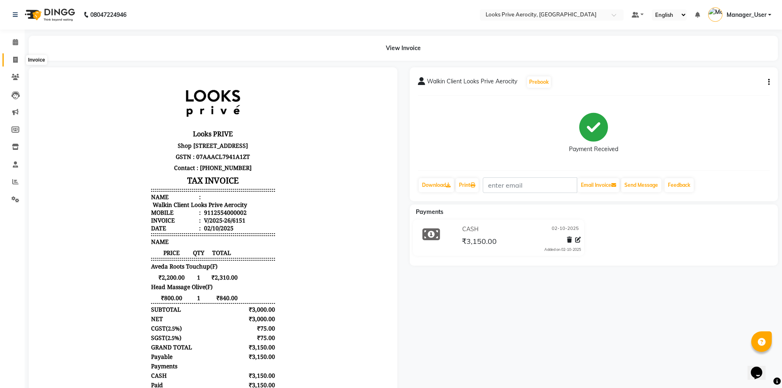
click at [16, 57] on icon at bounding box center [15, 60] width 5 height 6
select select "service"
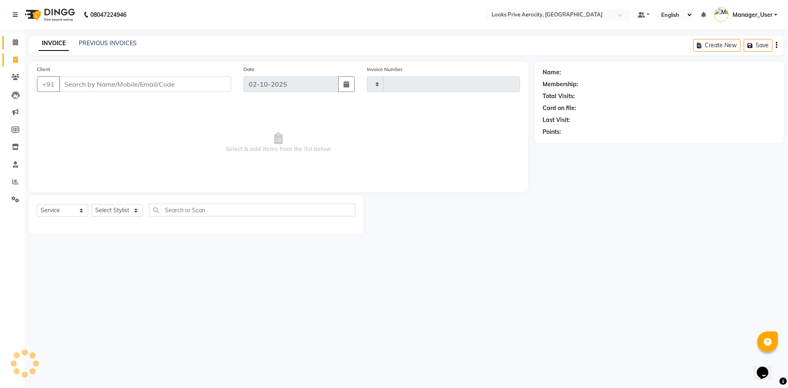
type input "6152"
select select "5913"
click at [15, 41] on icon at bounding box center [15, 42] width 5 height 6
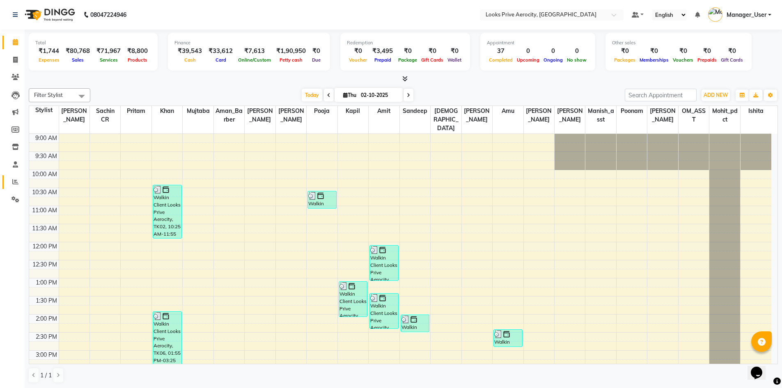
click at [14, 178] on span at bounding box center [15, 181] width 14 height 9
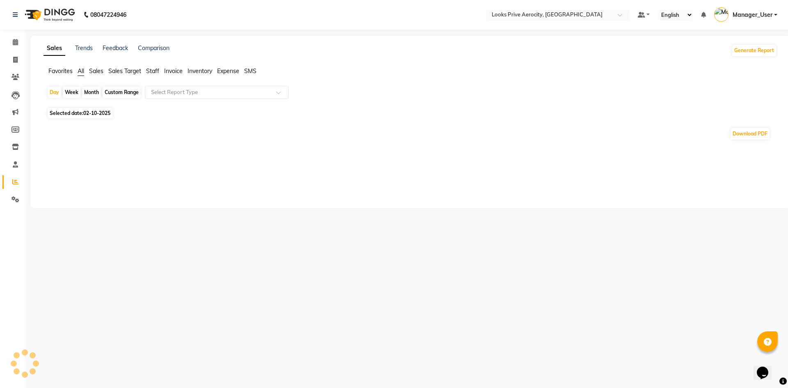
click at [154, 70] on span "Staff" at bounding box center [152, 70] width 13 height 7
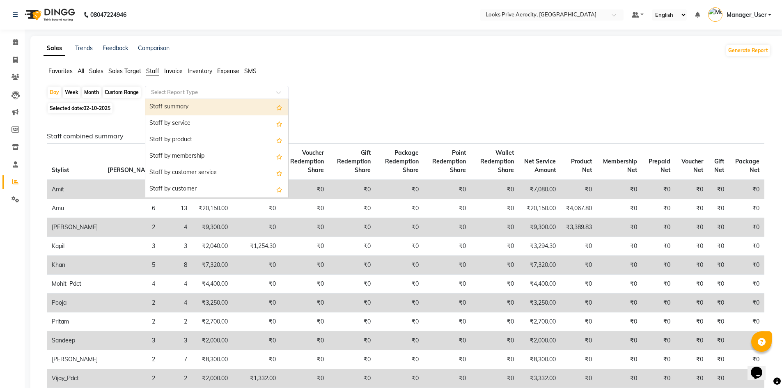
click at [164, 87] on div "Select Report Type" at bounding box center [217, 92] width 144 height 13
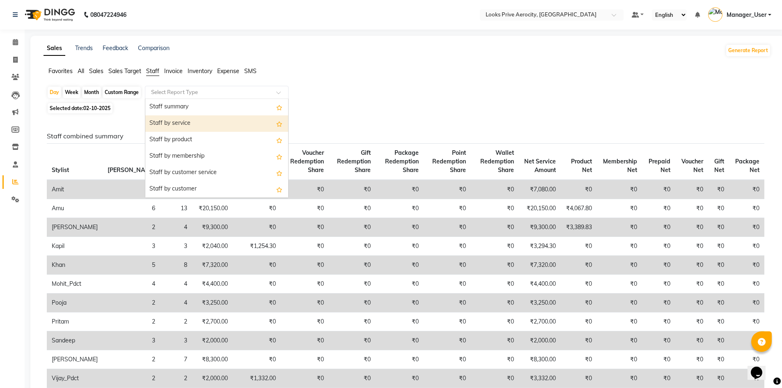
click at [177, 117] on div "Staff by service" at bounding box center [216, 123] width 143 height 16
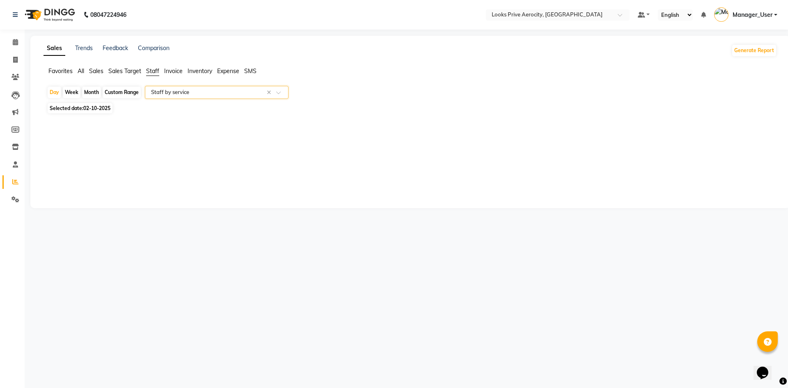
select select "full_report"
select select "csv"
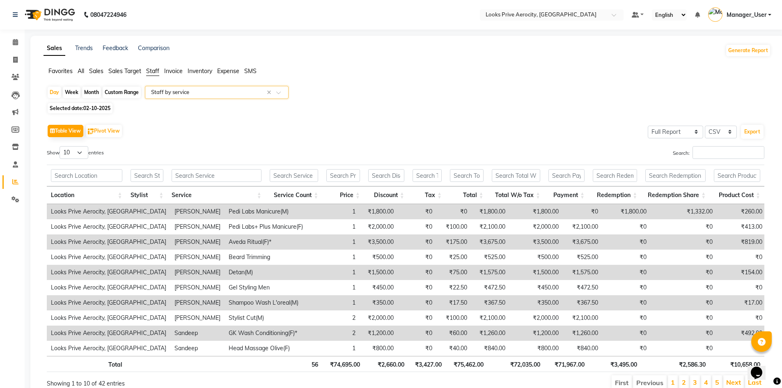
click at [729, 146] on div "Table View Pivot View Select Full Report Filtered Report Select CSV PDF Export …" at bounding box center [406, 256] width 718 height 269
click at [729, 147] on input "Search:" at bounding box center [729, 152] width 72 height 13
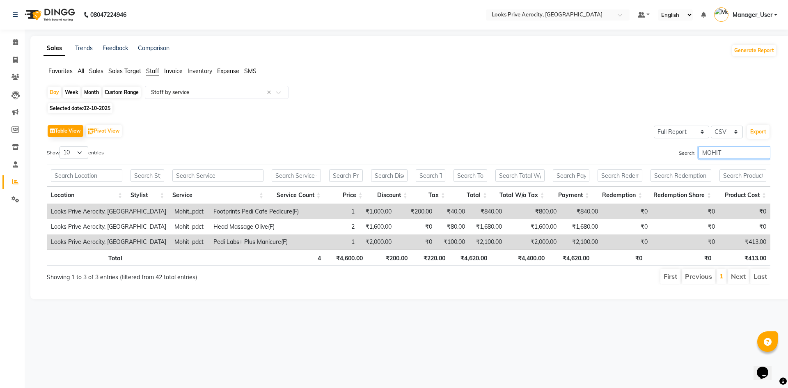
type input "MOHIT"
click at [96, 105] on span "Selected date: [DATE]" at bounding box center [80, 108] width 65 height 10
select select "10"
select select "2025"
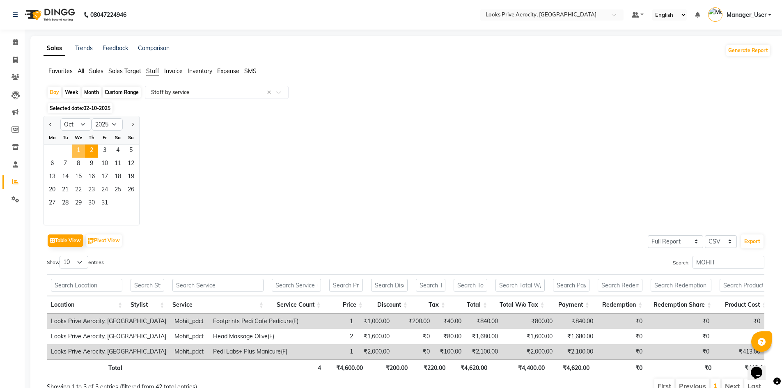
click at [78, 151] on span "1" at bounding box center [78, 151] width 13 height 13
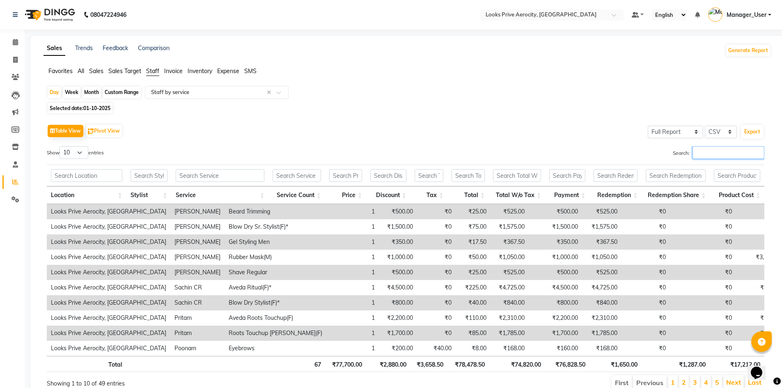
click at [701, 152] on input "Search:" at bounding box center [729, 152] width 72 height 13
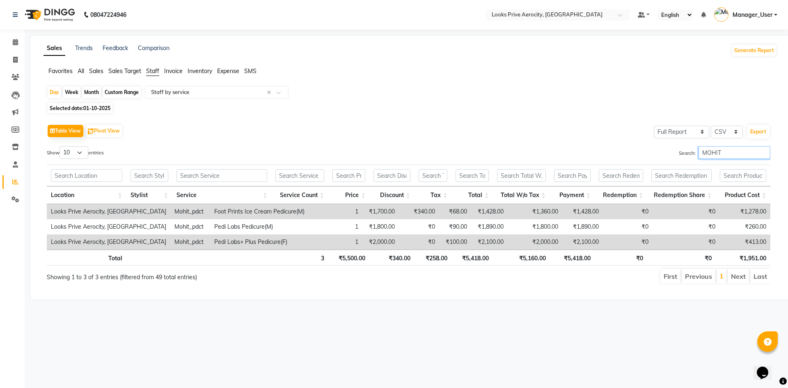
type input "MOHIT"
click at [16, 41] on icon at bounding box center [15, 42] width 5 height 6
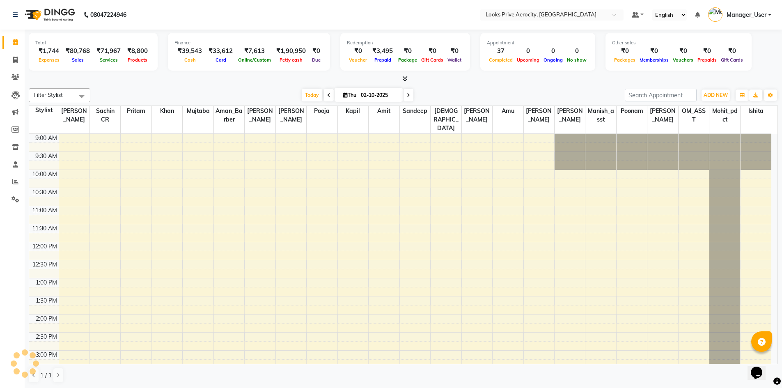
scroll to position [179, 0]
